Goal: Task Accomplishment & Management: Use online tool/utility

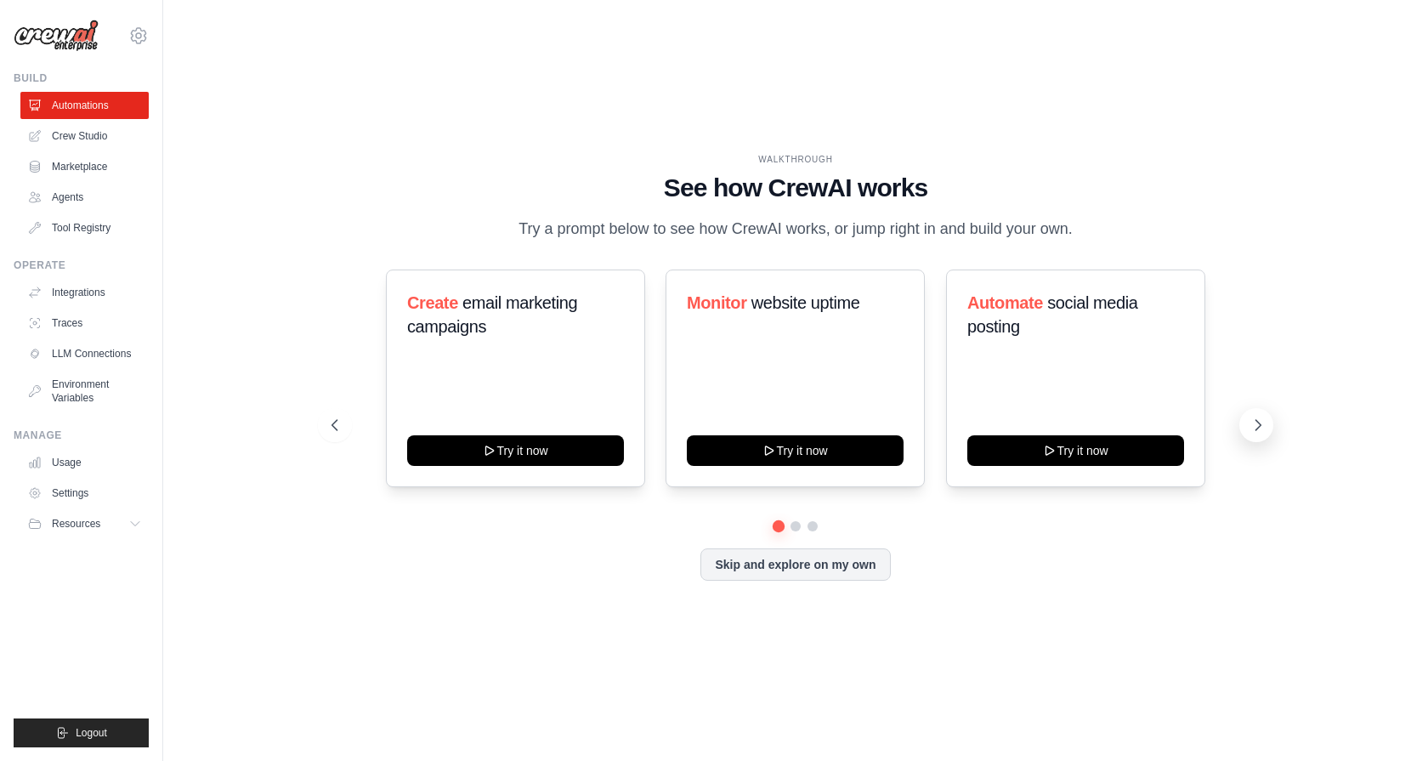
click at [1260, 422] on icon at bounding box center [1257, 424] width 17 height 17
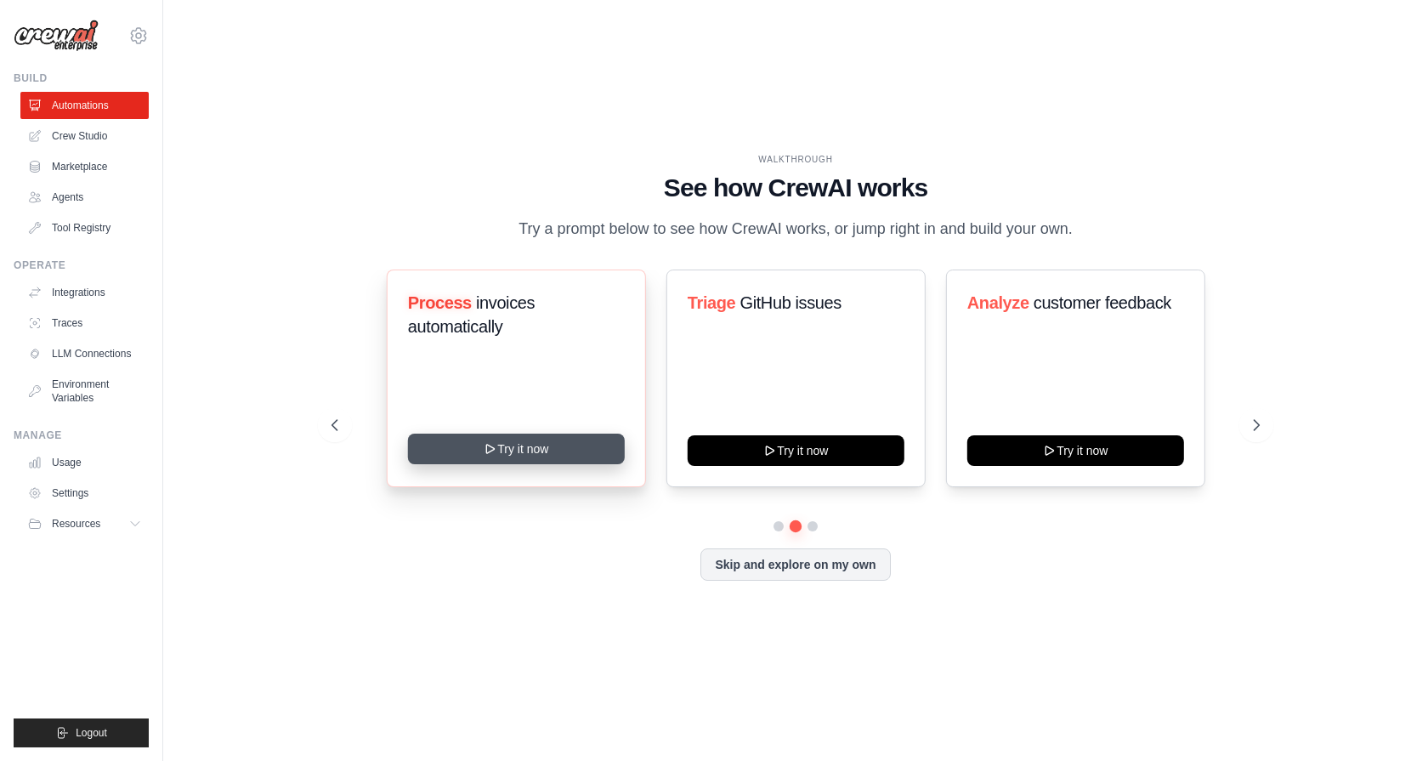
click at [489, 442] on icon at bounding box center [491, 449] width 14 height 14
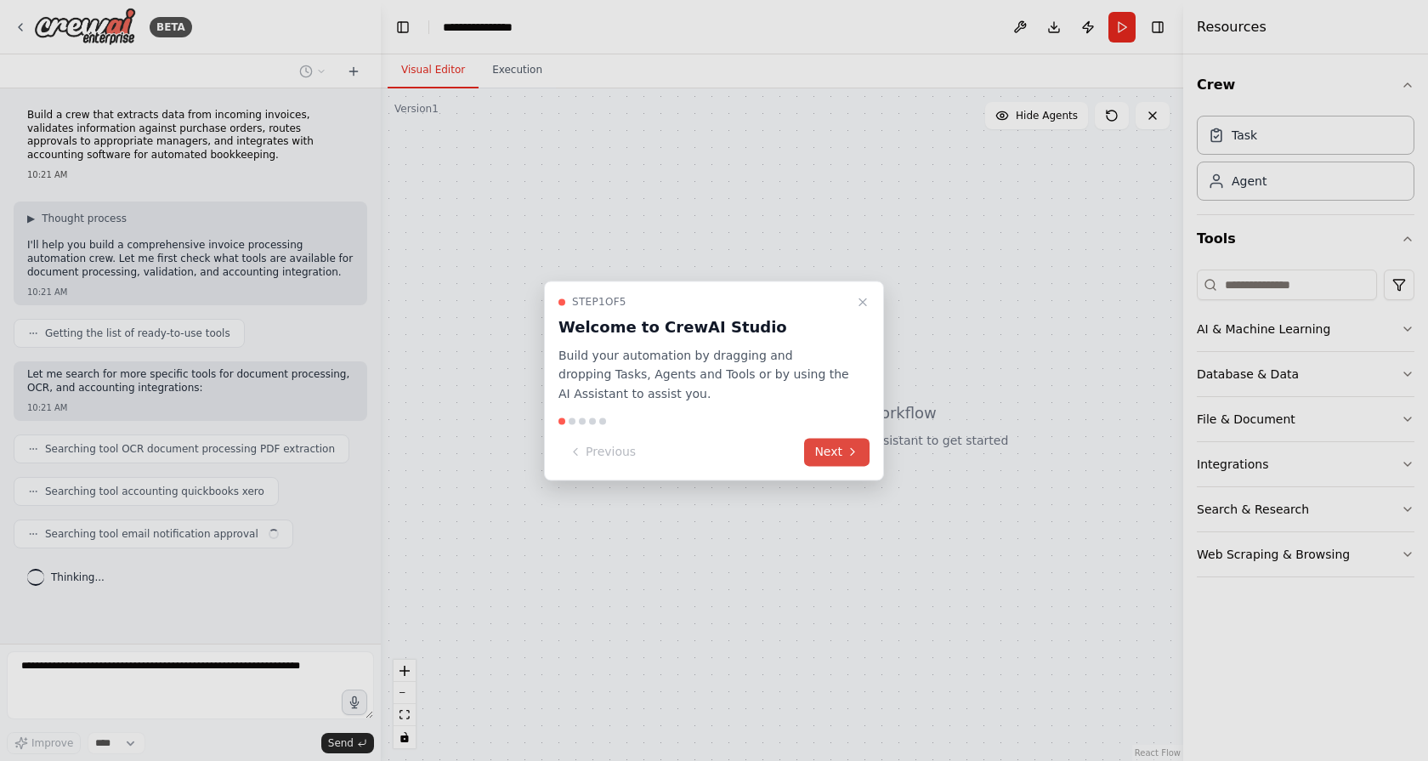
click at [843, 456] on button "Next" at bounding box center [836, 452] width 65 height 28
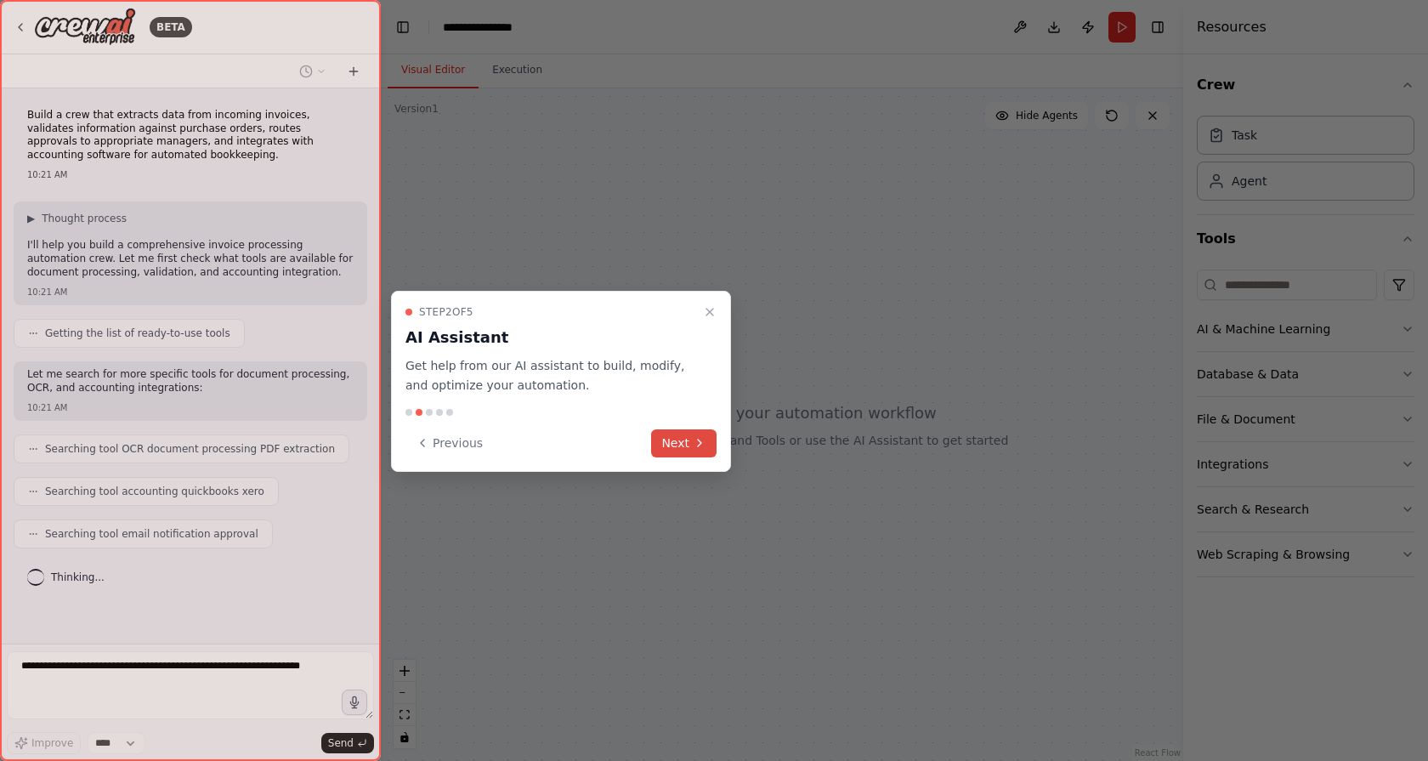
click at [705, 443] on icon at bounding box center [700, 443] width 14 height 14
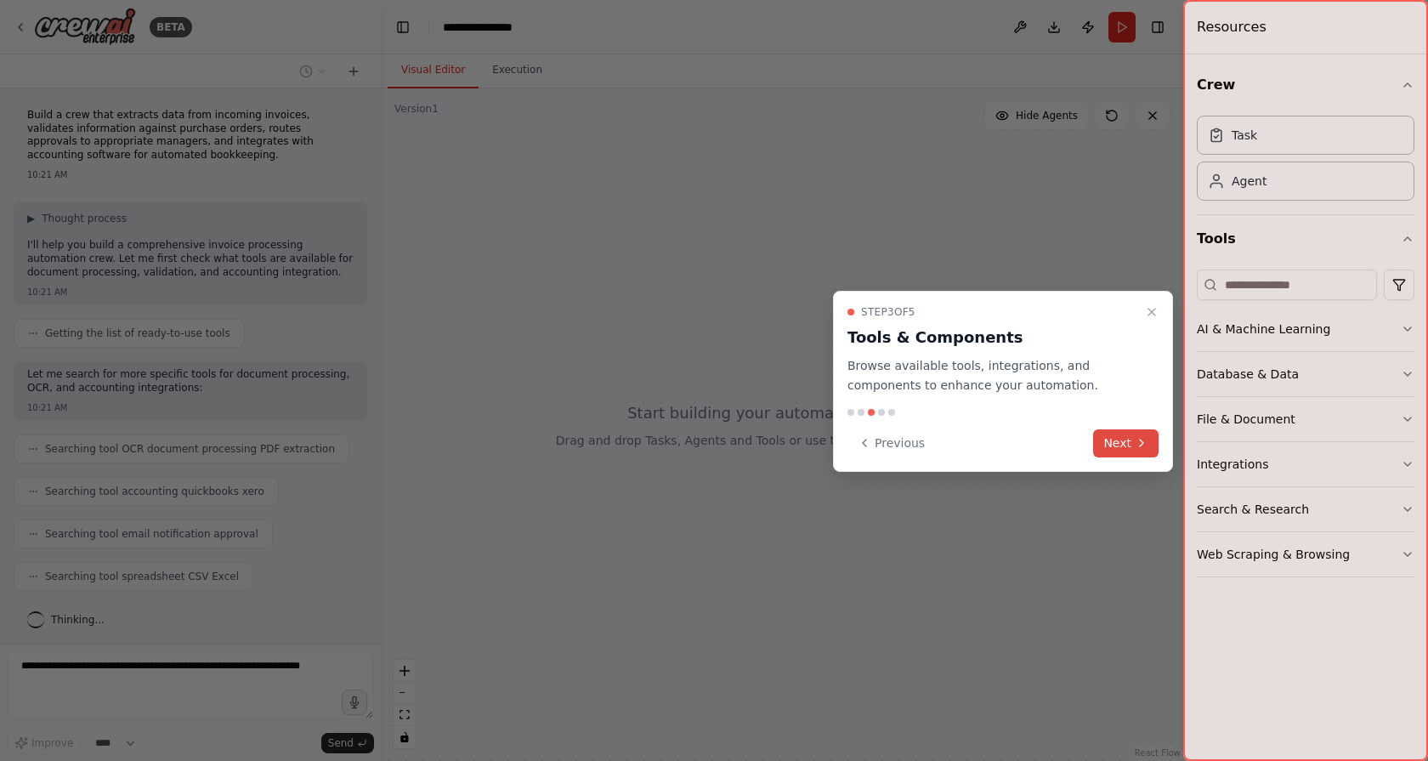
click at [1125, 432] on button "Next" at bounding box center [1125, 443] width 65 height 28
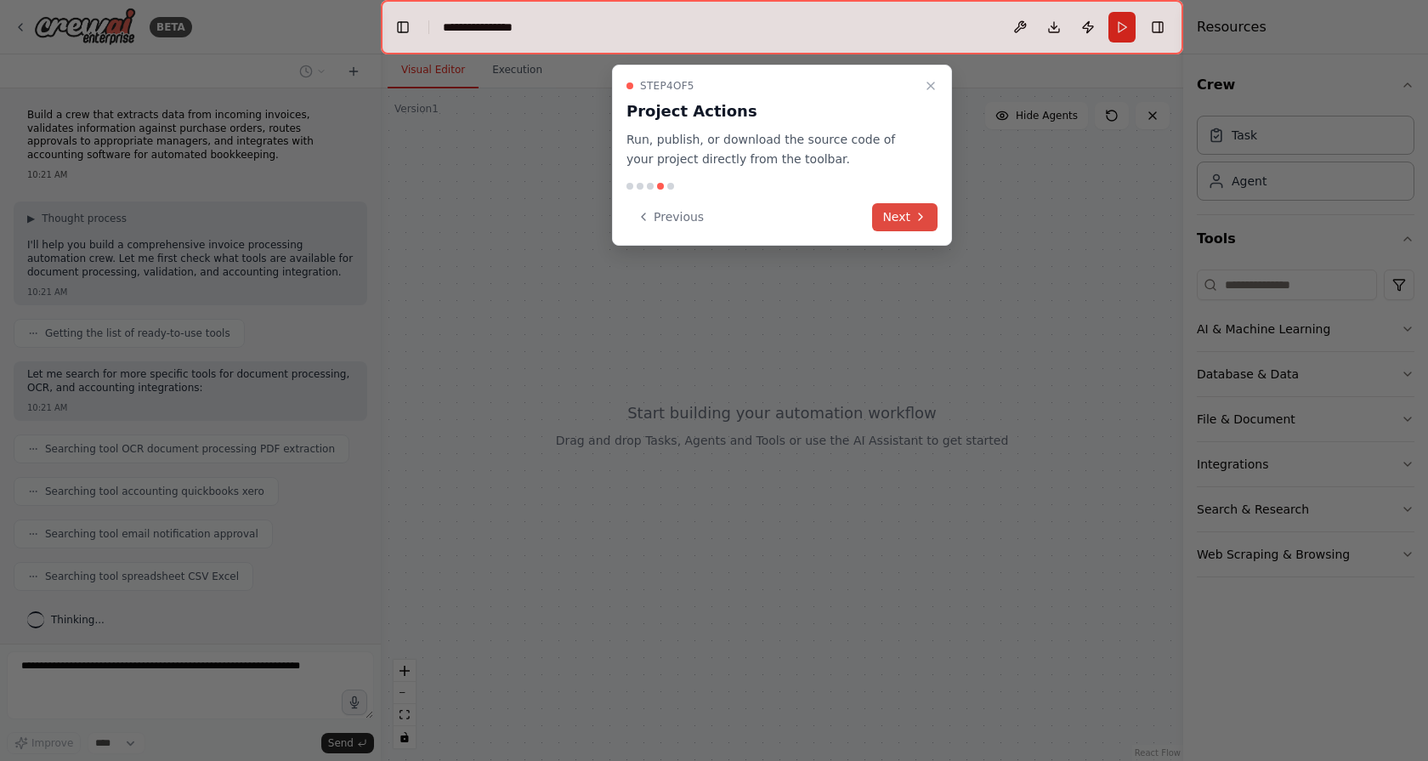
scroll to position [102, 0]
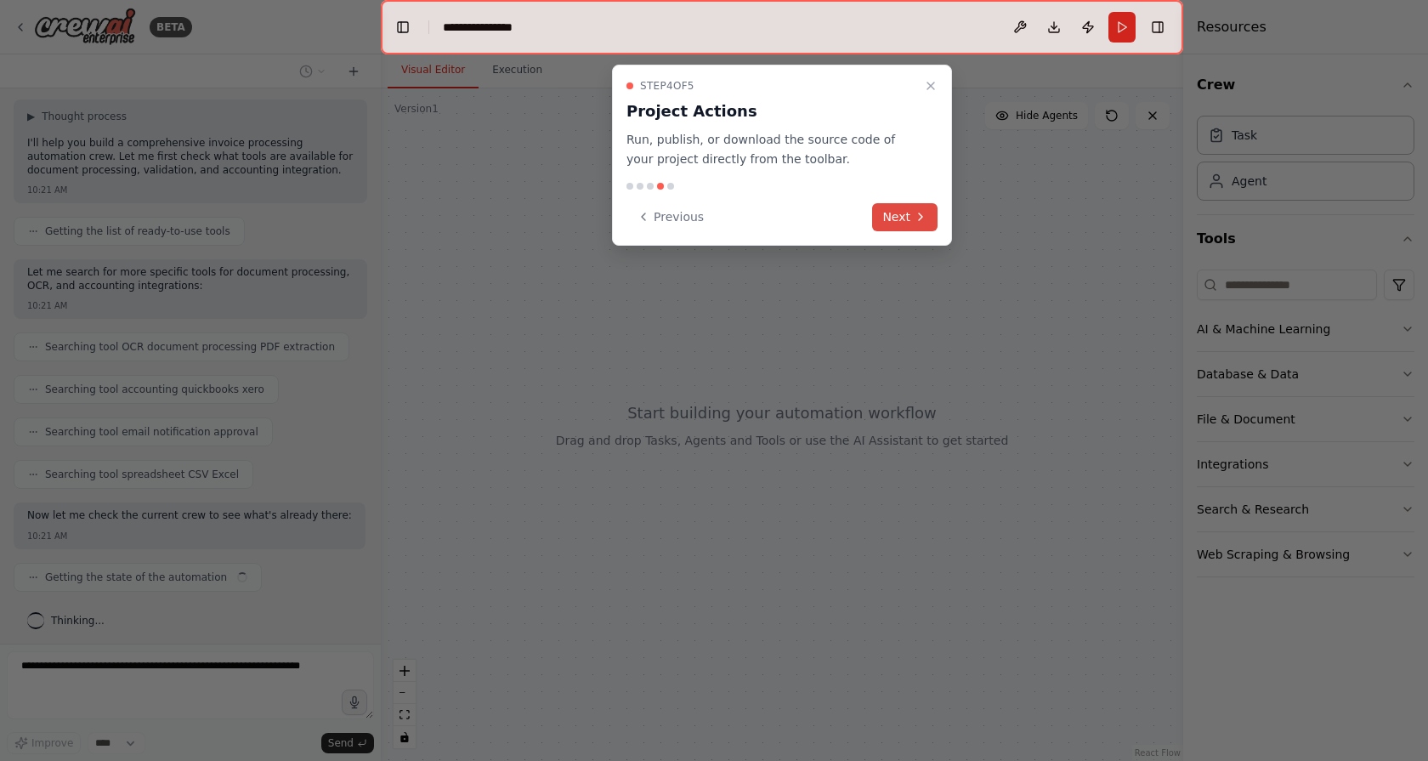
click at [898, 214] on button "Next" at bounding box center [904, 217] width 65 height 28
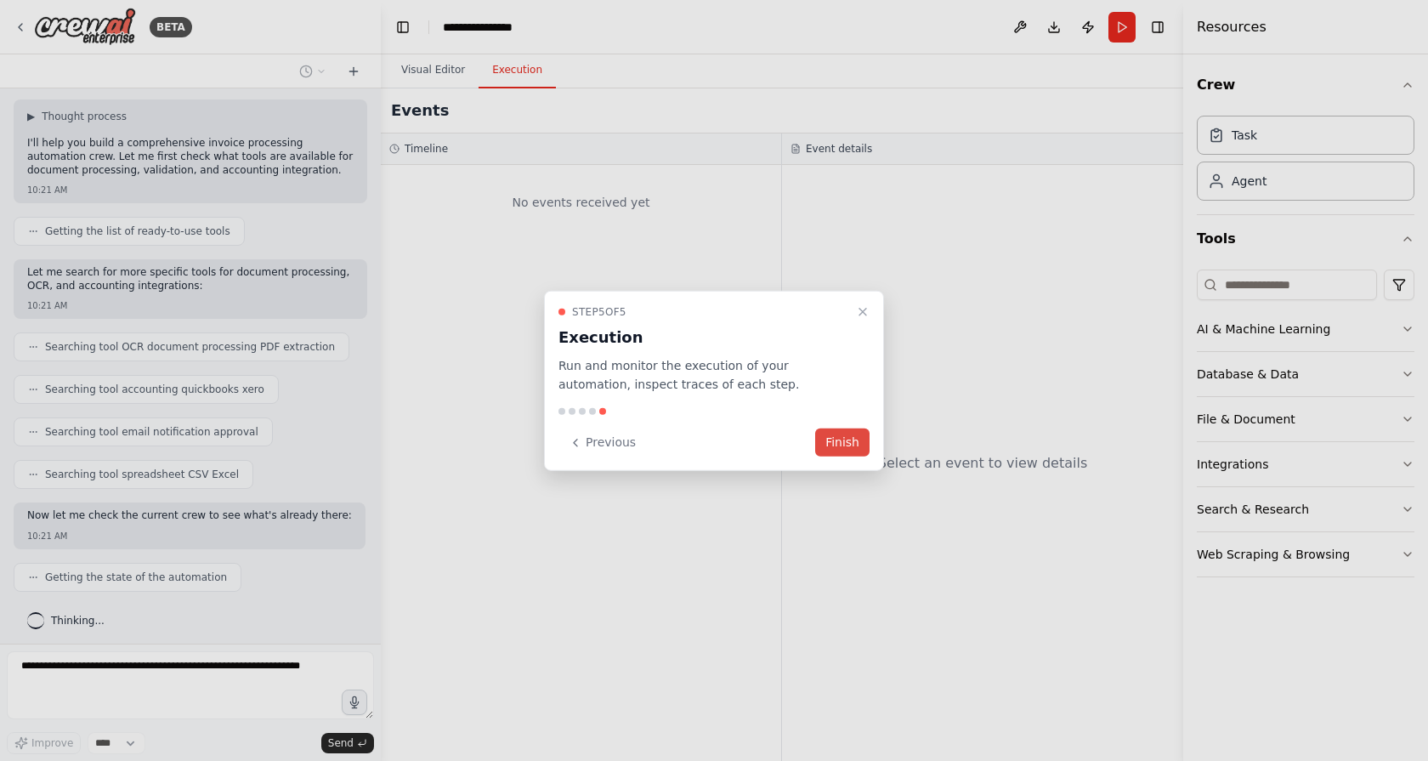
click at [849, 433] on button "Finish" at bounding box center [842, 442] width 54 height 28
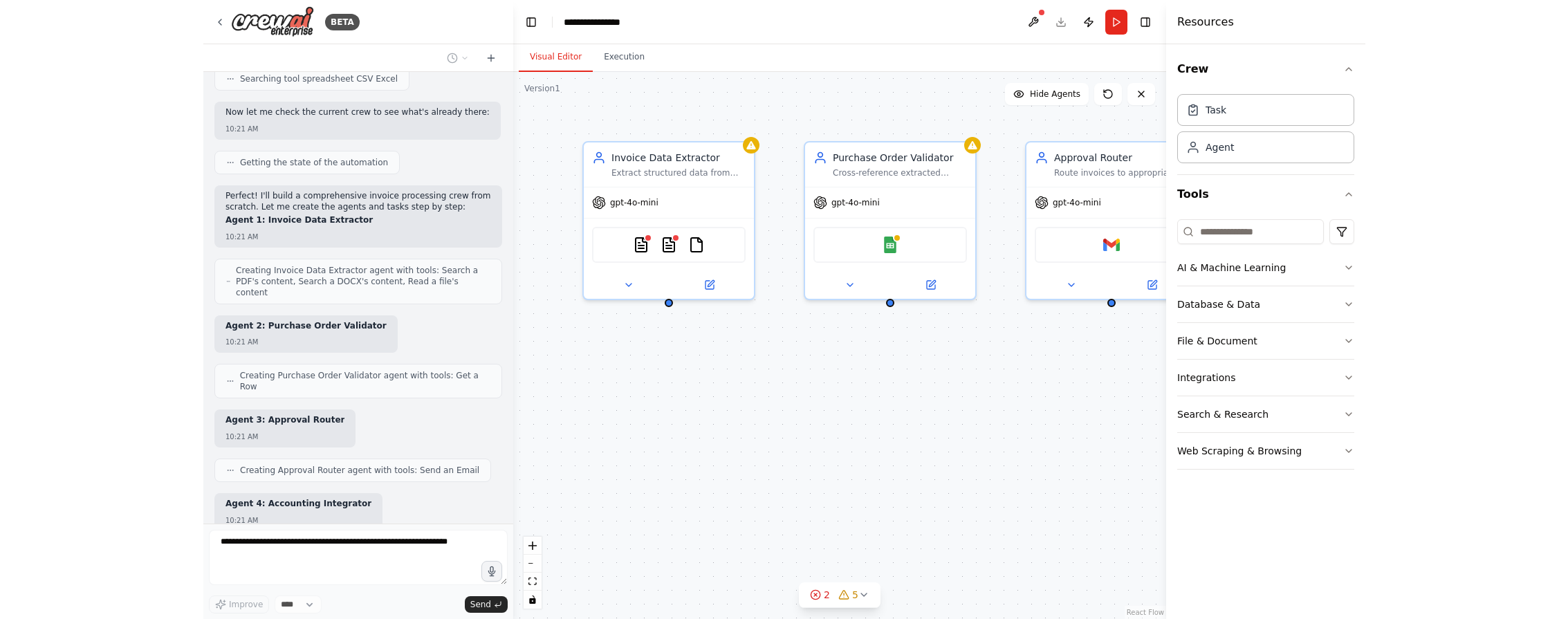
scroll to position [472, 0]
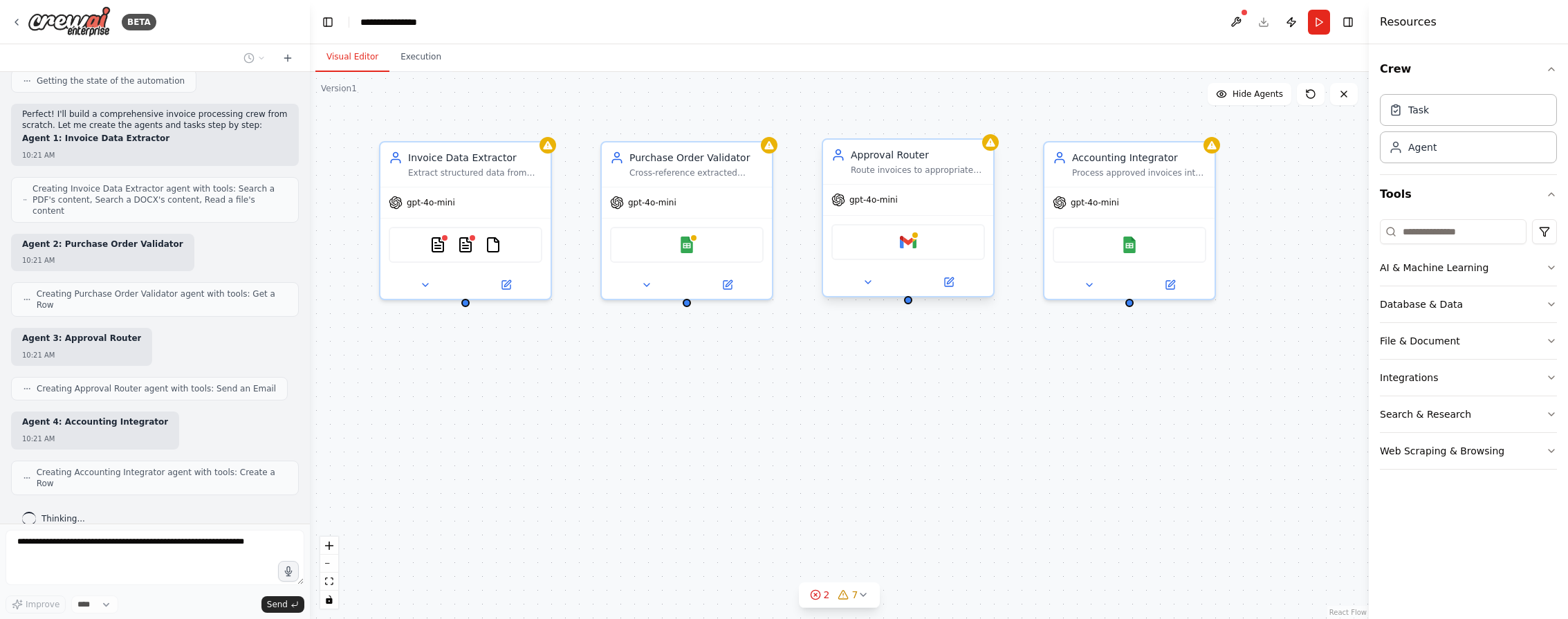
click at [958, 252] on div "Gmail" at bounding box center [908, 242] width 154 height 36
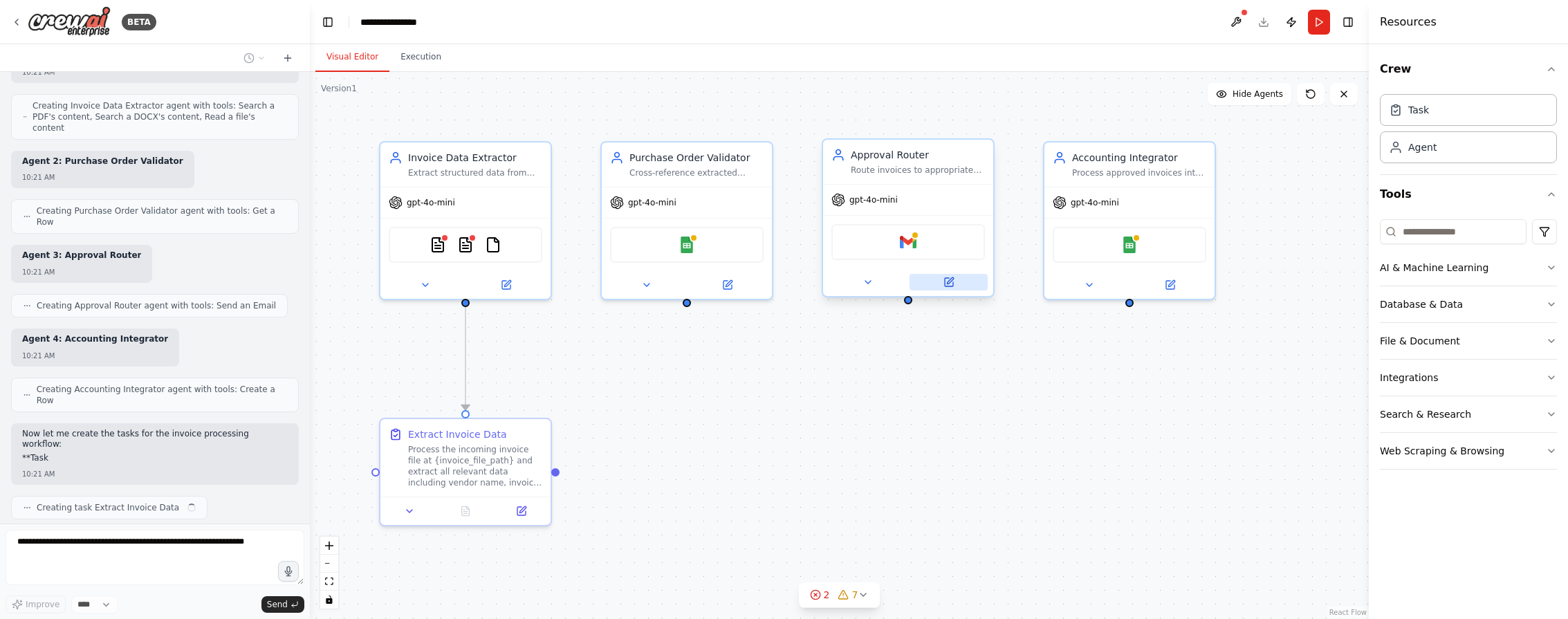
scroll to position [568, 0]
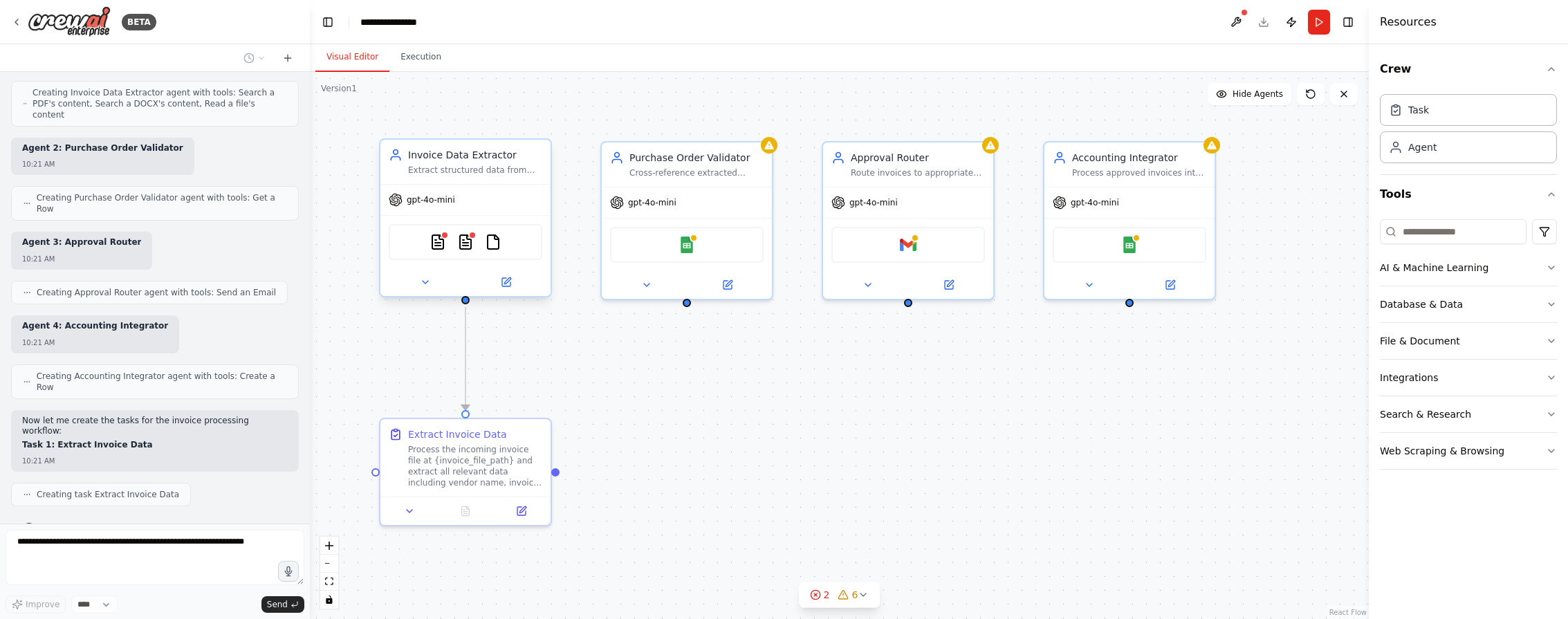
click at [458, 203] on div "gpt-4o-mini" at bounding box center [465, 199] width 170 height 30
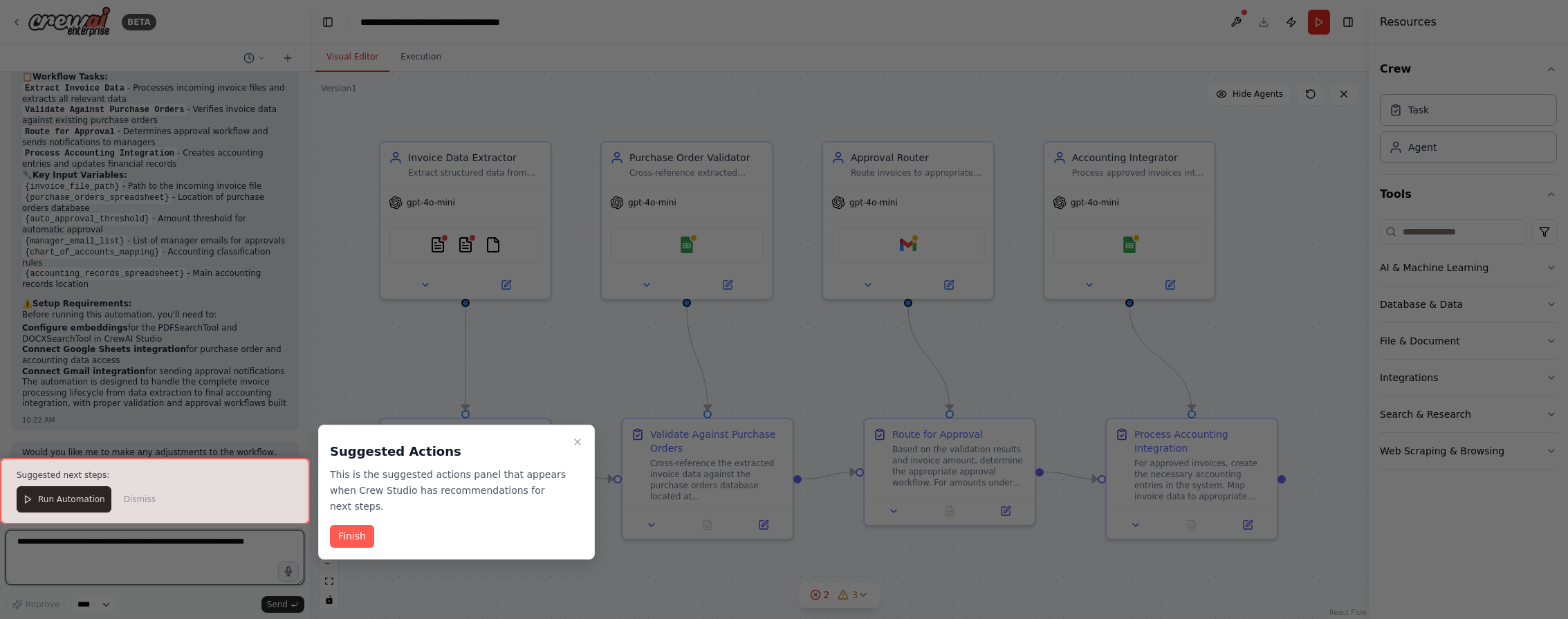
scroll to position [1590, 0]
click at [354, 547] on div "Suggested Actions This is the suggested actions panel that appears when Crew St…" at bounding box center [456, 492] width 277 height 135
click at [356, 538] on button "Finish" at bounding box center [352, 536] width 44 height 23
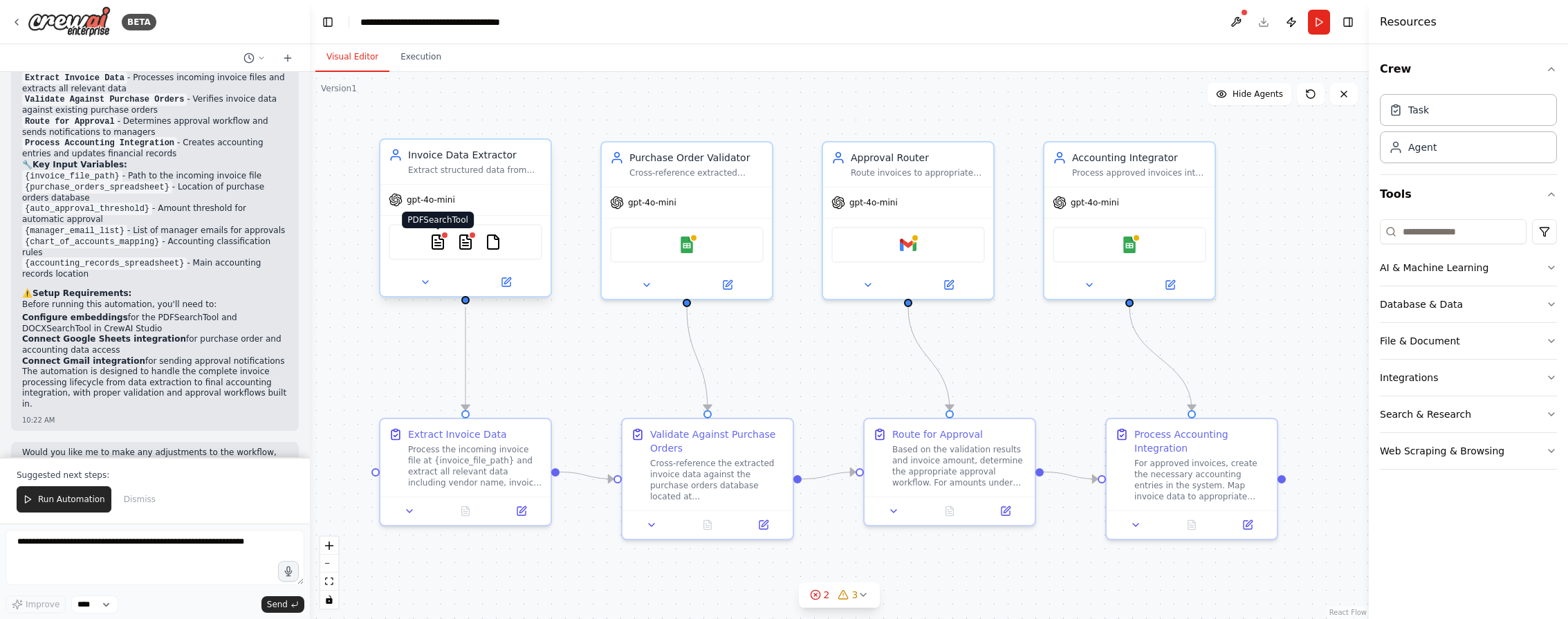
click at [441, 242] on img at bounding box center [438, 242] width 16 height 16
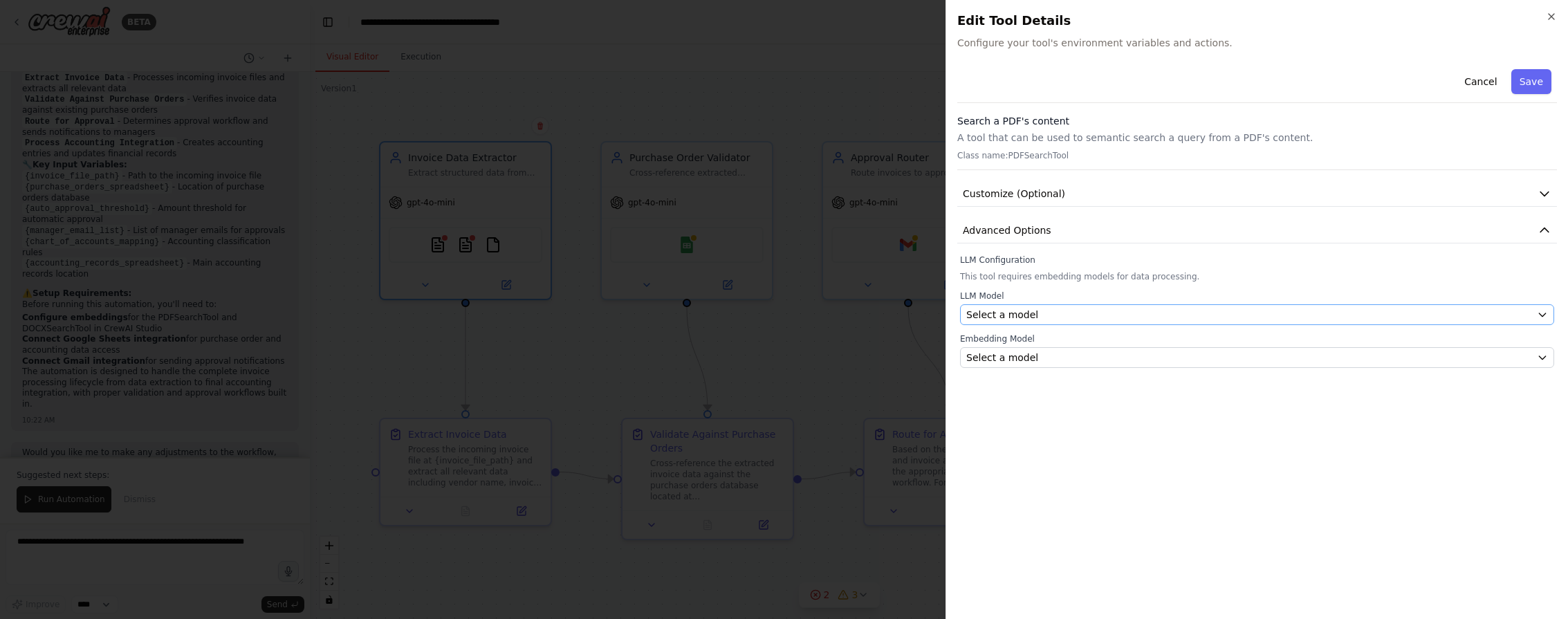
click at [1019, 321] on button "Select a model" at bounding box center [1257, 314] width 594 height 20
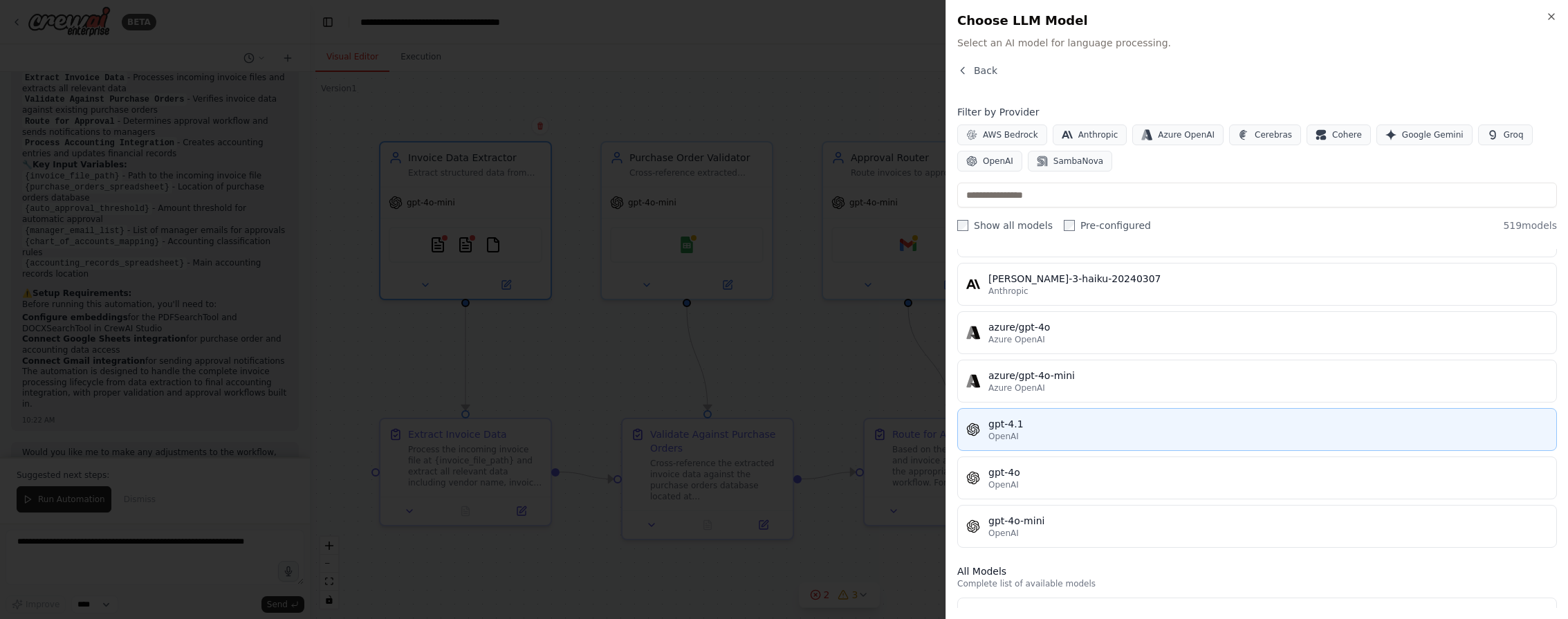
scroll to position [0, 0]
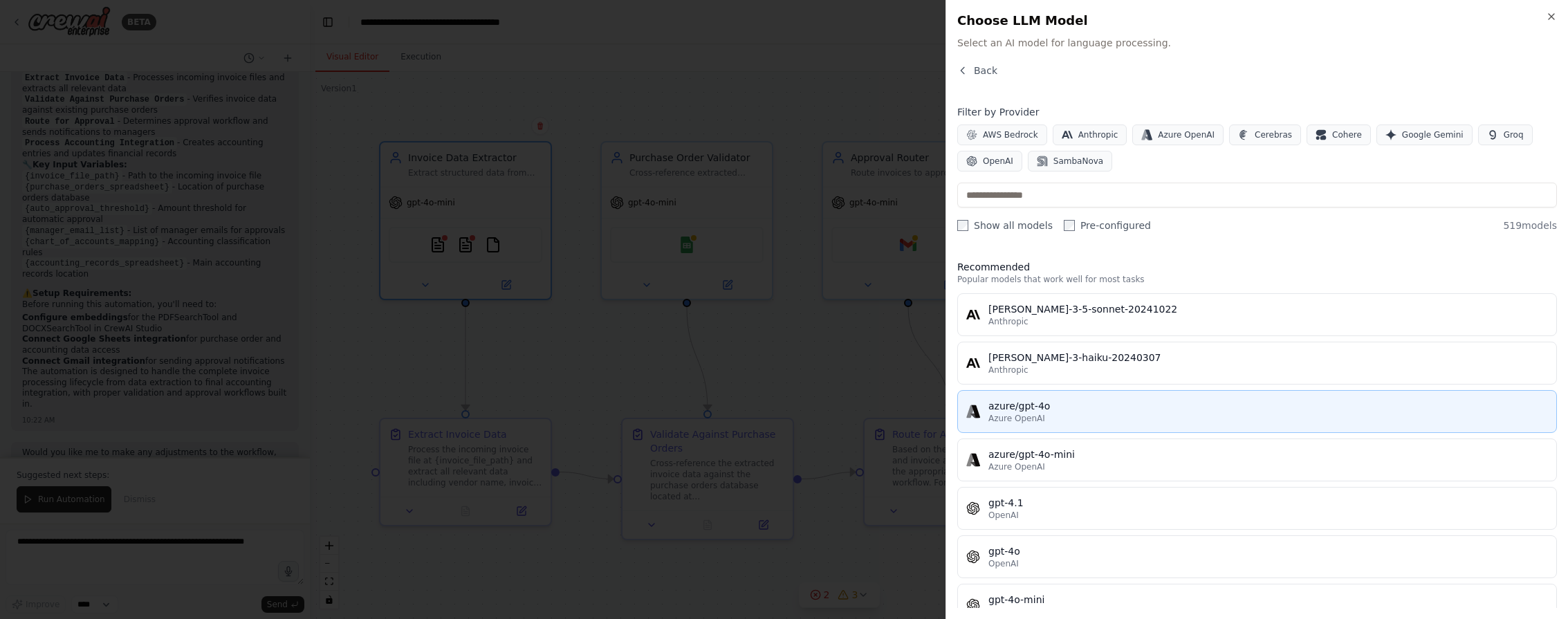
click at [1077, 416] on div "Azure OpenAI" at bounding box center [1269, 418] width 560 height 11
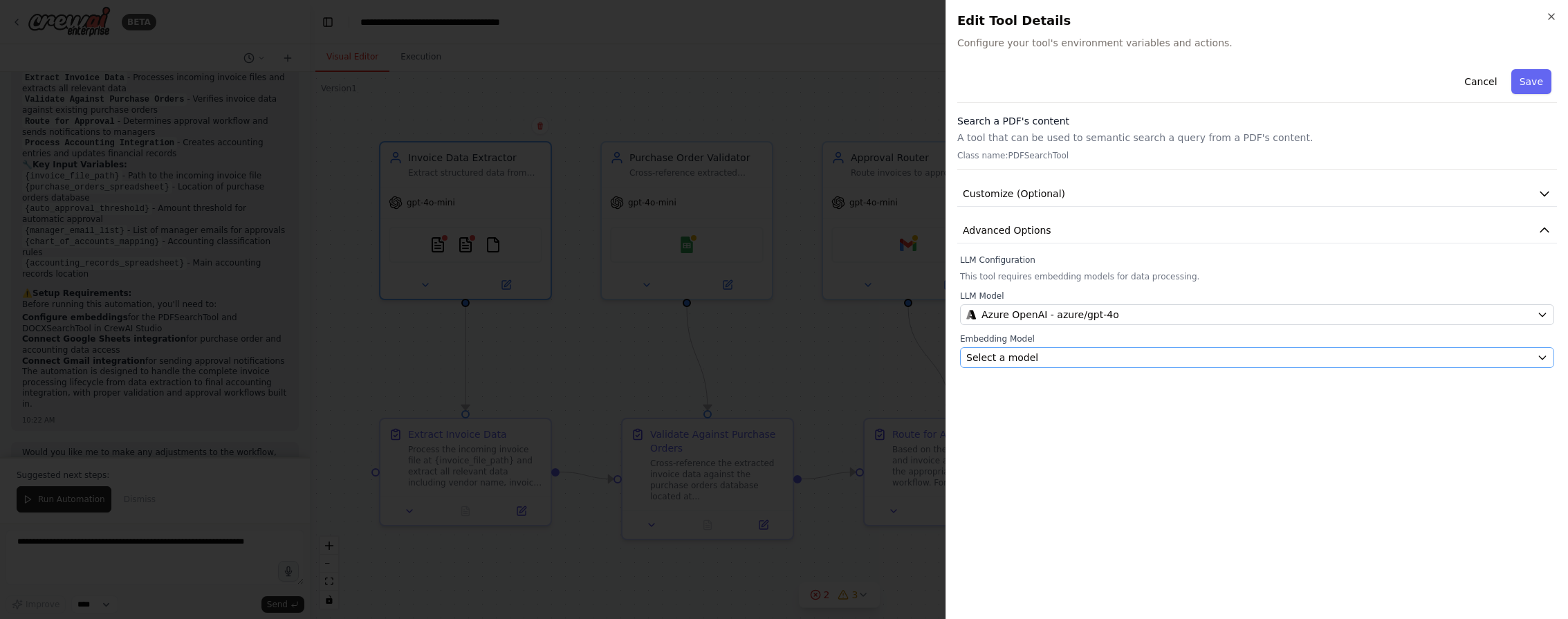
click at [1060, 352] on div "Select a model" at bounding box center [1248, 357] width 565 height 14
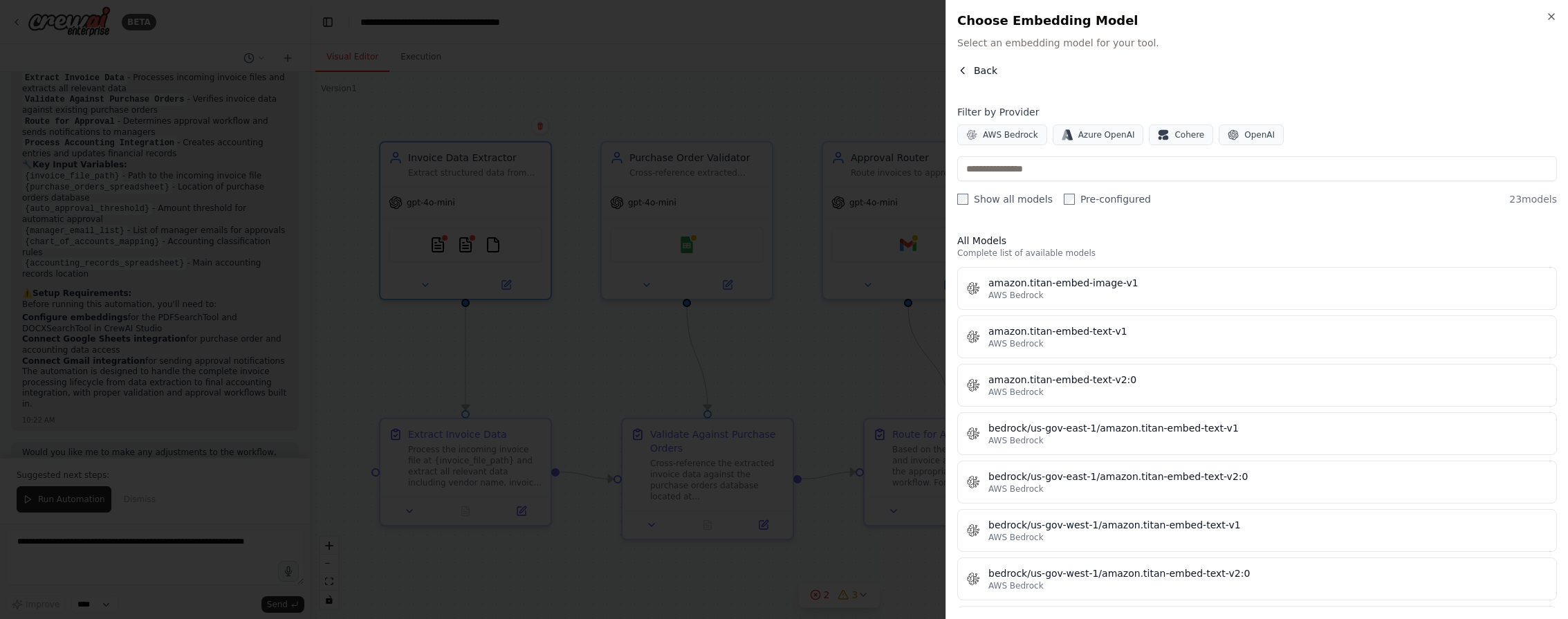
click at [972, 74] on button "Back" at bounding box center [976, 70] width 40 height 14
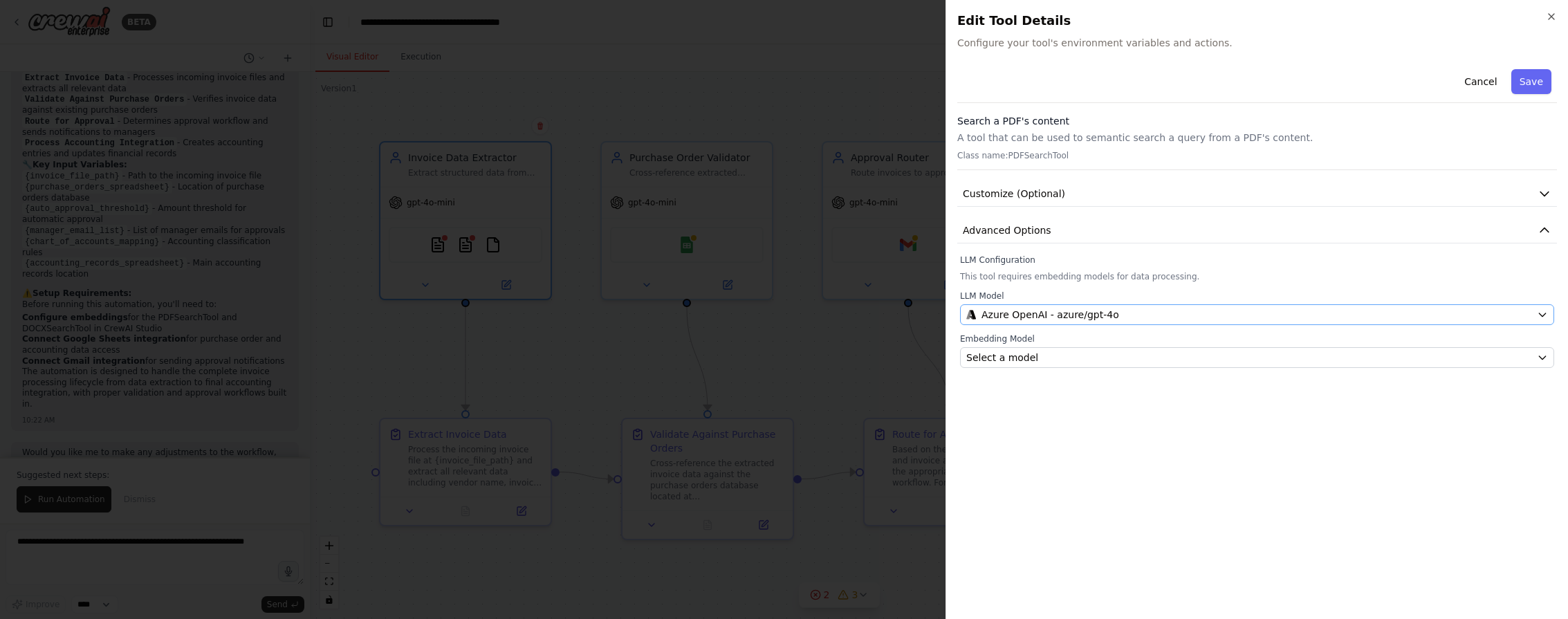
click at [1033, 319] on span "Azure OpenAI - azure/gpt-4o" at bounding box center [1050, 314] width 138 height 14
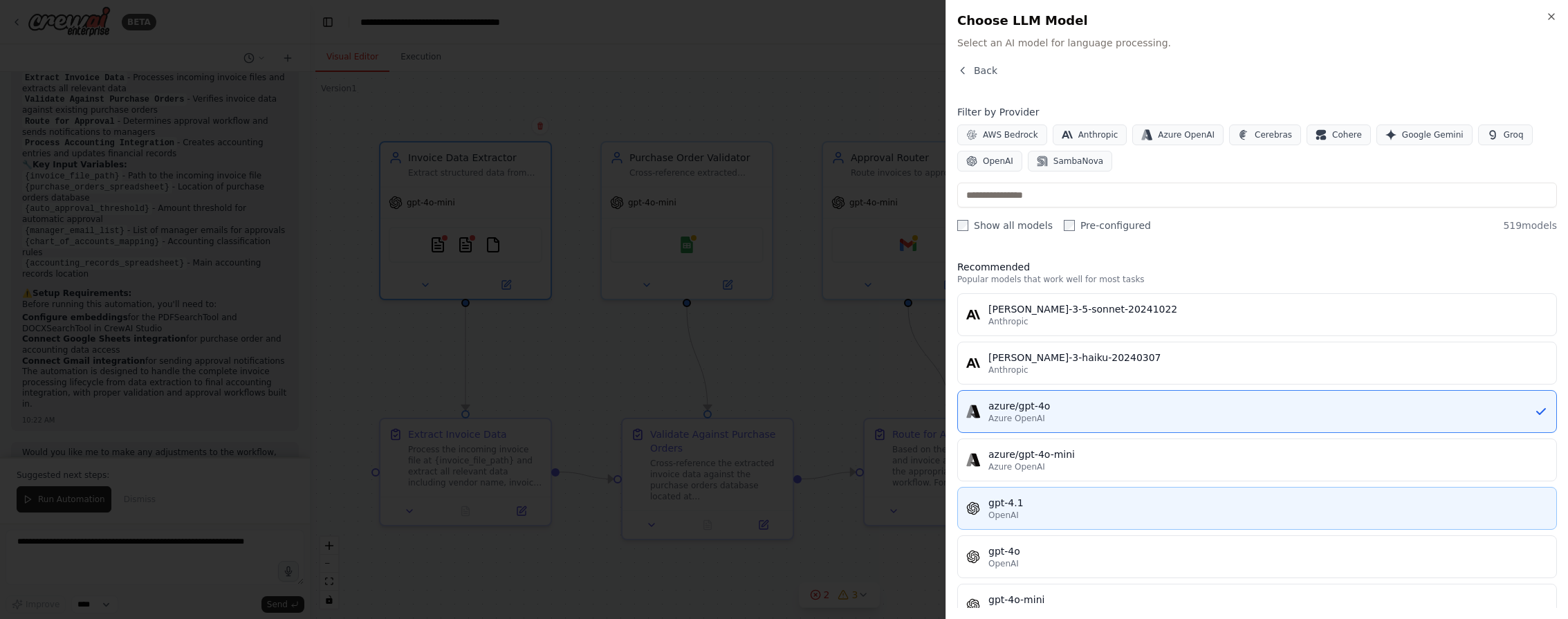
click at [1037, 514] on div "OpenAI" at bounding box center [1269, 515] width 560 height 11
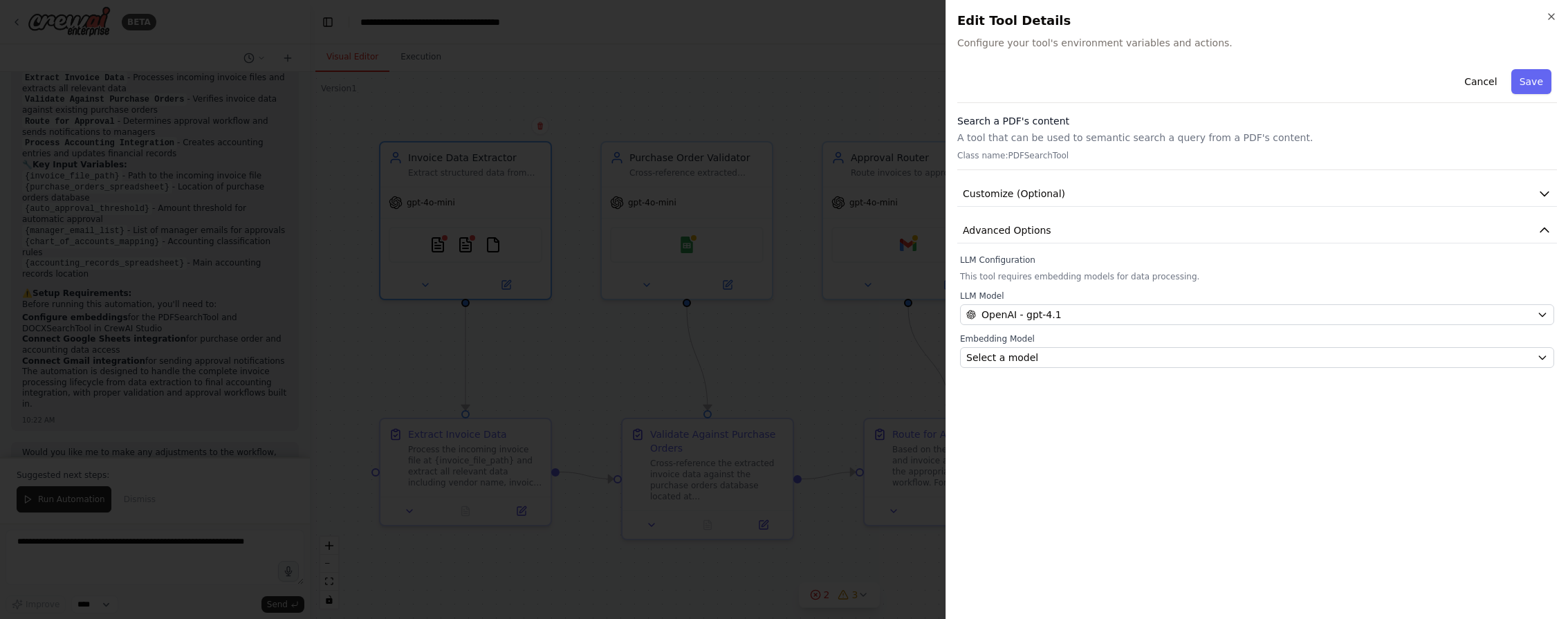
click at [1022, 336] on label "Embedding Model" at bounding box center [1257, 339] width 594 height 11
click at [1021, 352] on span "Select a model" at bounding box center [1002, 357] width 72 height 14
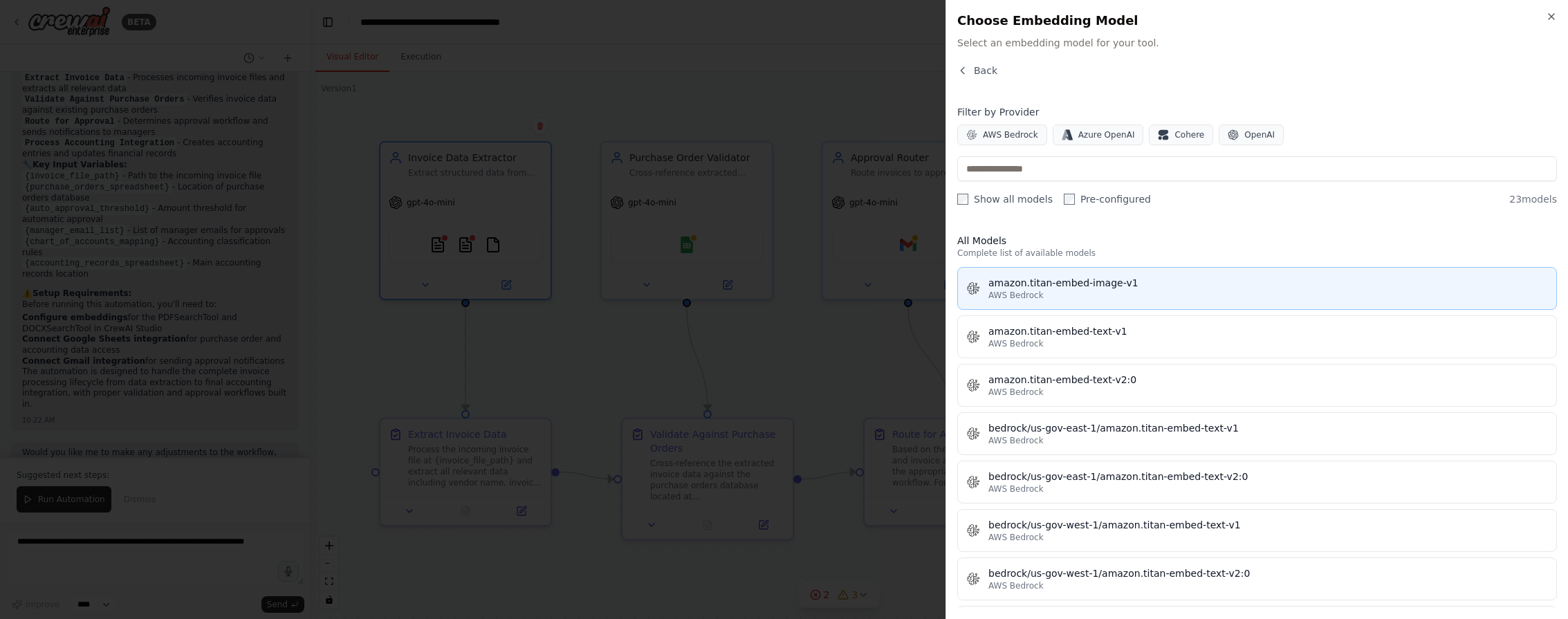
click at [1120, 288] on div "amazon.titan-embed-image-v1" at bounding box center [1269, 282] width 560 height 14
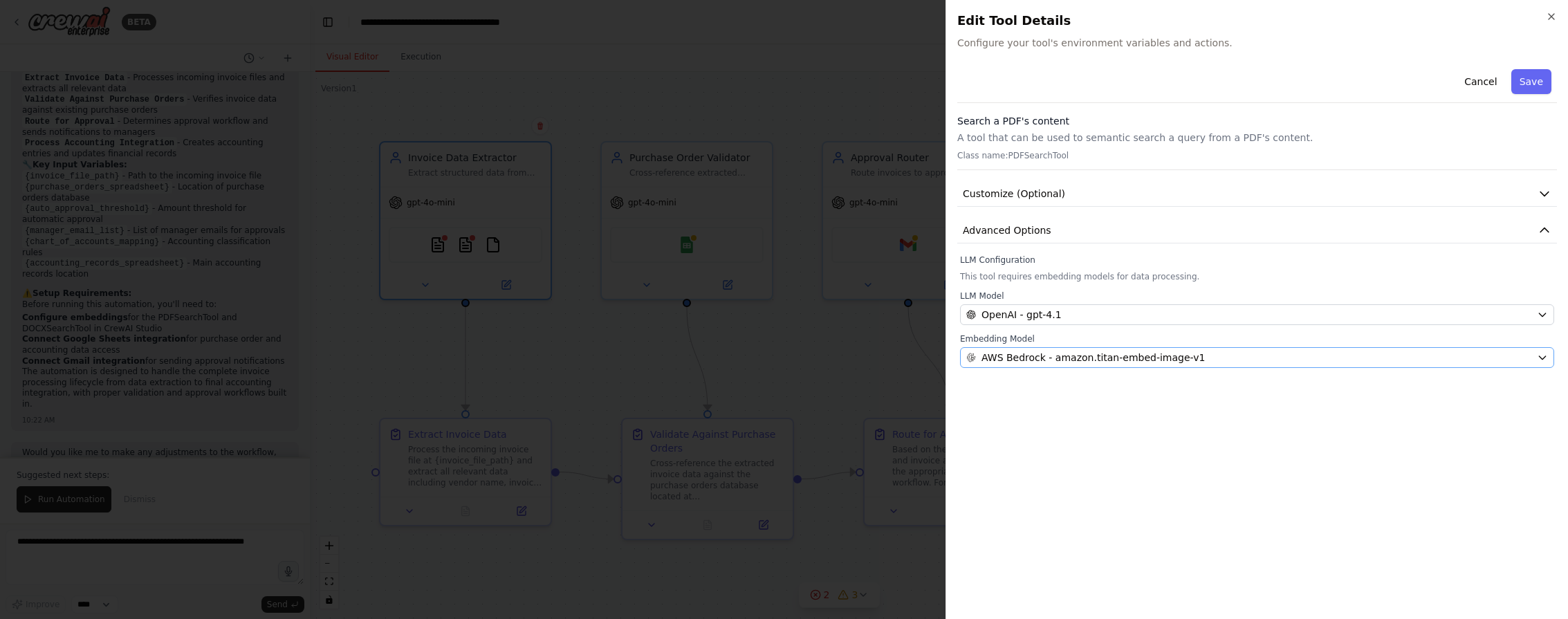
click at [1151, 356] on span "AWS Bedrock - amazon.titan-embed-image-v1" at bounding box center [1093, 357] width 224 height 14
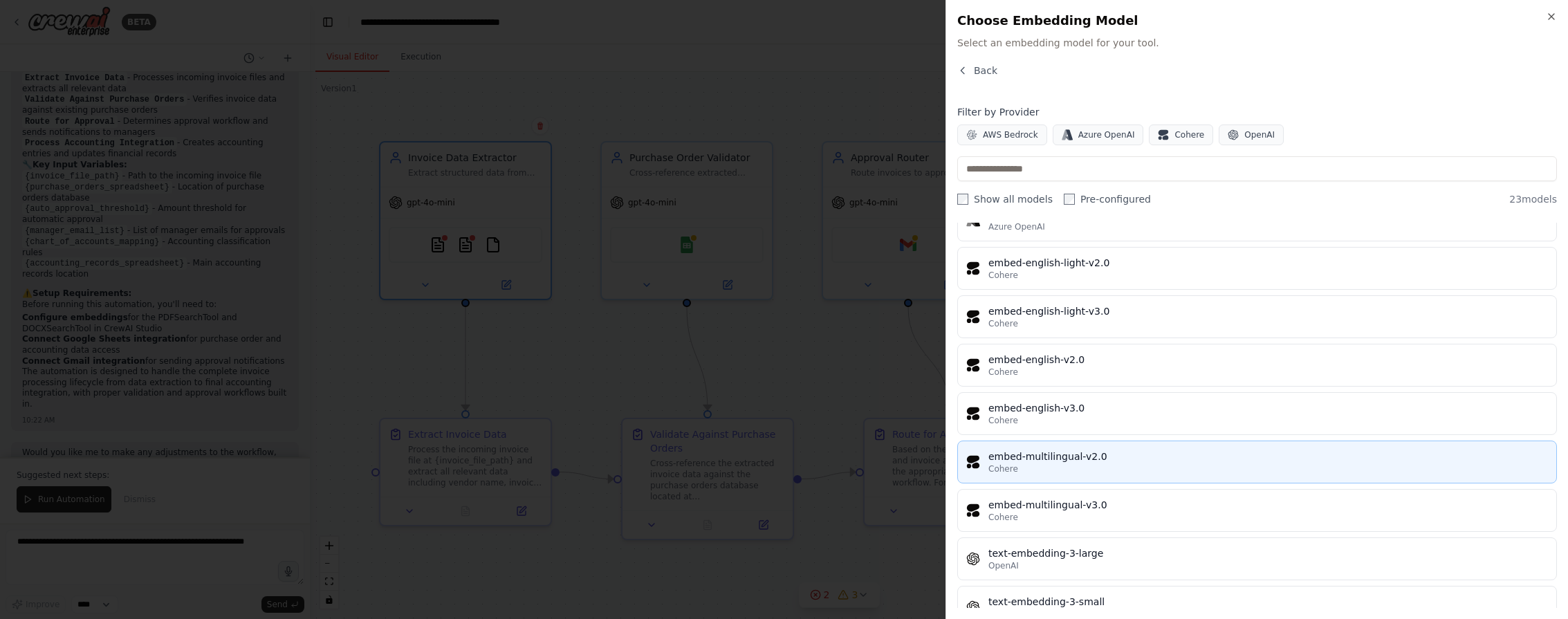
scroll to position [778, 0]
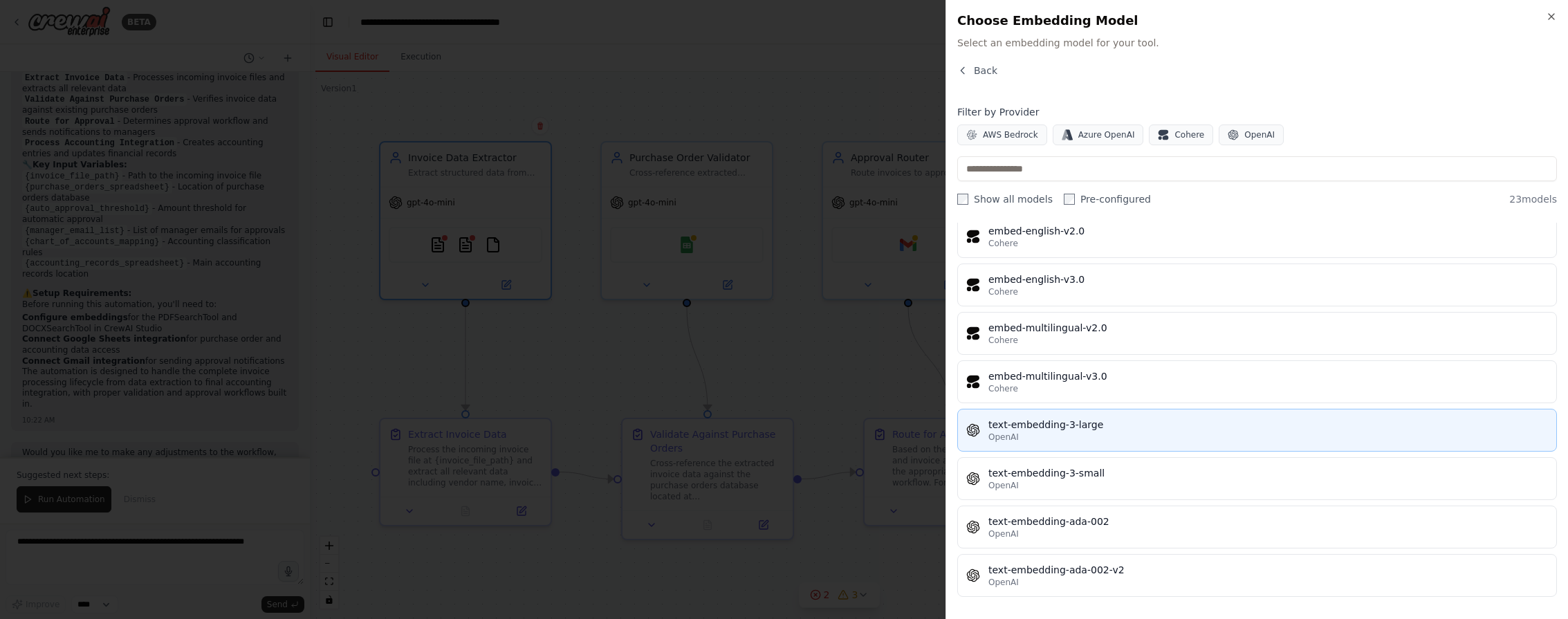
click at [1143, 429] on div "text-embedding-3-large" at bounding box center [1269, 424] width 560 height 14
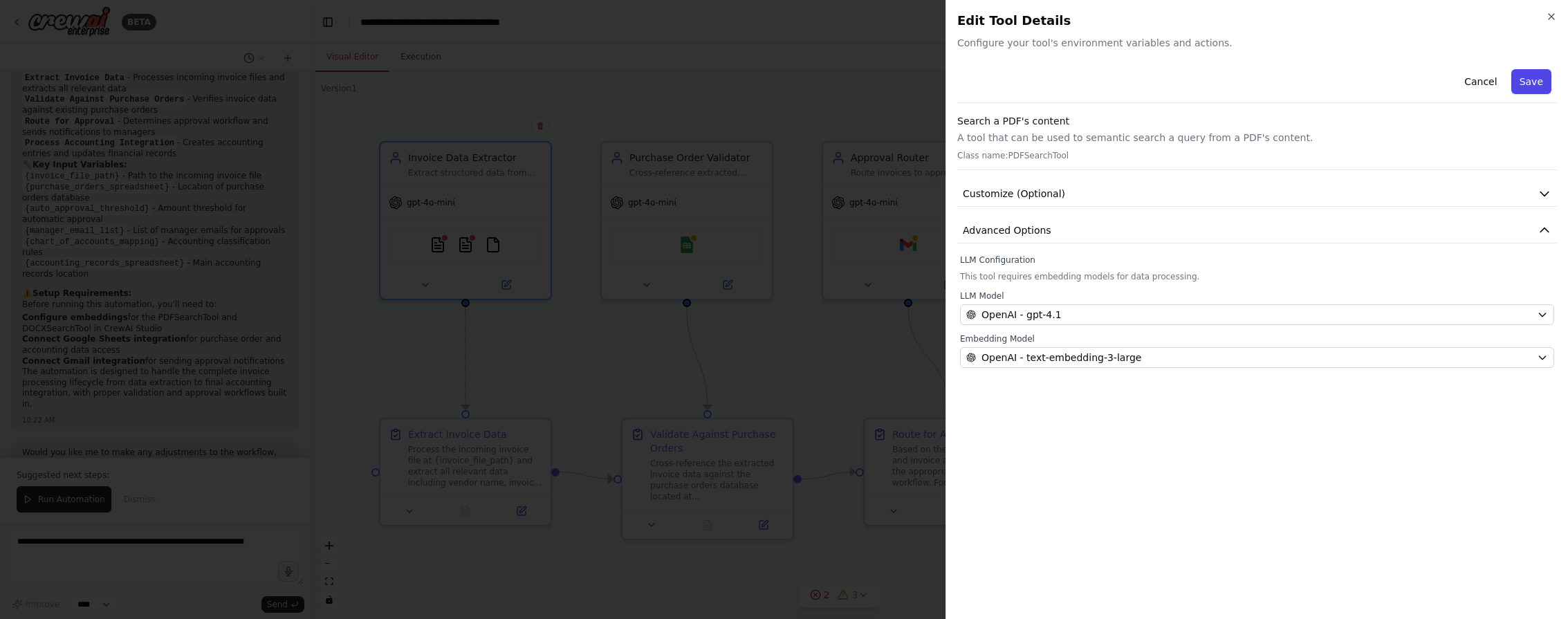
click at [1161, 78] on button "Save" at bounding box center [1531, 81] width 40 height 25
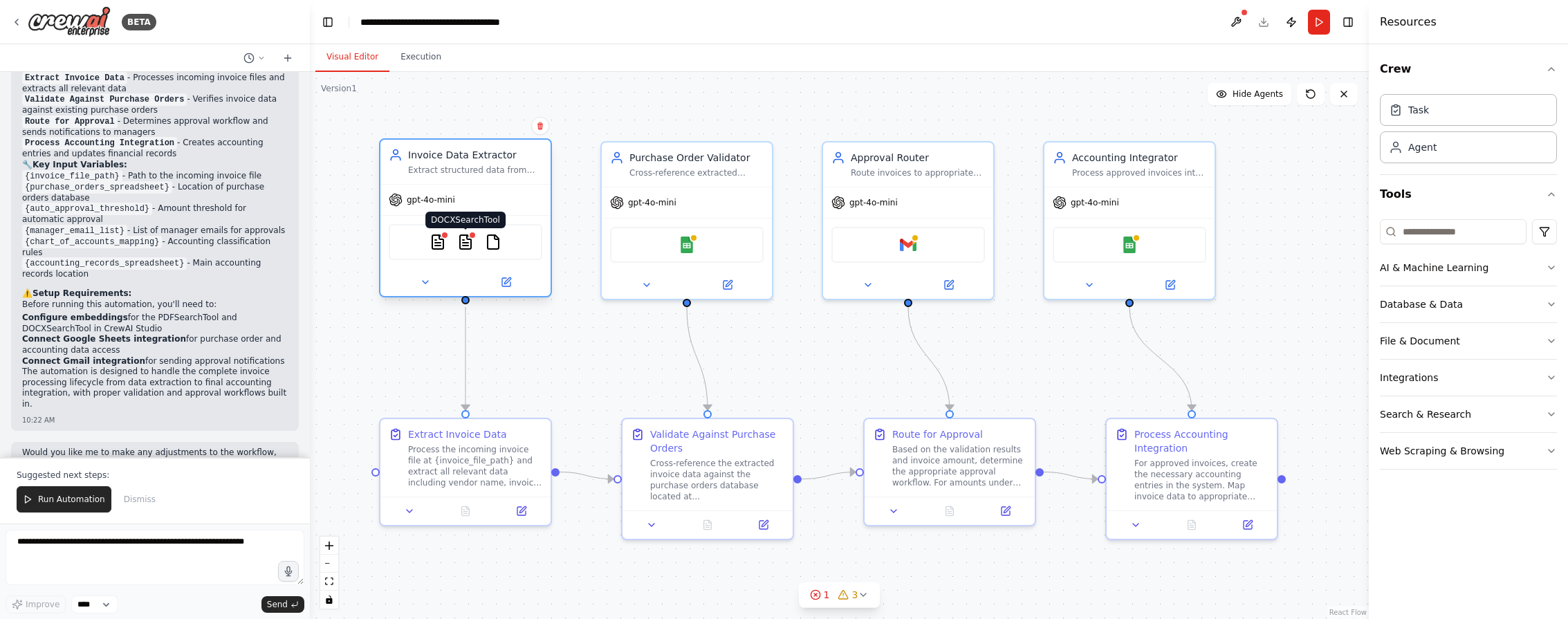
click at [468, 246] on img at bounding box center [465, 242] width 16 height 16
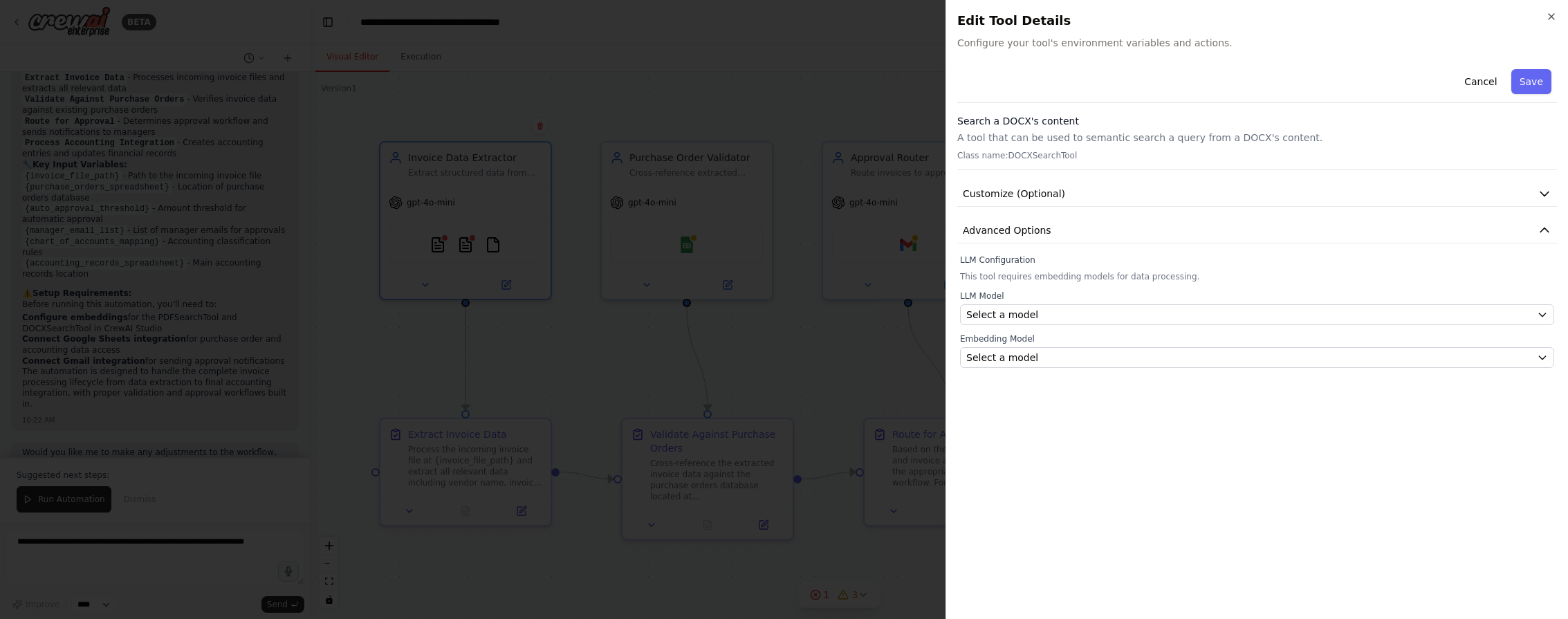
click at [1077, 303] on div "LLM Model Select a model" at bounding box center [1257, 307] width 594 height 34
click at [1076, 311] on div "Select a model" at bounding box center [1248, 314] width 565 height 14
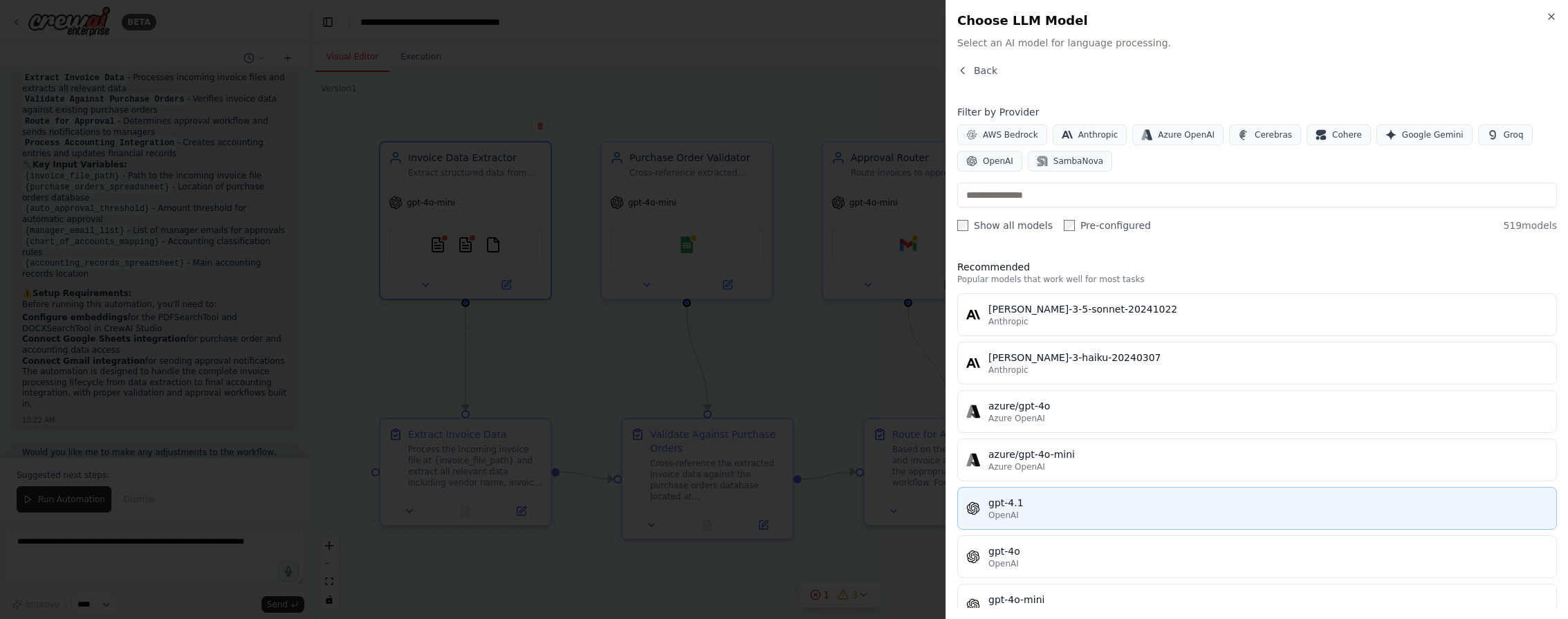
click at [1064, 512] on div "OpenAI" at bounding box center [1269, 515] width 560 height 11
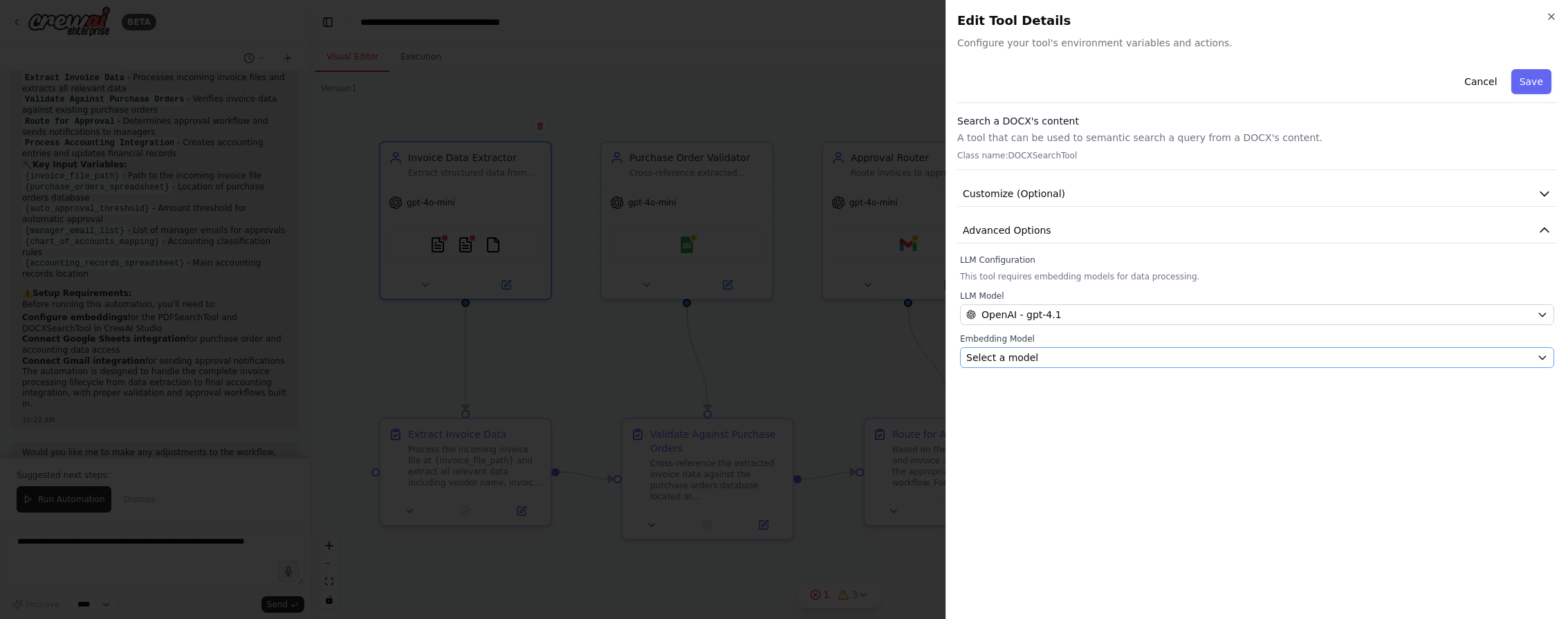
click at [1072, 365] on button "Select a model" at bounding box center [1257, 357] width 594 height 20
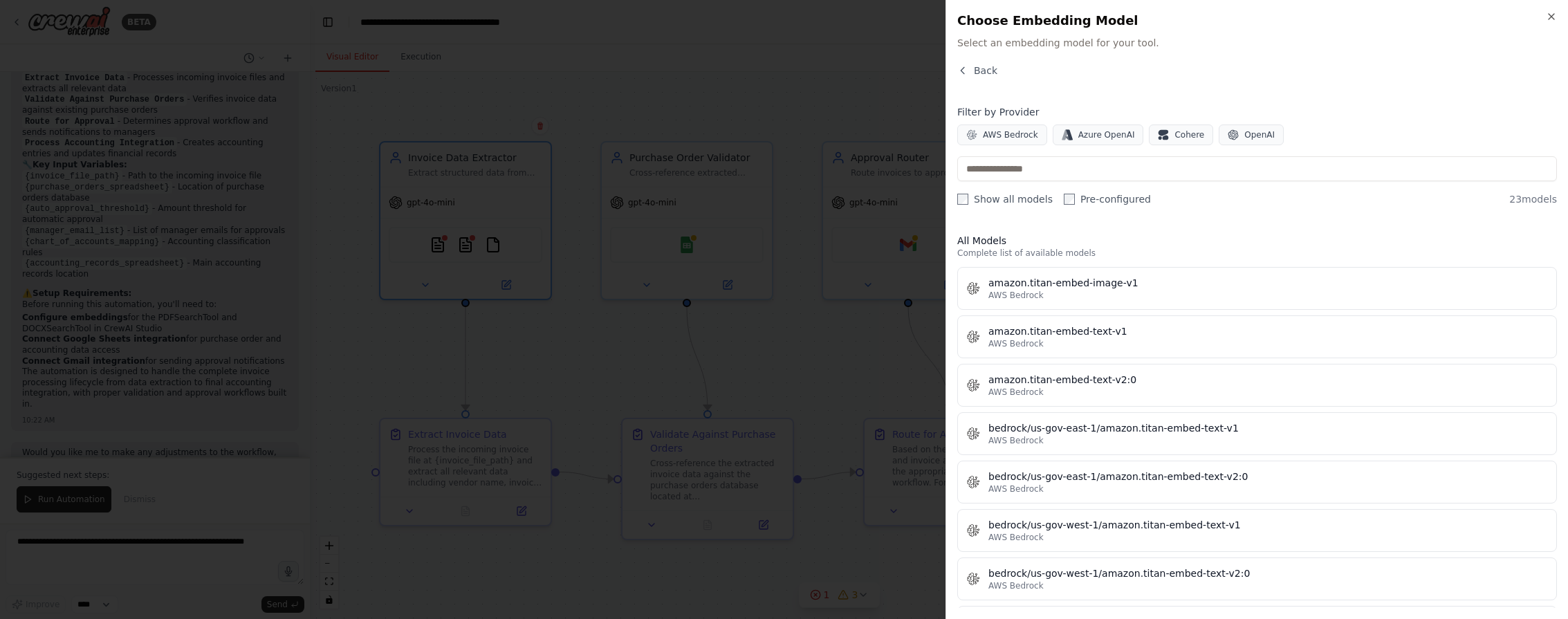
click at [765, 370] on div at bounding box center [784, 309] width 1568 height 619
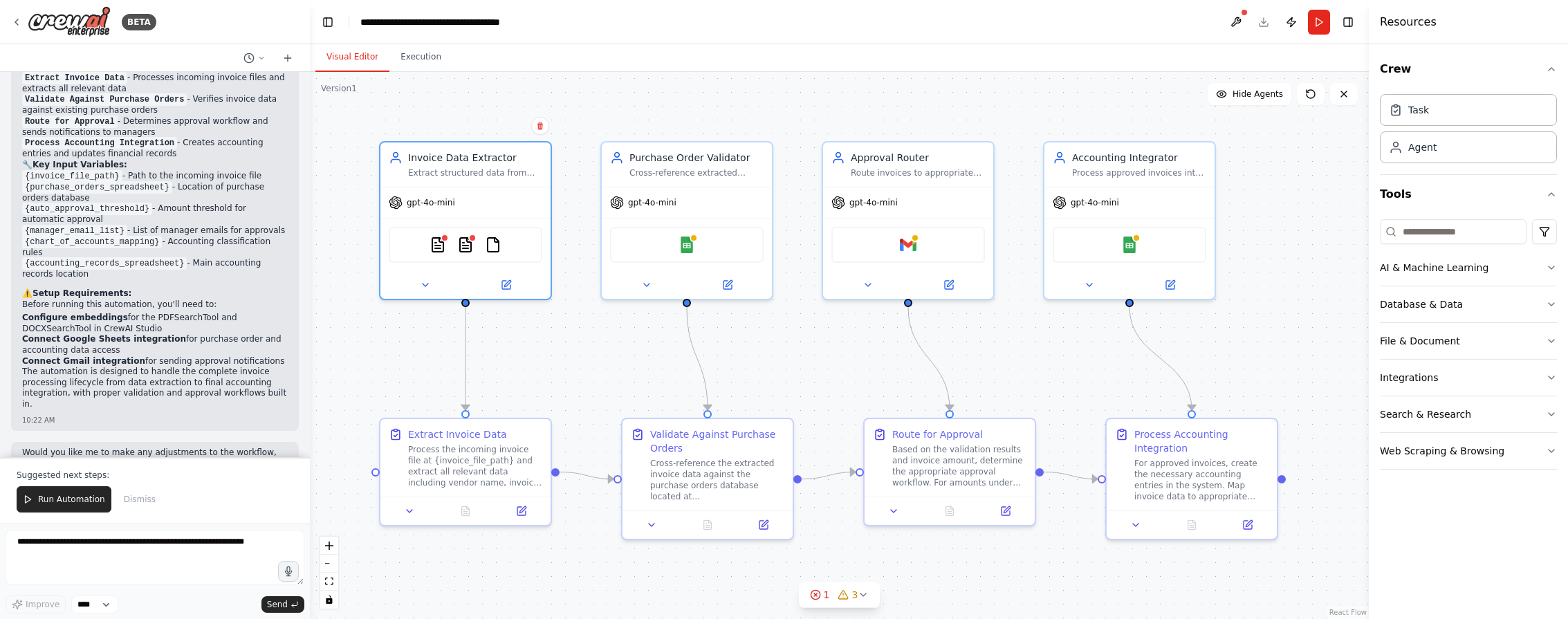
click at [788, 95] on div ".deletable-edge-delete-btn { width: 20px; height: 20px; border: 0px solid #ffff…" at bounding box center [839, 345] width 1059 height 547
click at [687, 247] on img at bounding box center [687, 242] width 16 height 16
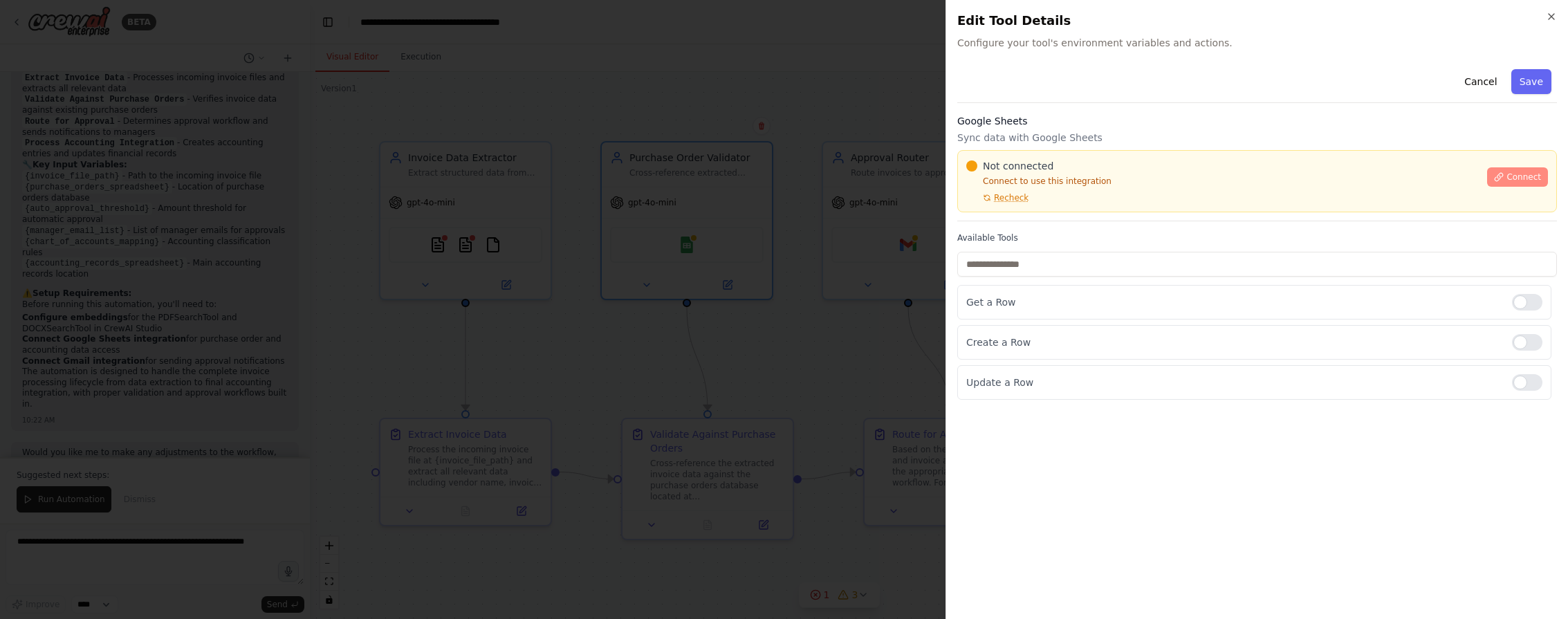
click at [1161, 173] on span "Connect" at bounding box center [1523, 177] width 34 height 11
click at [954, 187] on div "Close Edit Tool Details Configure your tool's environment variables and actions…" at bounding box center [1256, 309] width 622 height 619
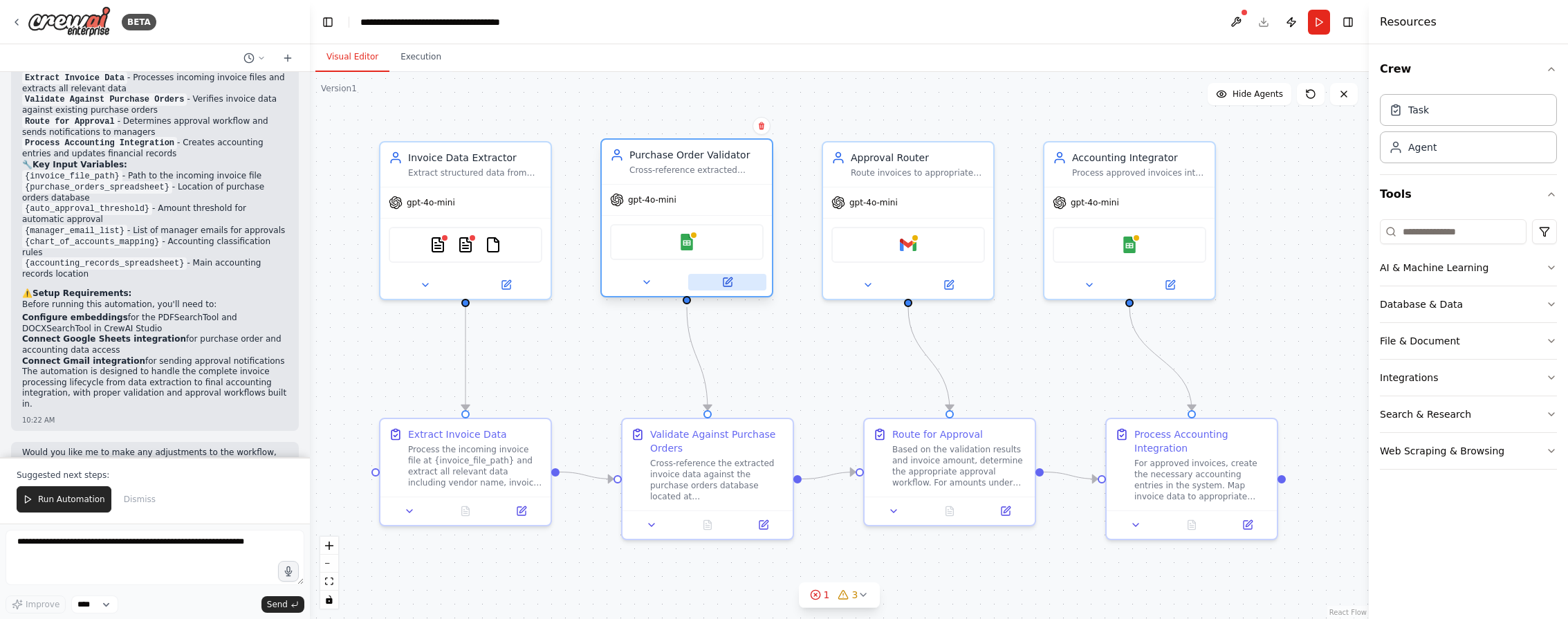
click at [733, 283] on button at bounding box center [727, 282] width 78 height 16
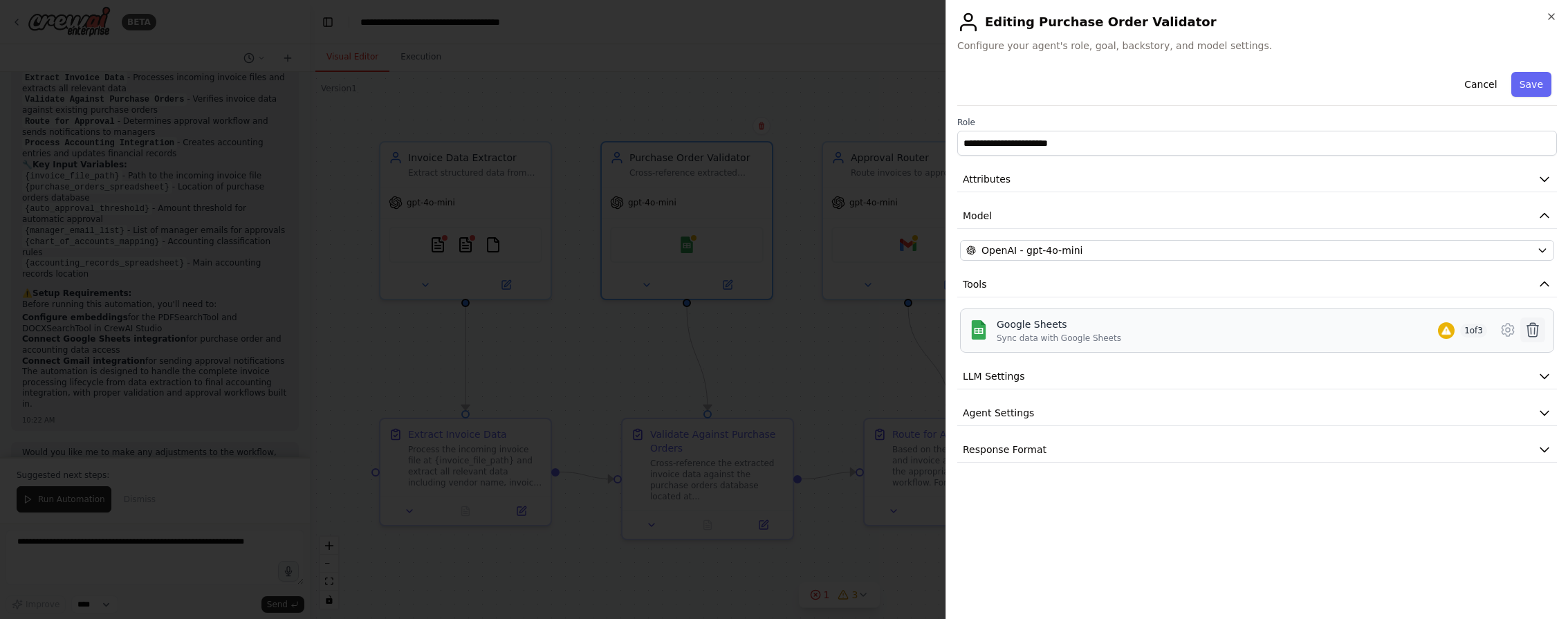
click at [1161, 328] on icon at bounding box center [1532, 329] width 16 height 16
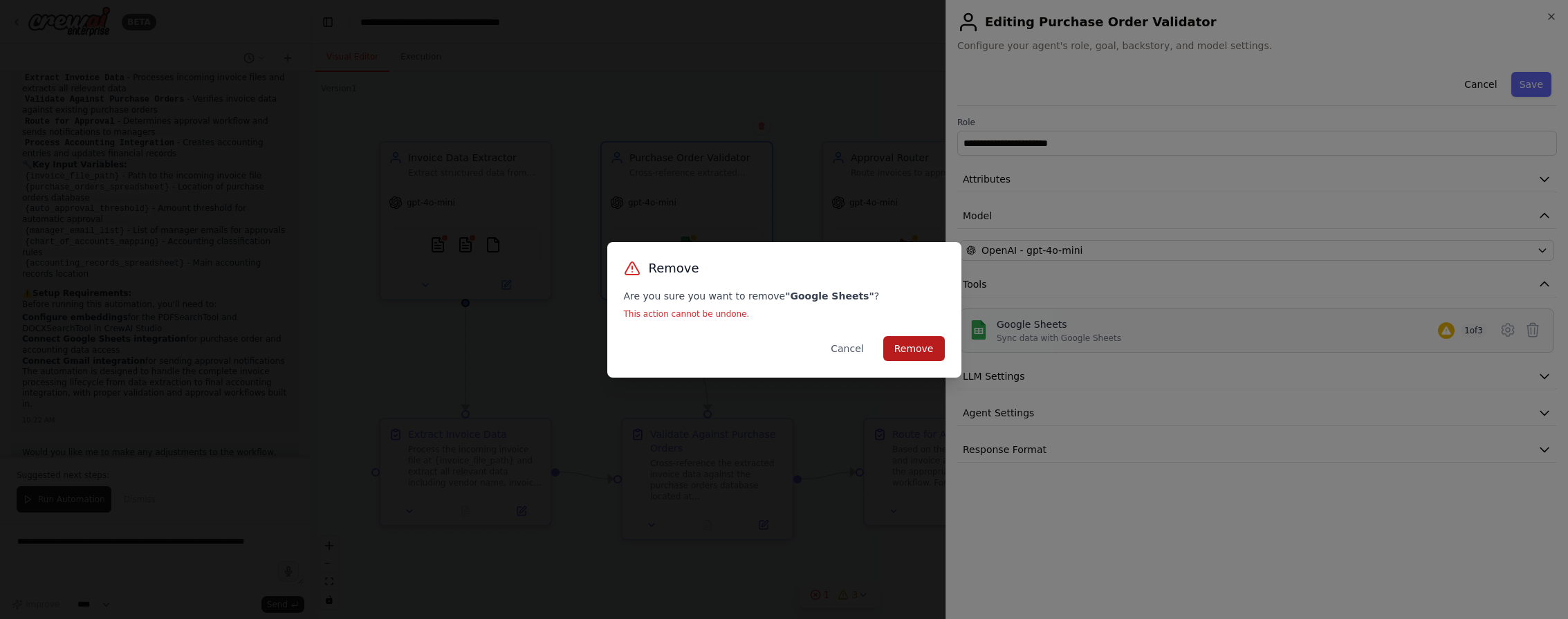
click at [928, 349] on button "Remove" at bounding box center [914, 348] width 62 height 25
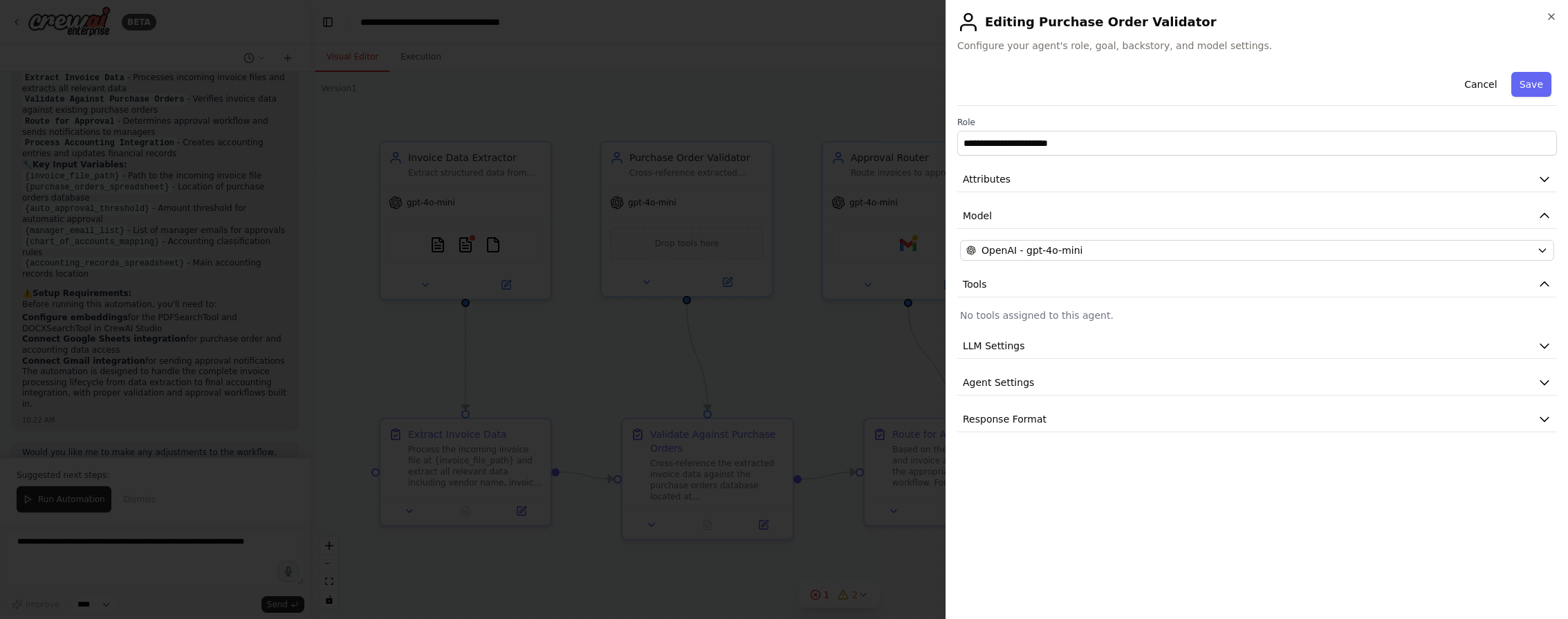
click at [1052, 320] on p "No tools assigned to this agent." at bounding box center [1257, 315] width 594 height 14
click at [1053, 319] on p "No tools assigned to this agent." at bounding box center [1257, 315] width 594 height 14
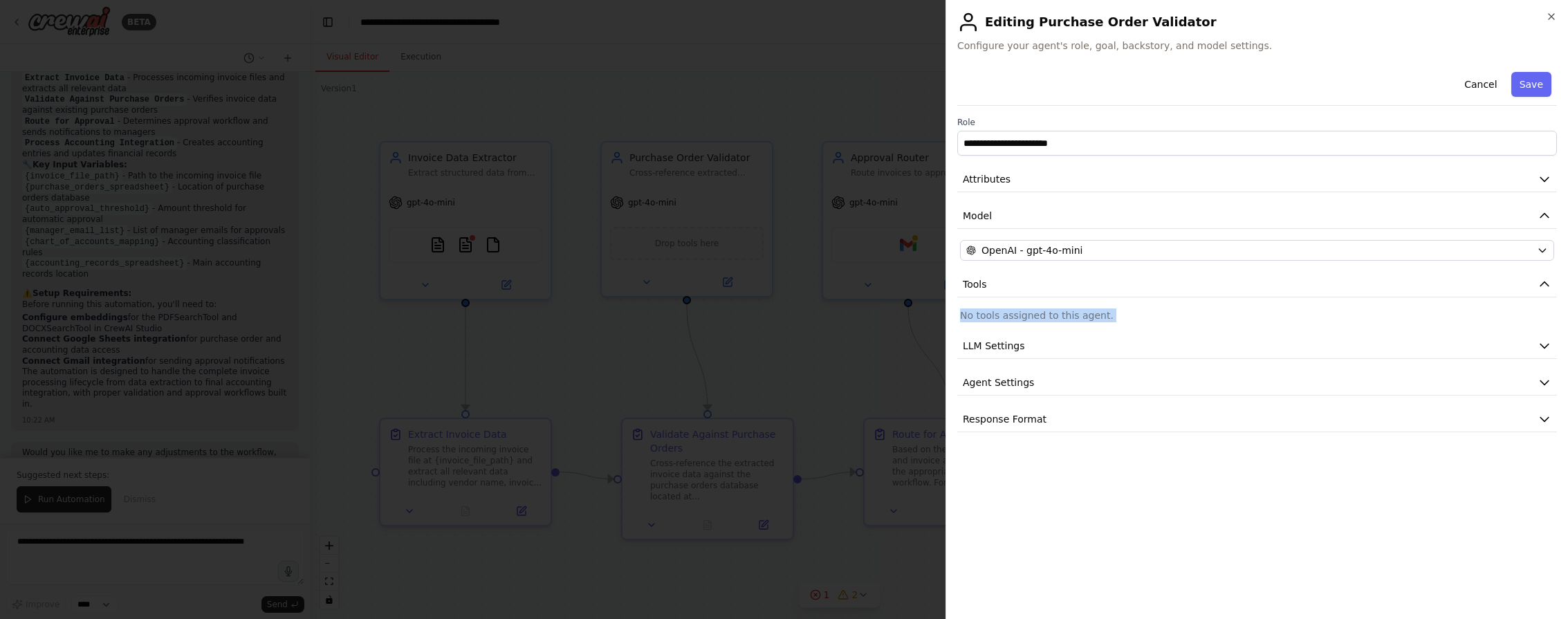
click at [1053, 319] on p "No tools assigned to this agent." at bounding box center [1257, 315] width 594 height 14
click at [767, 237] on div at bounding box center [784, 309] width 1568 height 619
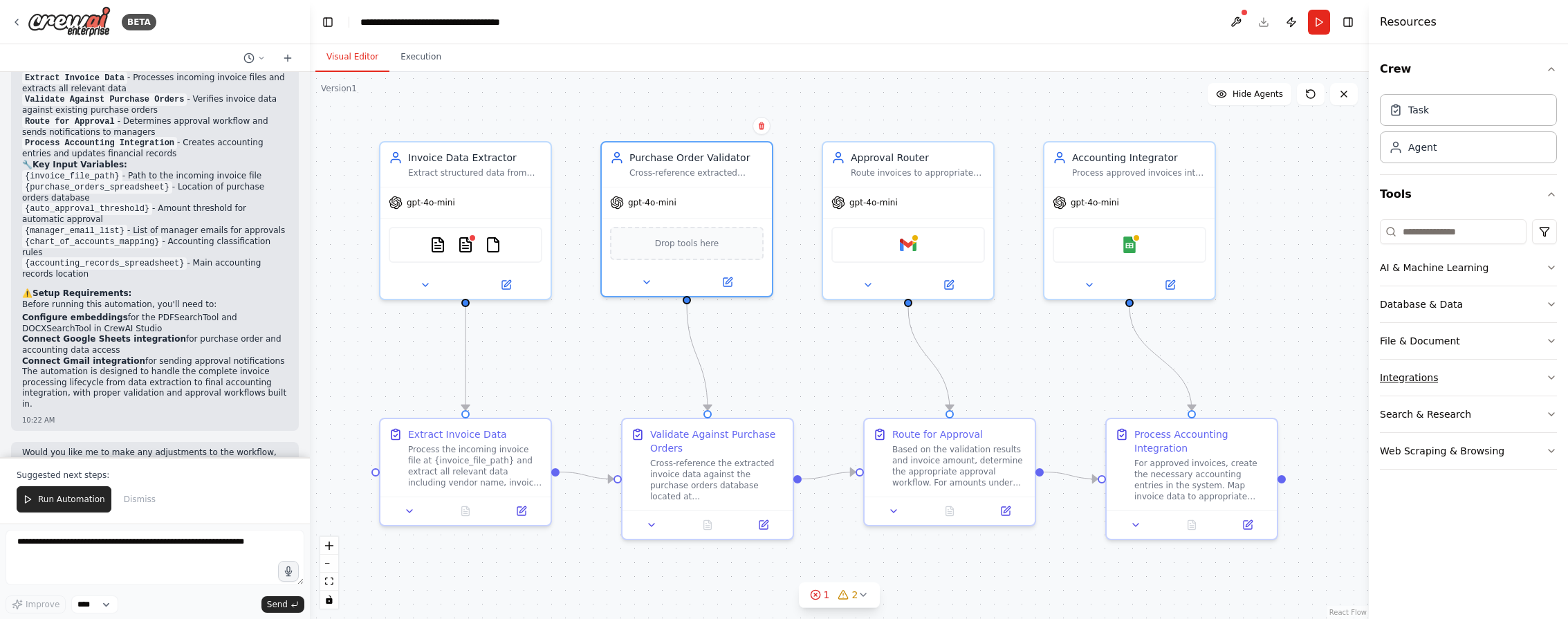
click at [1161, 376] on button "Integrations" at bounding box center [1469, 377] width 177 height 36
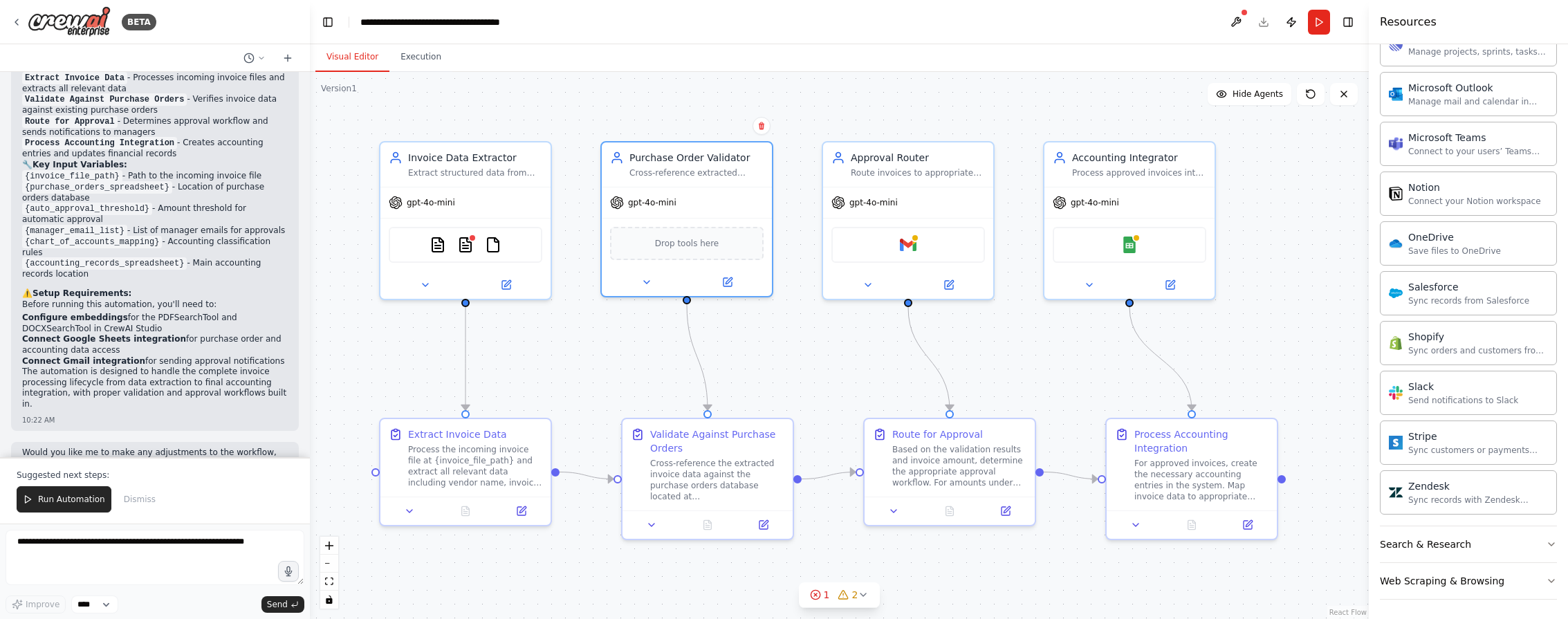
scroll to position [859, 0]
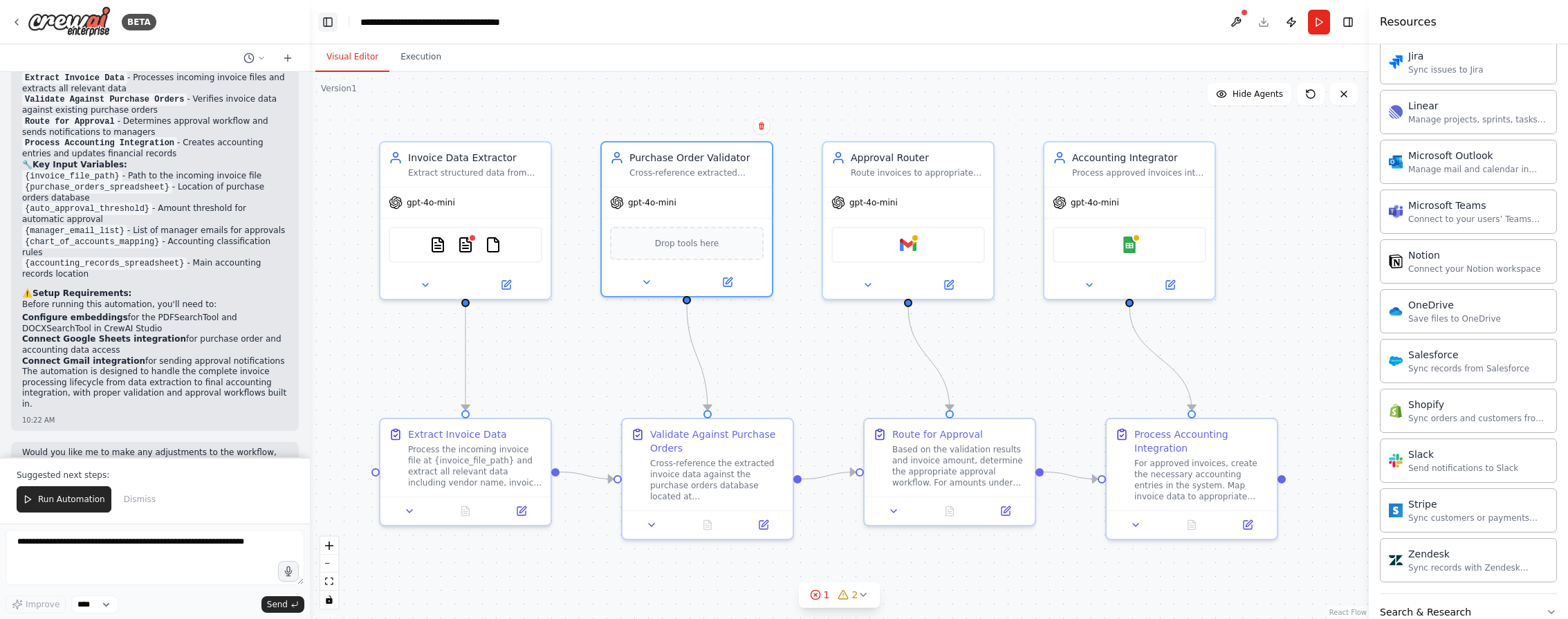
click at [334, 17] on button "Toggle Left Sidebar" at bounding box center [328, 22] width 20 height 20
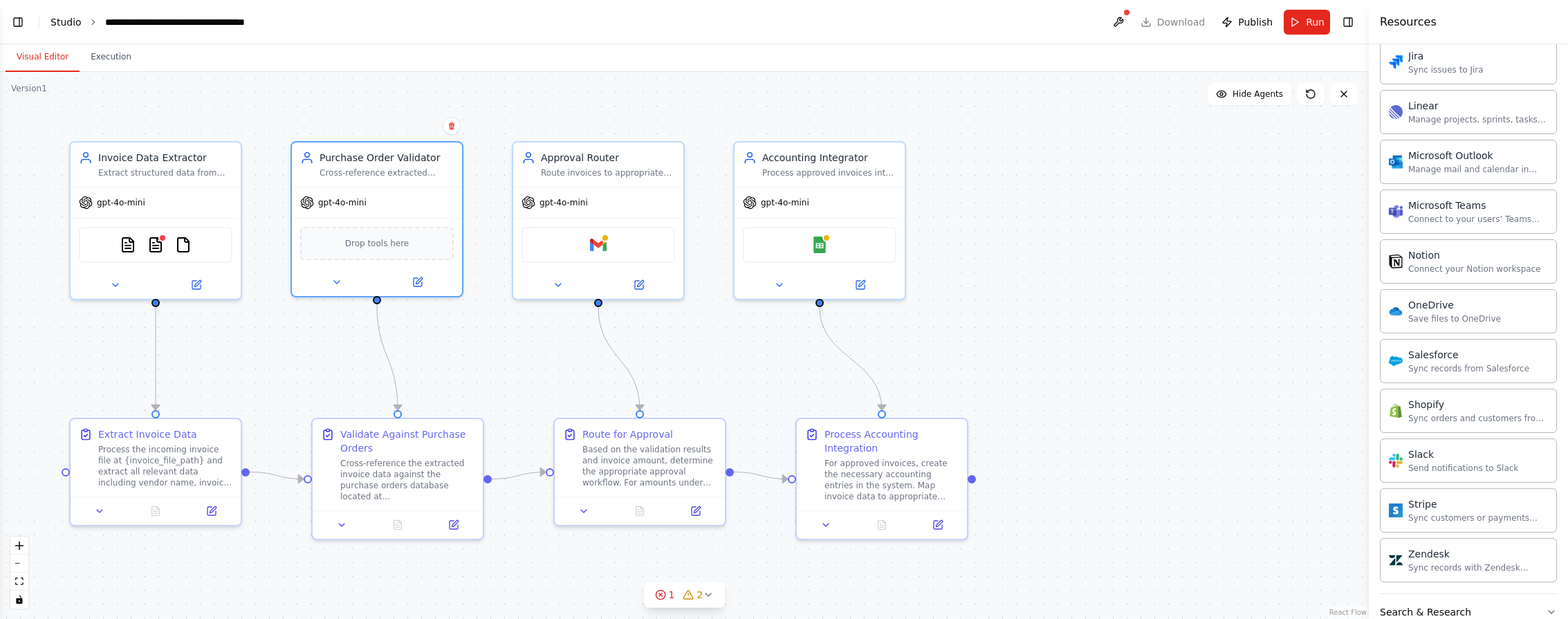
click at [58, 16] on link "Studio" at bounding box center [66, 22] width 31 height 11
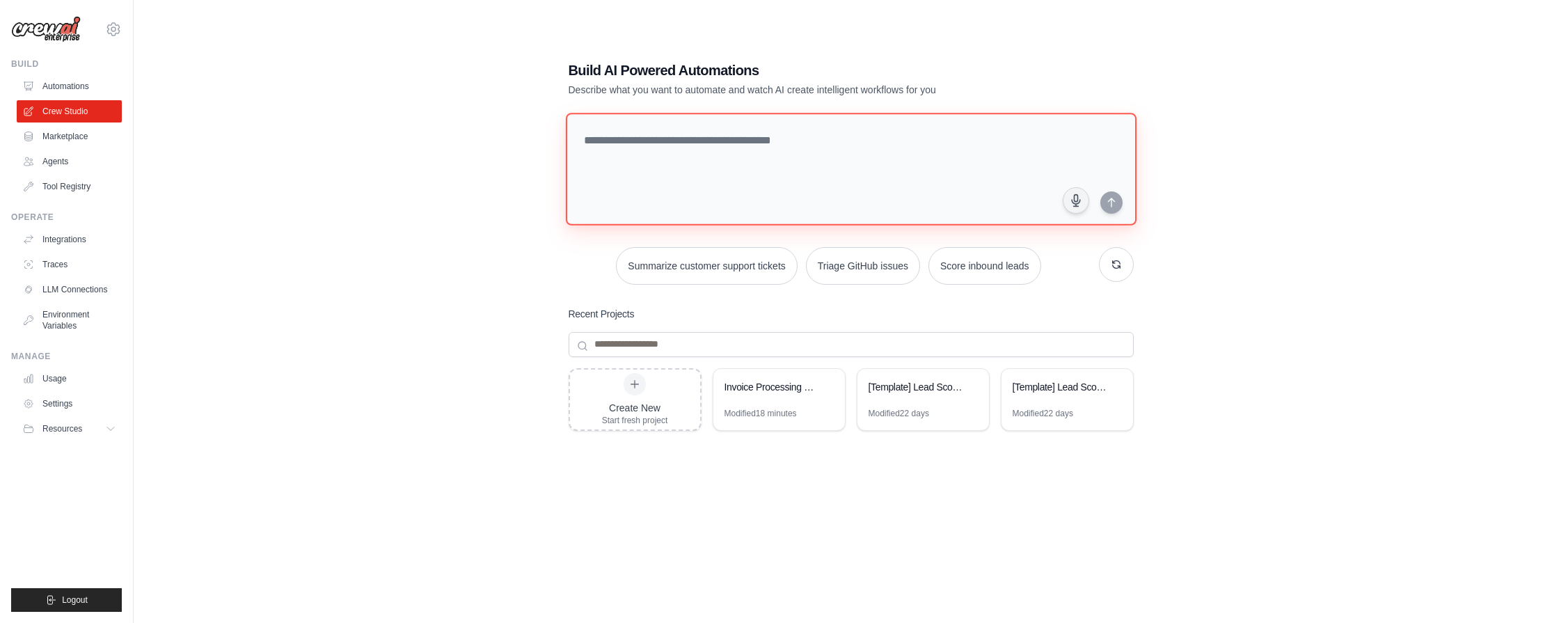
click at [900, 147] on textarea at bounding box center [850, 169] width 571 height 113
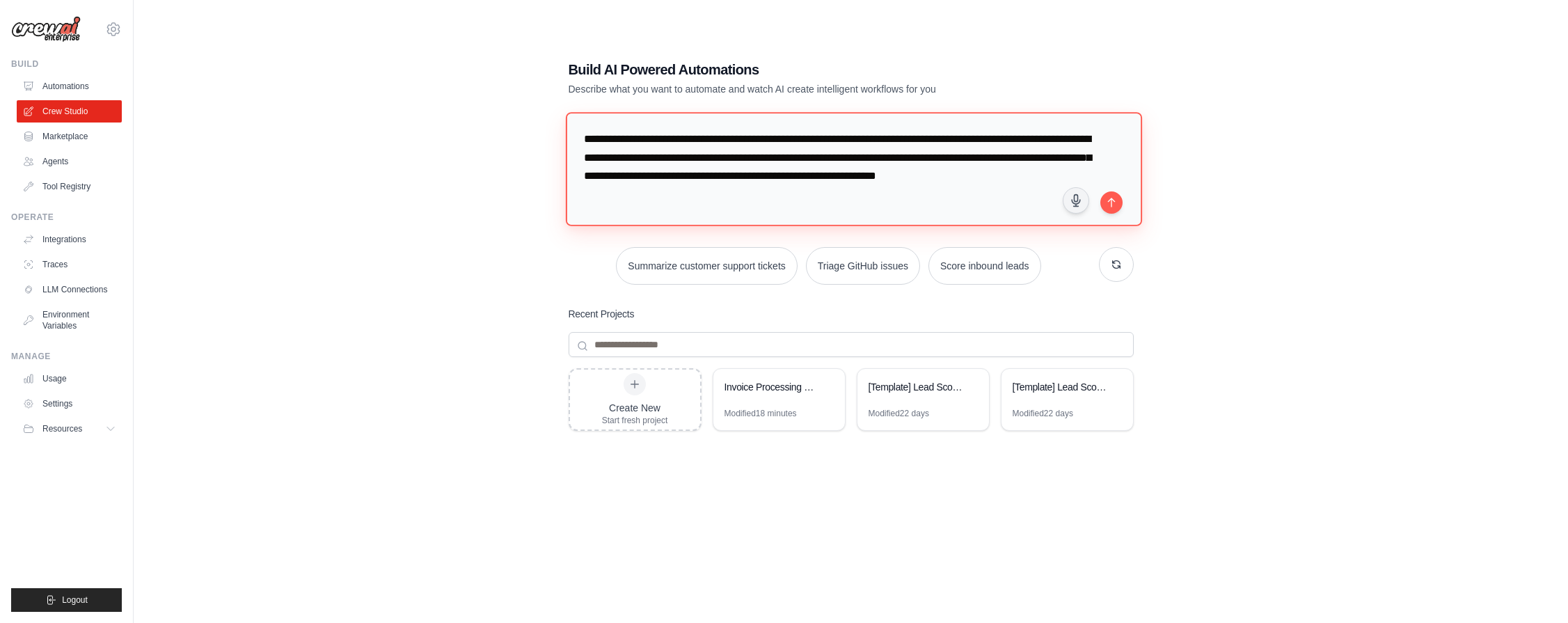
click at [1111, 188] on textarea "**********" at bounding box center [853, 169] width 576 height 114
type textarea "**********"
click at [1111, 201] on icon "submit" at bounding box center [1111, 201] width 7 height 8
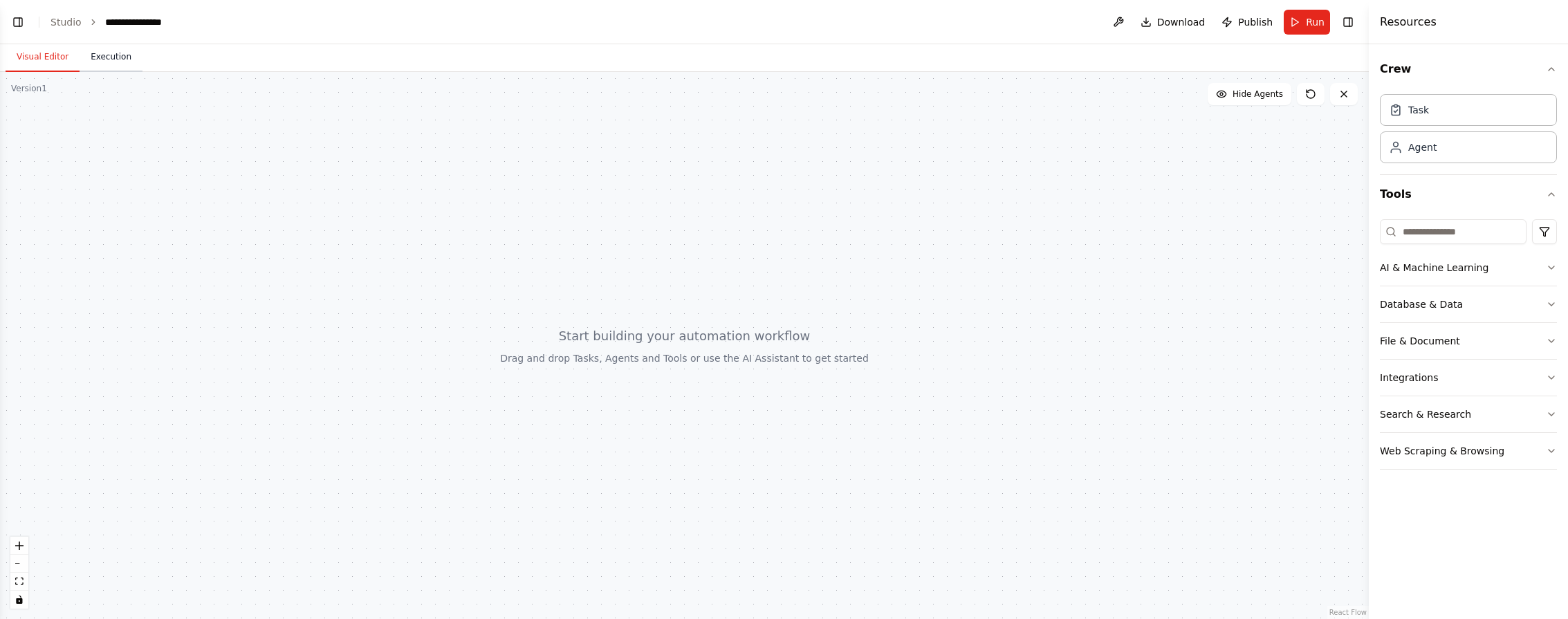
click at [124, 55] on button "Execution" at bounding box center [111, 58] width 63 height 29
click at [34, 59] on button "Visual Editor" at bounding box center [42, 58] width 74 height 29
click at [54, 27] on link "Studio" at bounding box center [66, 22] width 31 height 11
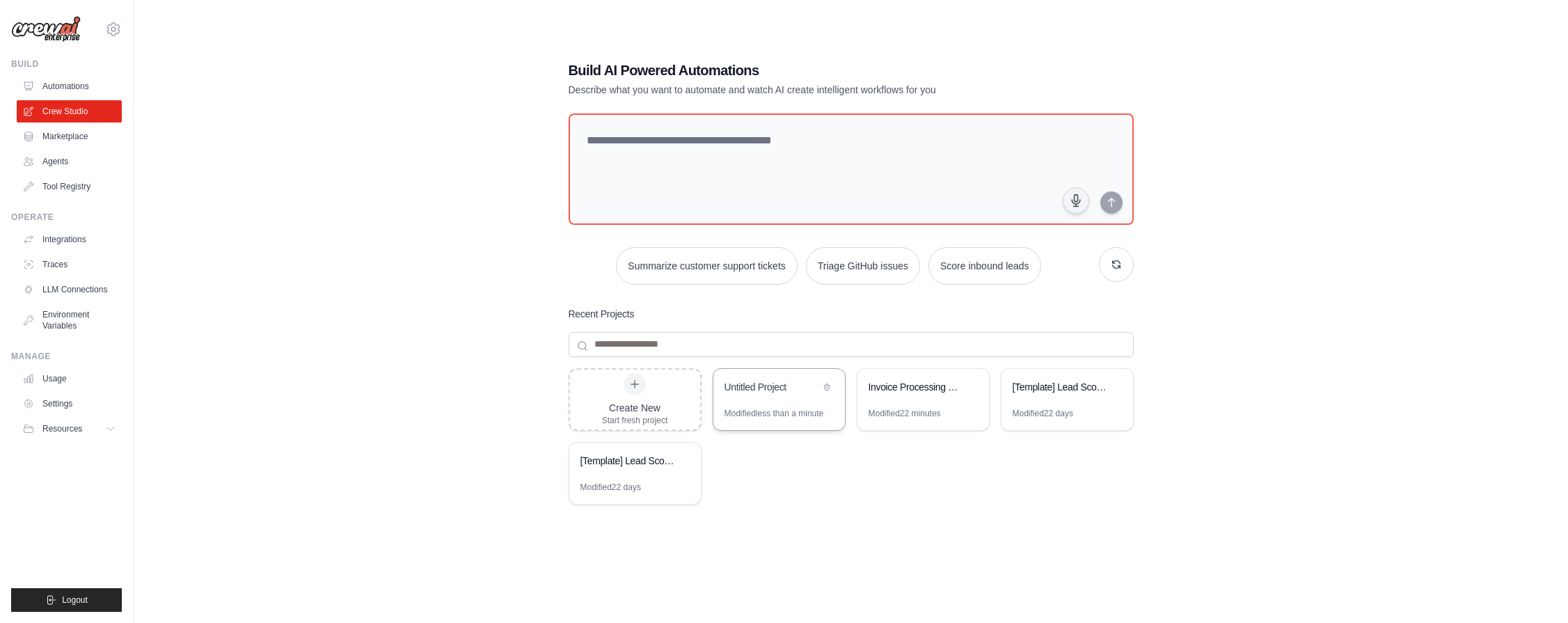
click at [793, 392] on div "Untitled Project" at bounding box center [772, 386] width 95 height 14
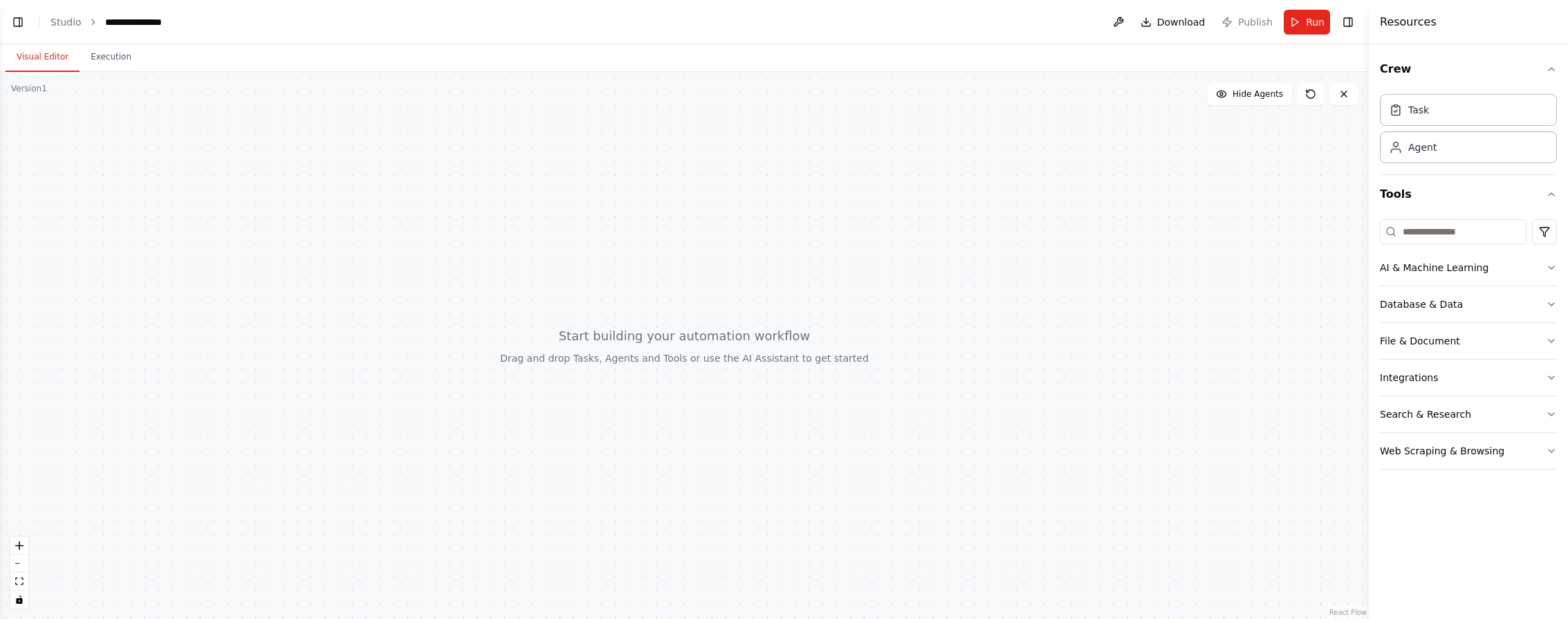
scroll to position [68, 0]
click at [1347, 20] on button "Toggle Right Sidebar" at bounding box center [1348, 22] width 20 height 20
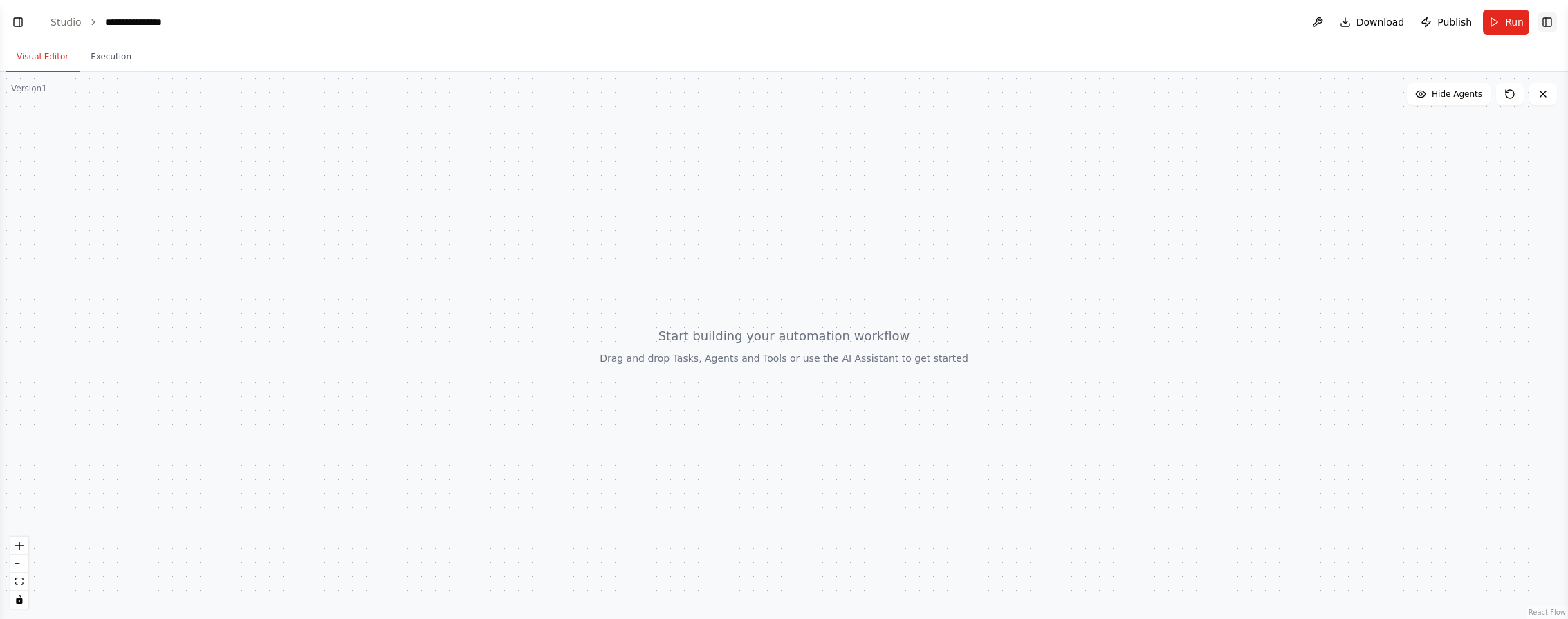
click at [1539, 25] on button "Toggle Right Sidebar" at bounding box center [1547, 22] width 20 height 20
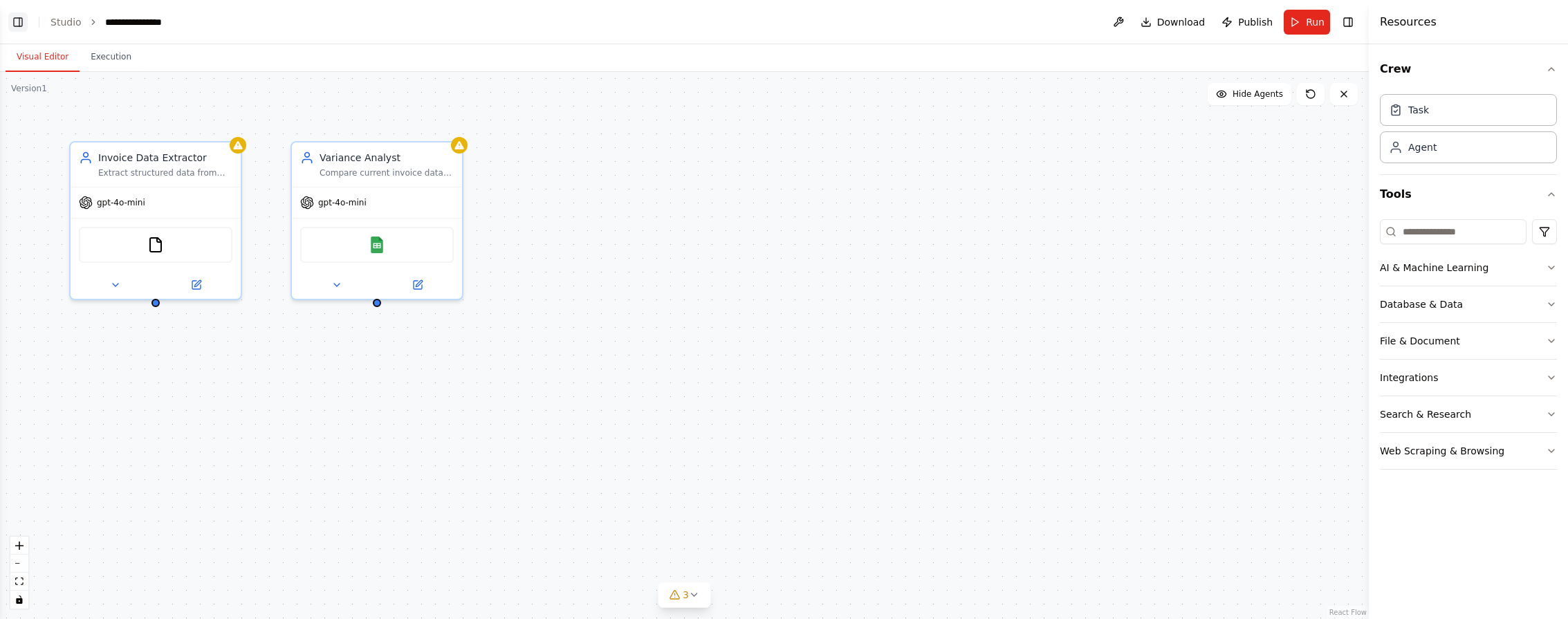
scroll to position [322, 0]
click at [21, 18] on button "Toggle Left Sidebar" at bounding box center [18, 22] width 20 height 20
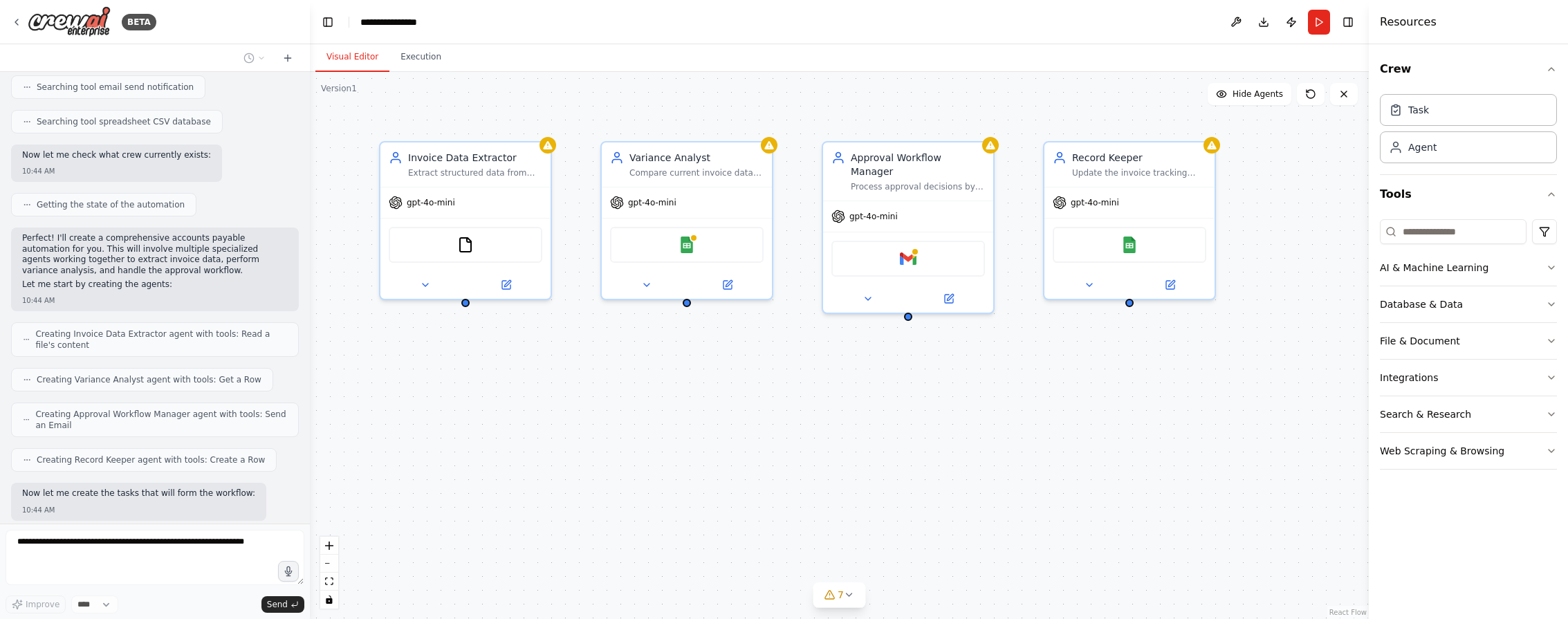
scroll to position [440, 0]
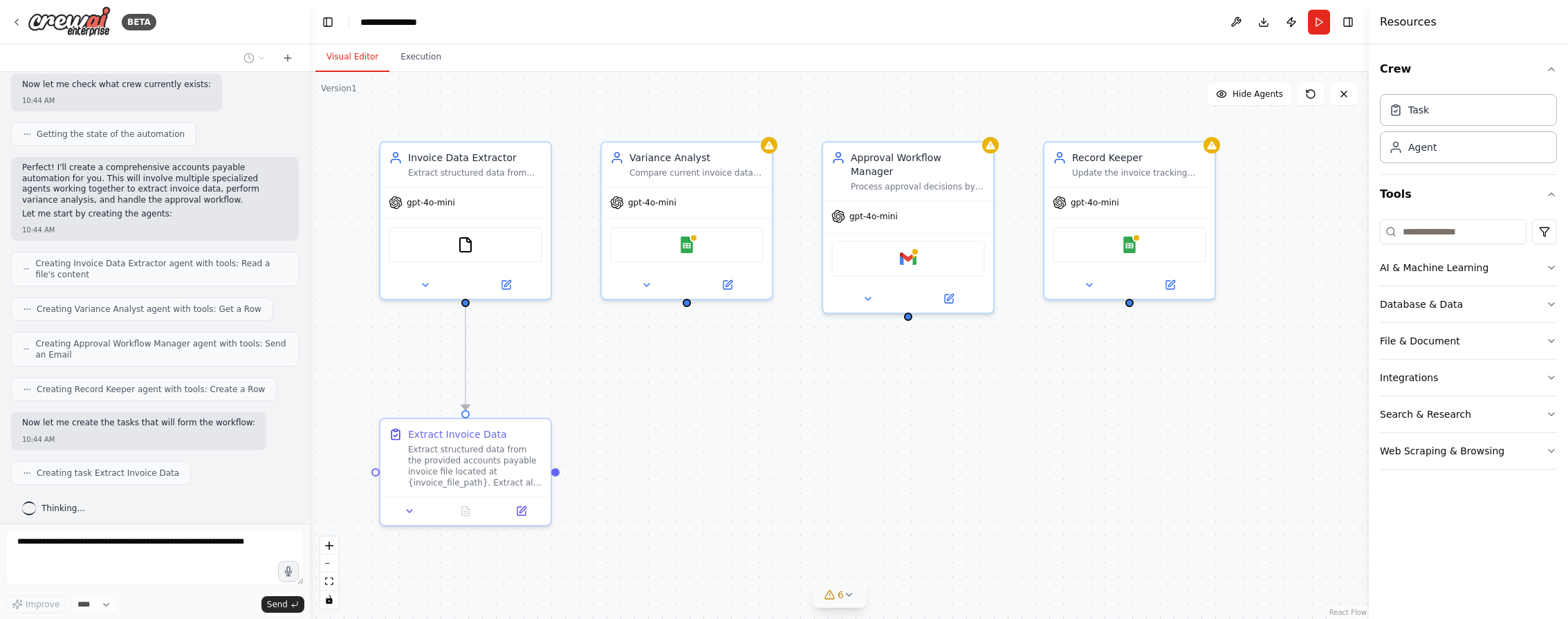
click at [848, 598] on icon at bounding box center [850, 595] width 11 height 11
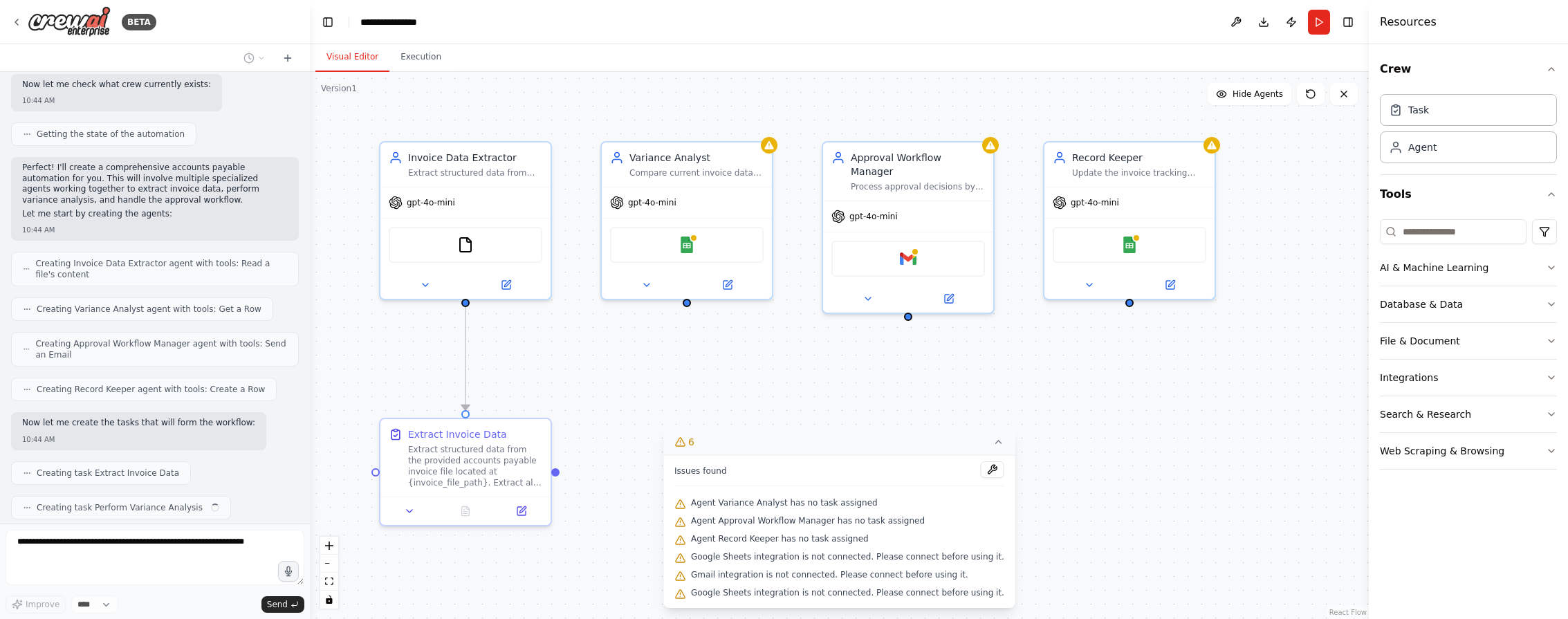
scroll to position [474, 0]
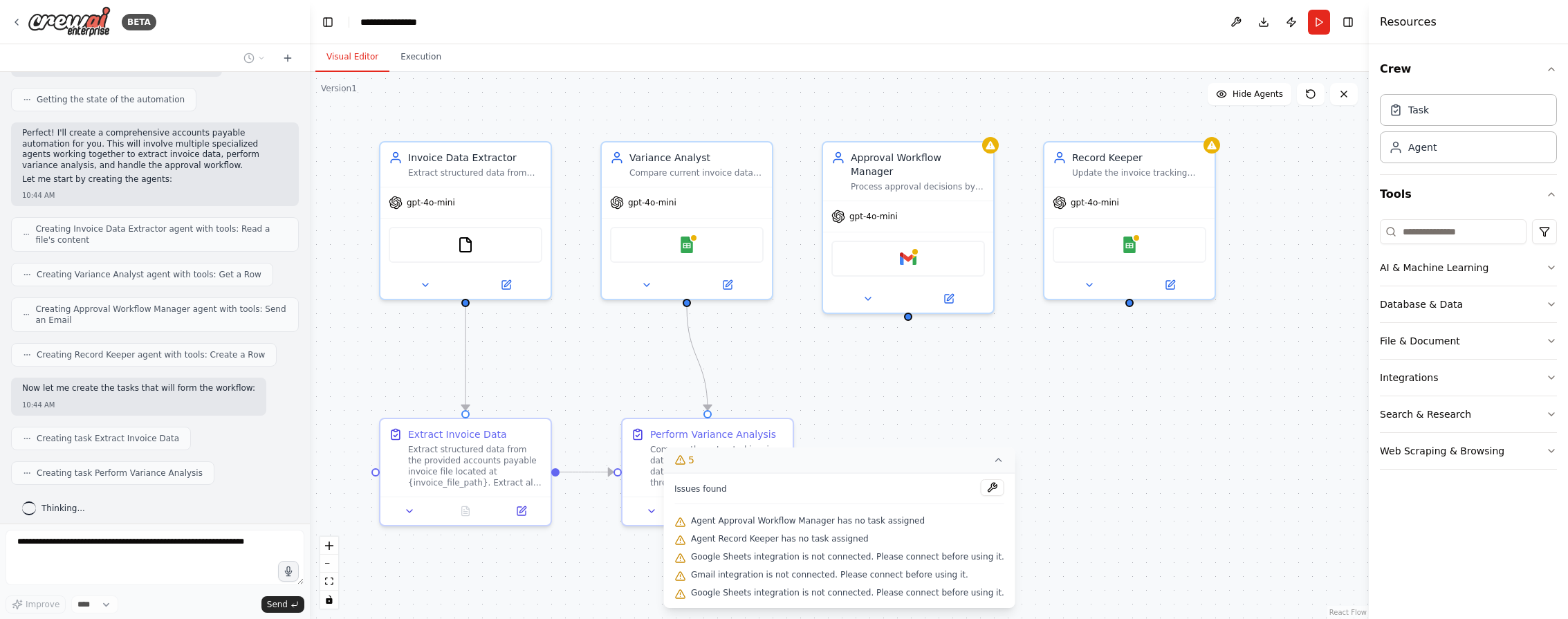
click at [873, 364] on div ".deletable-edge-delete-btn { width: 20px; height: 20px; border: 0px solid #ffff…" at bounding box center [839, 345] width 1059 height 547
click at [994, 462] on icon at bounding box center [999, 460] width 11 height 11
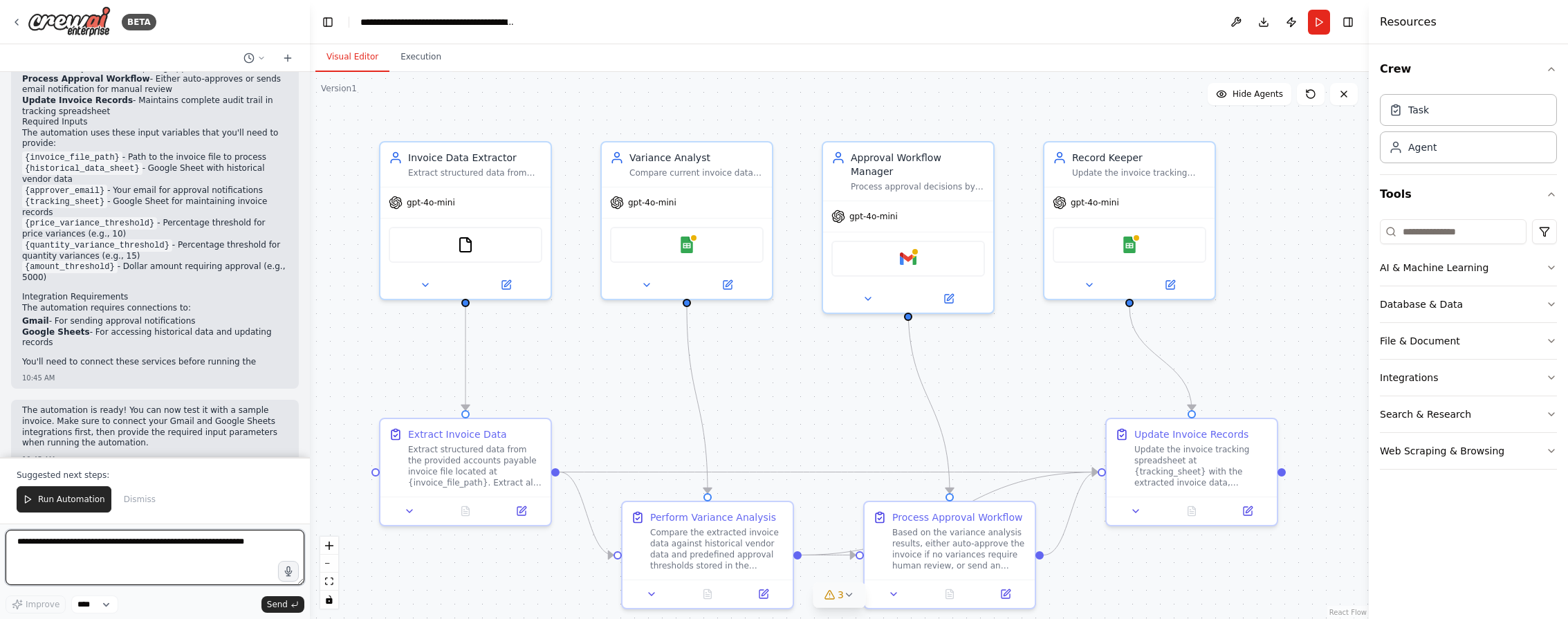
scroll to position [1371, 0]
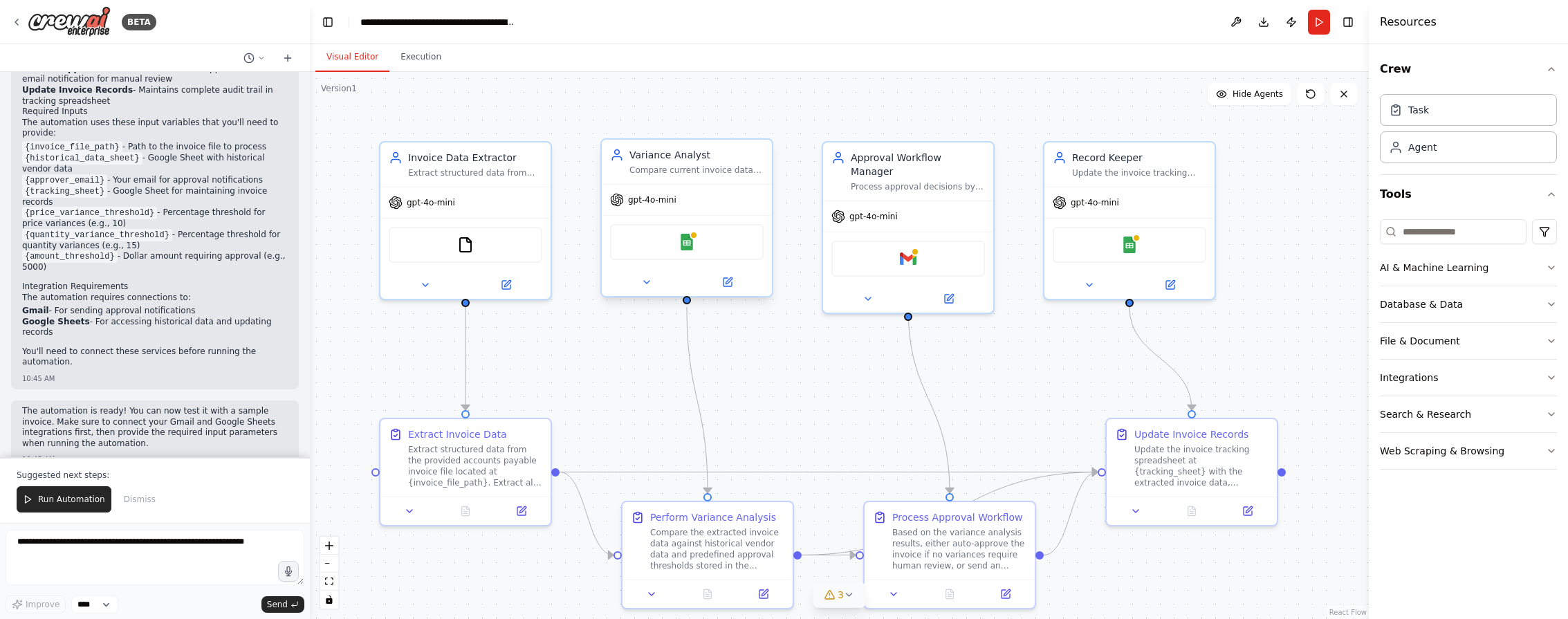
click at [714, 248] on div "Google Sheets" at bounding box center [687, 242] width 154 height 36
click at [683, 251] on div "Google Sheets" at bounding box center [687, 242] width 154 height 36
click at [646, 284] on icon at bounding box center [647, 282] width 11 height 11
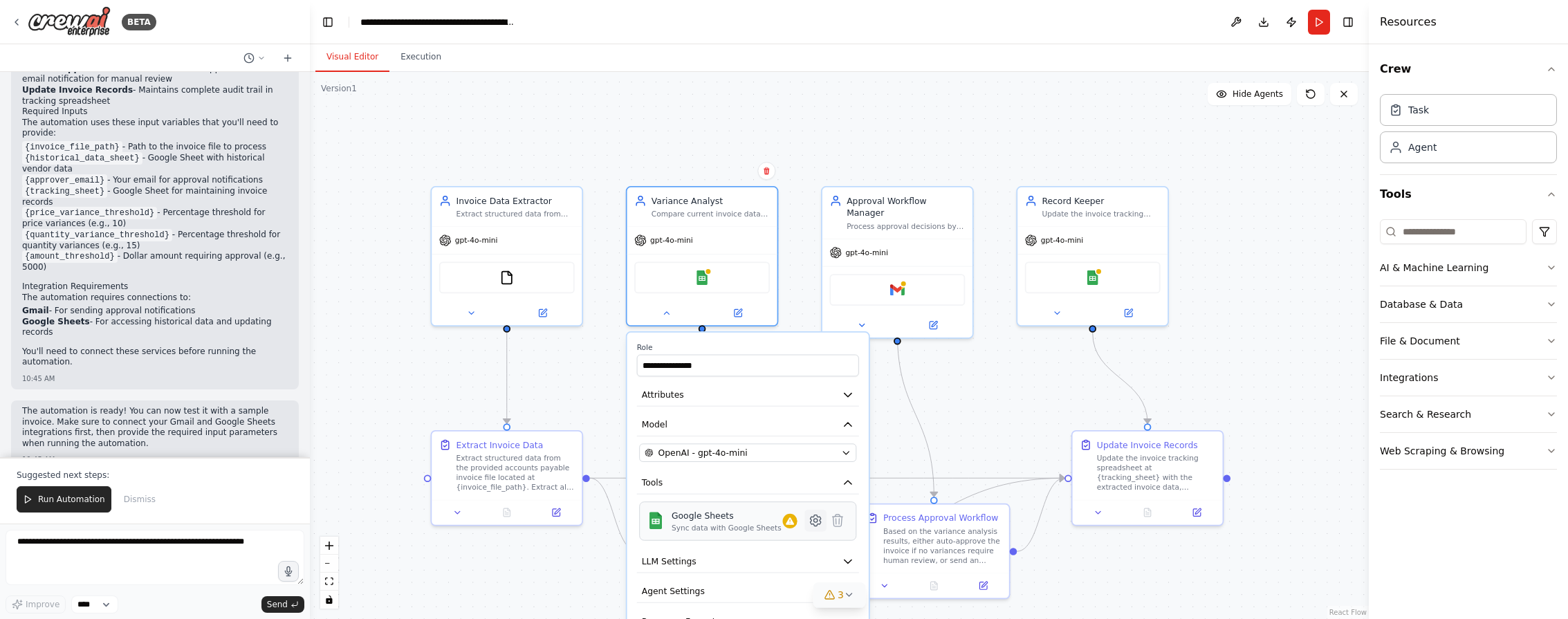
click at [815, 516] on icon at bounding box center [815, 521] width 11 height 11
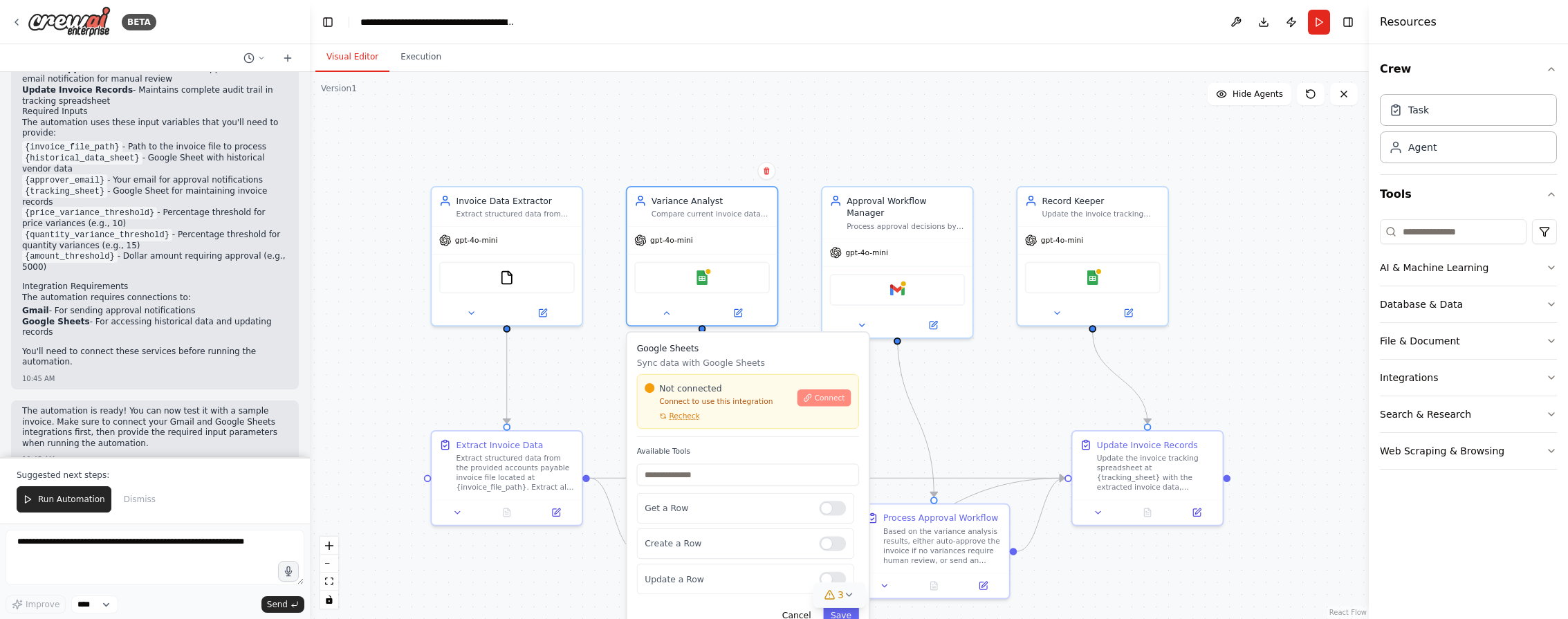
click at [836, 402] on span "Connect" at bounding box center [829, 398] width 30 height 10
click at [15, 22] on icon at bounding box center [17, 22] width 11 height 11
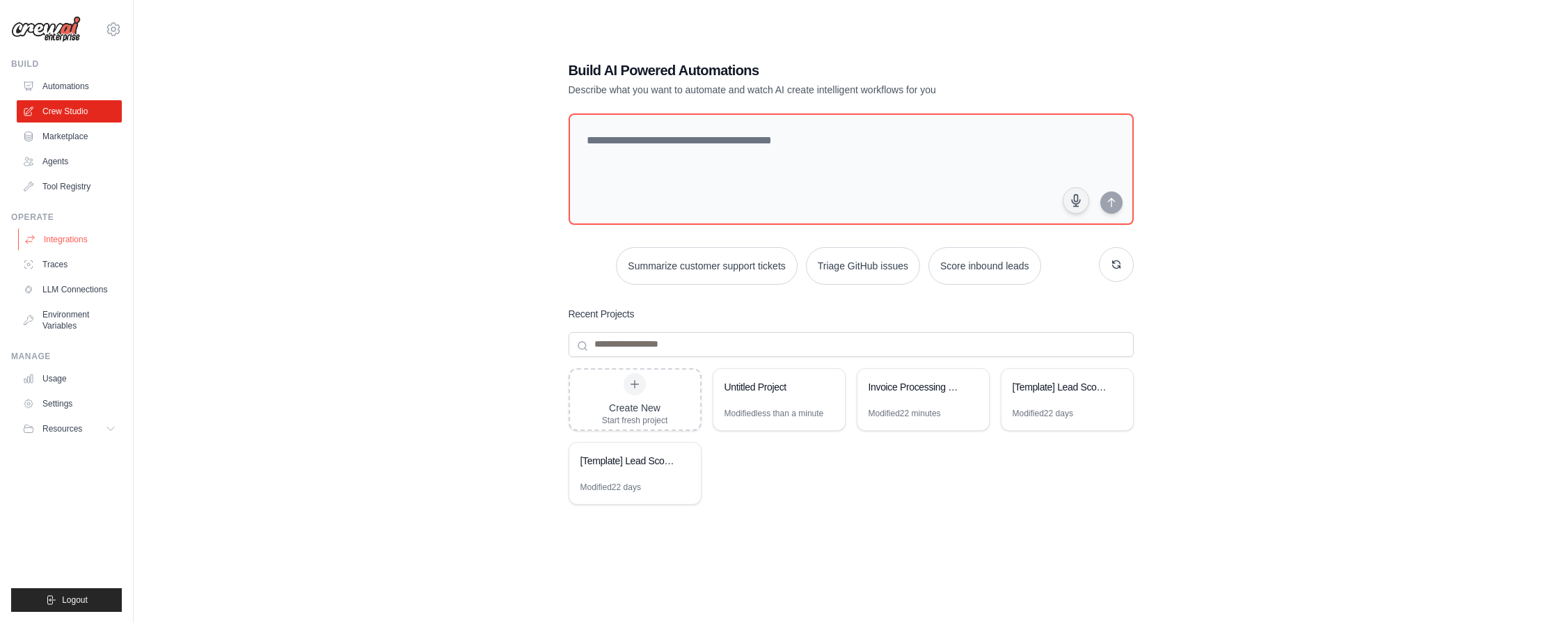
click at [76, 235] on link "Integrations" at bounding box center [70, 239] width 105 height 22
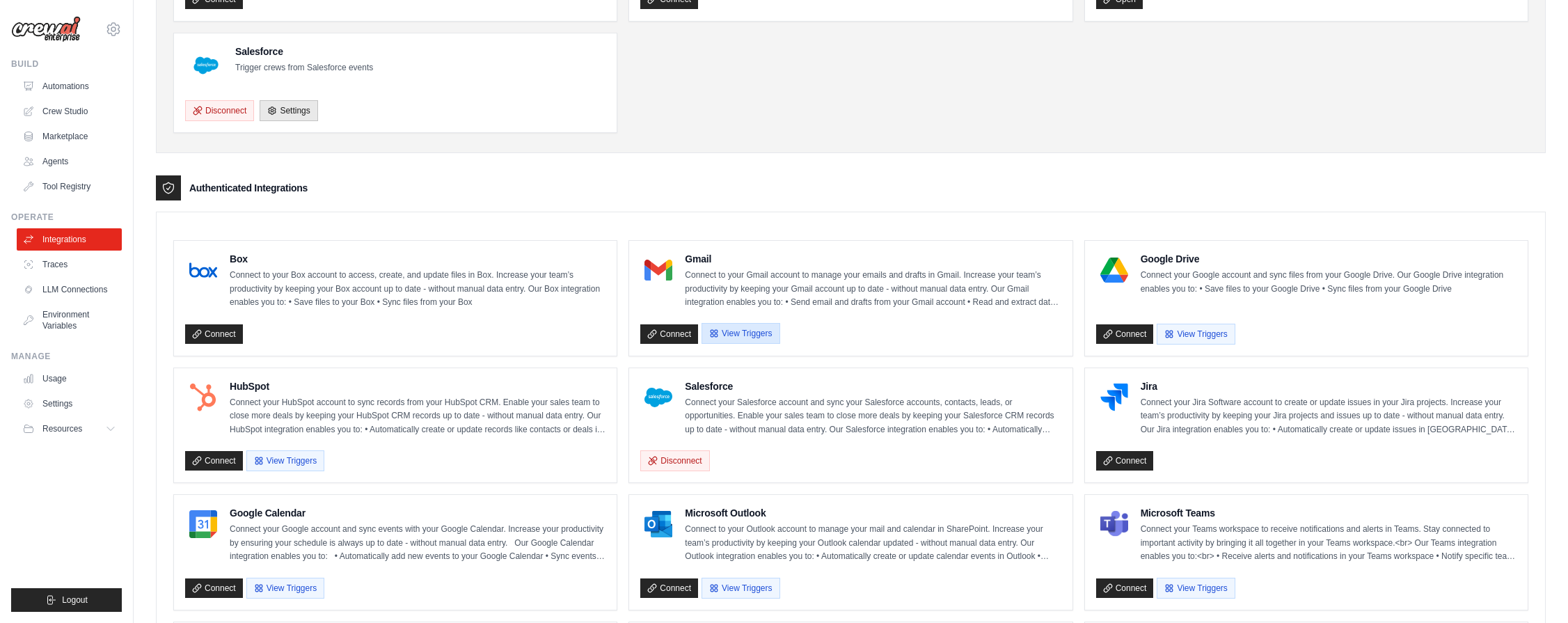
scroll to position [282, 0]
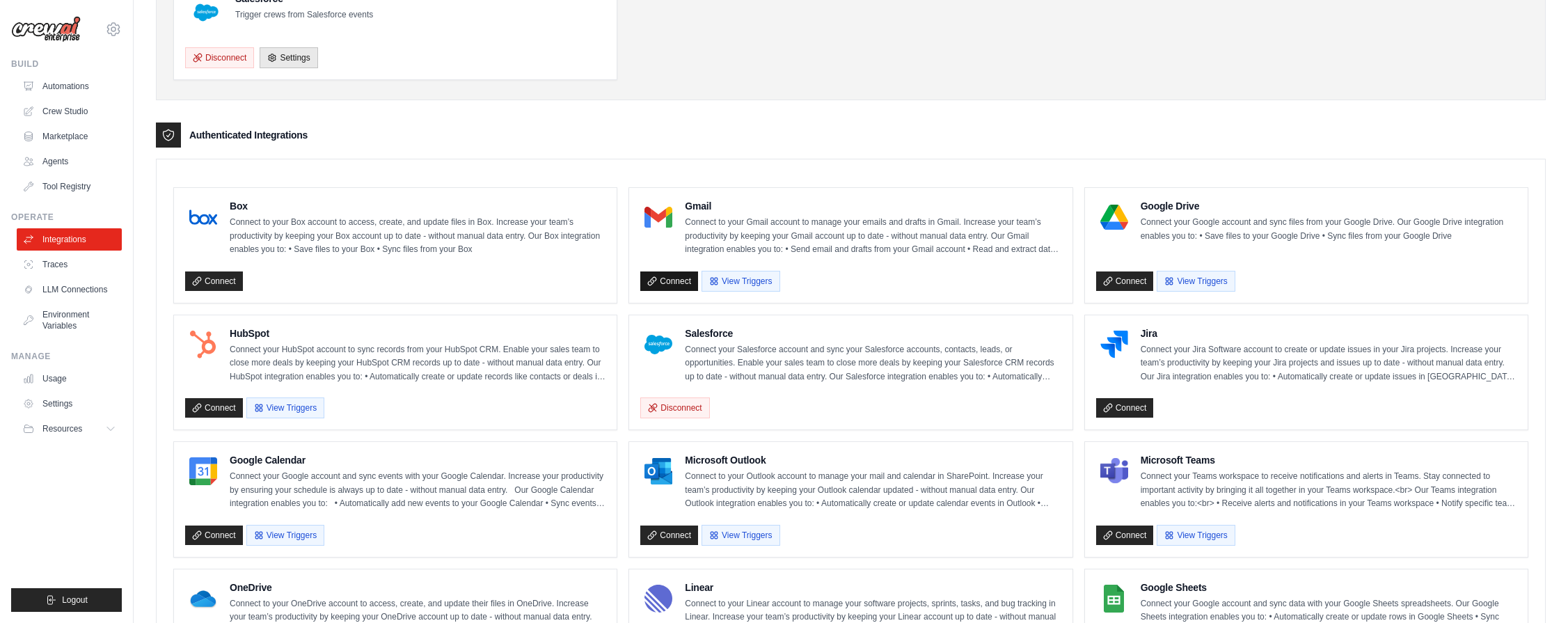
click at [669, 278] on link "Connect" at bounding box center [669, 281] width 58 height 20
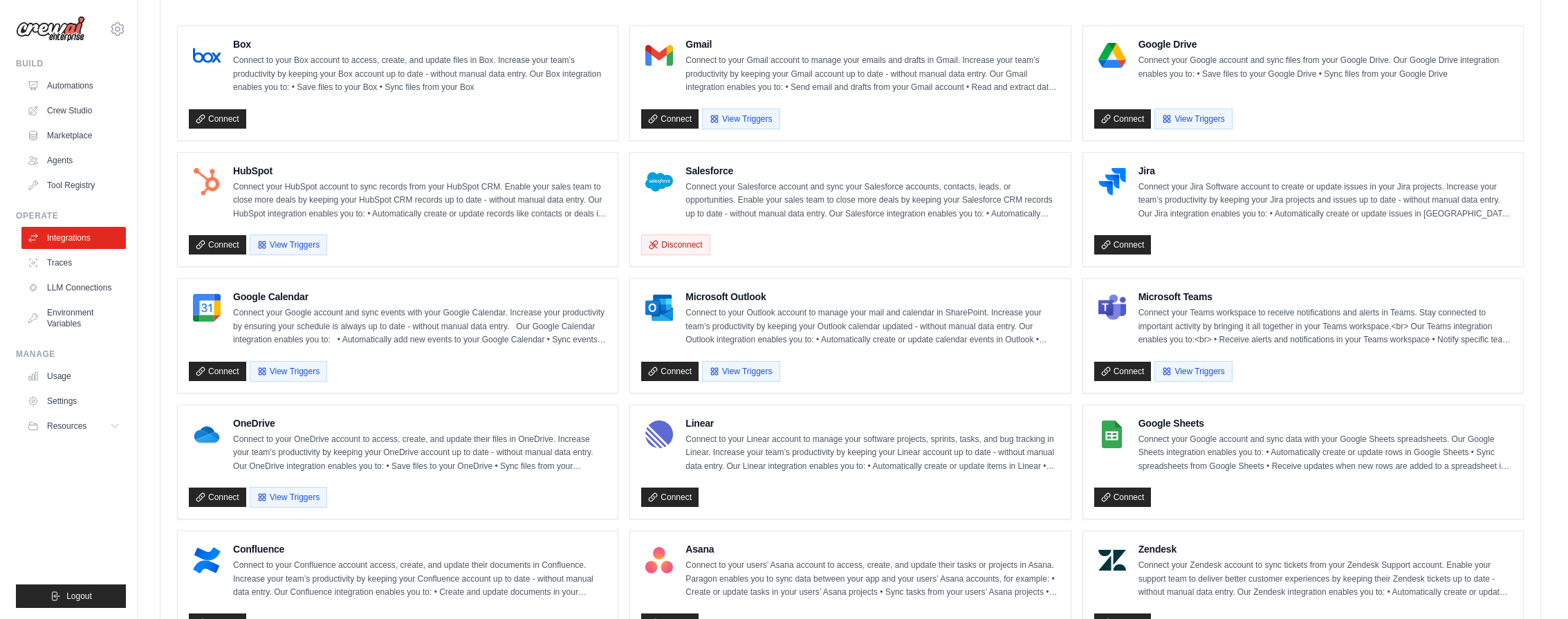
scroll to position [0, 0]
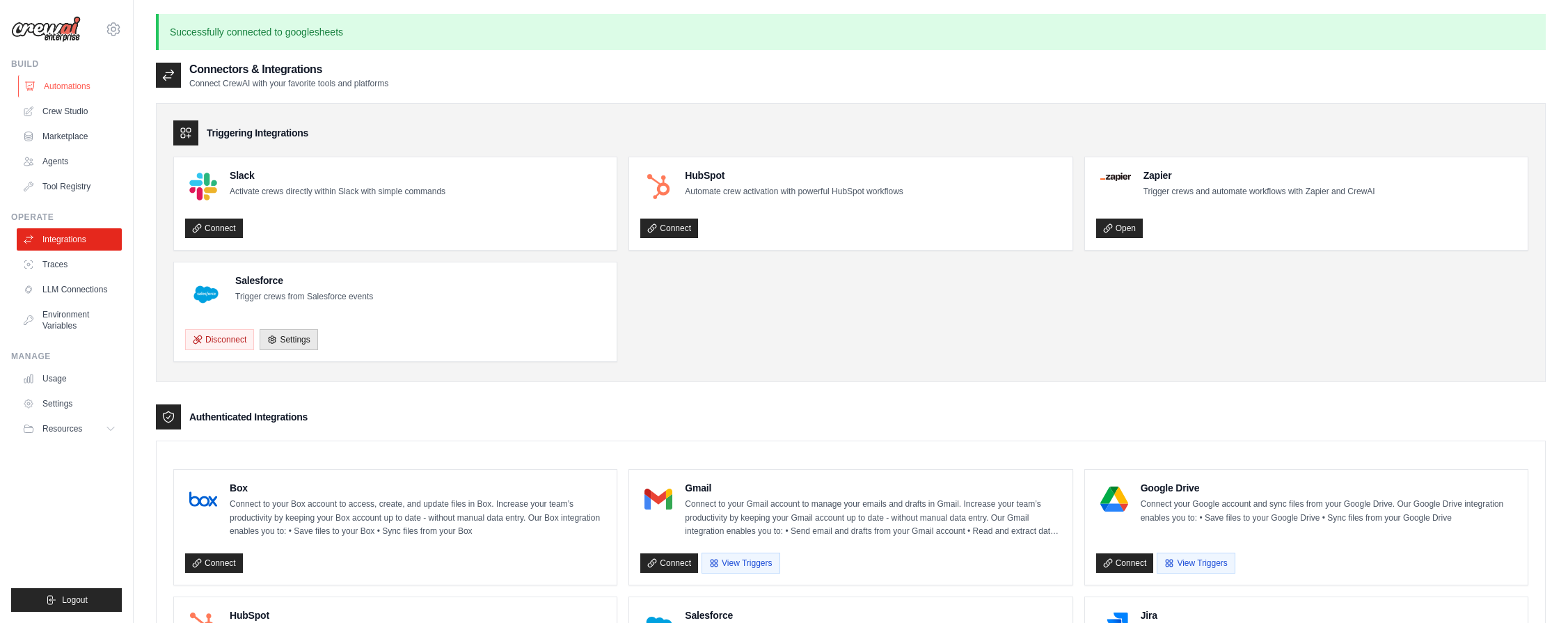
click at [51, 88] on link "Automations" at bounding box center [70, 86] width 105 height 22
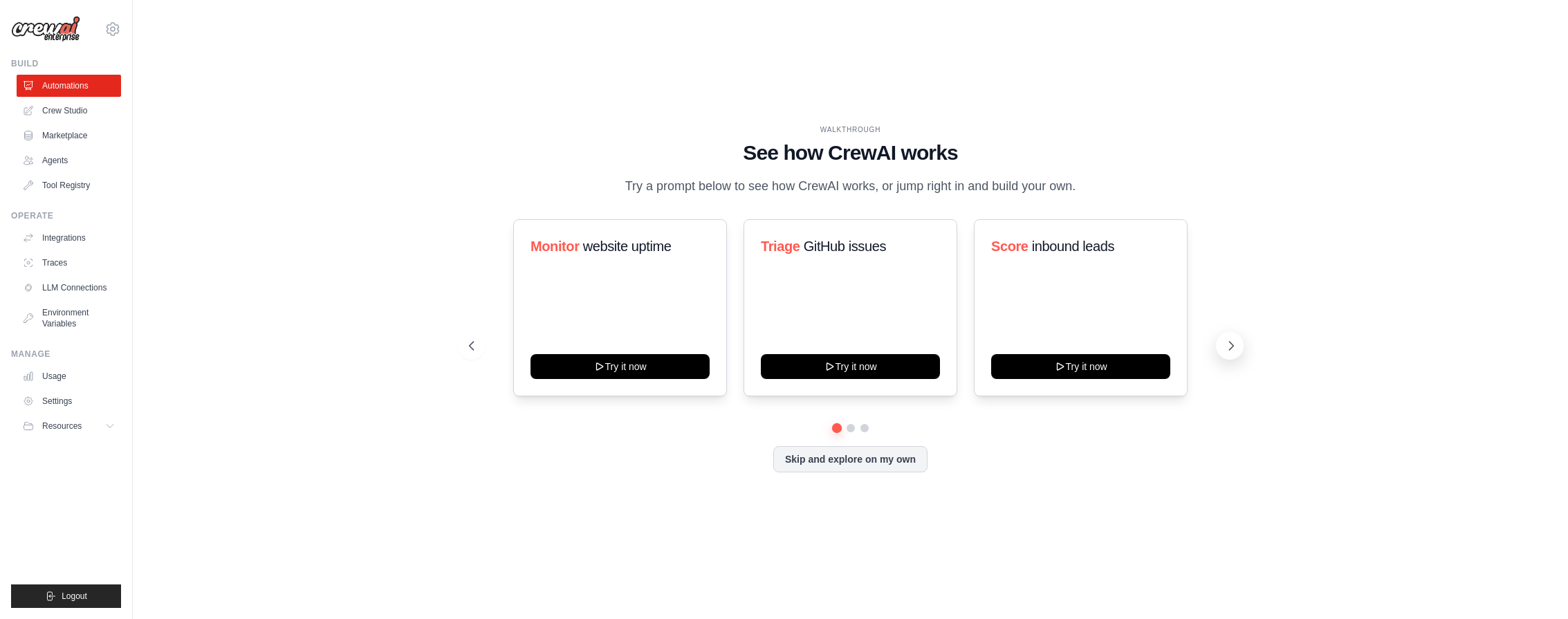
click at [1229, 337] on button at bounding box center [1230, 346] width 28 height 28
click at [57, 108] on link "Crew Studio" at bounding box center [70, 110] width 104 height 22
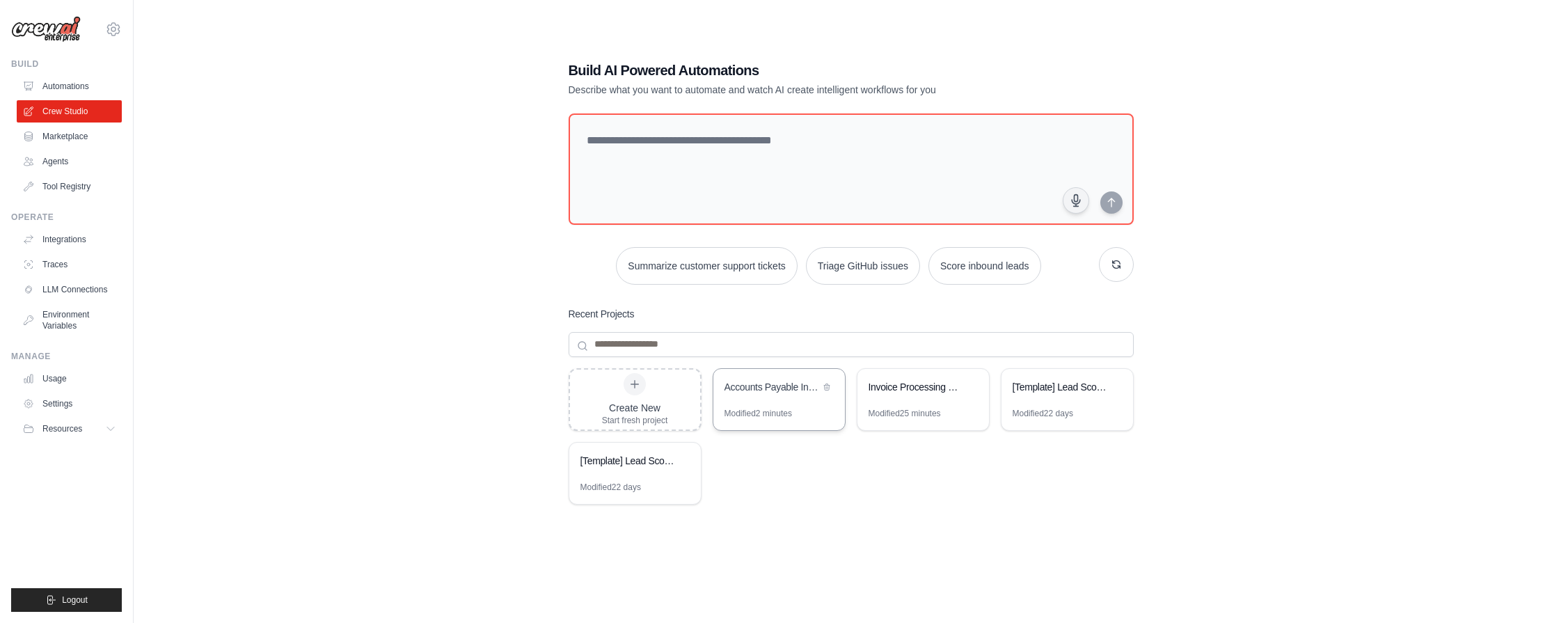
click at [770, 405] on div "Accounts Payable Invoice Processing & Approval" at bounding box center [779, 388] width 132 height 39
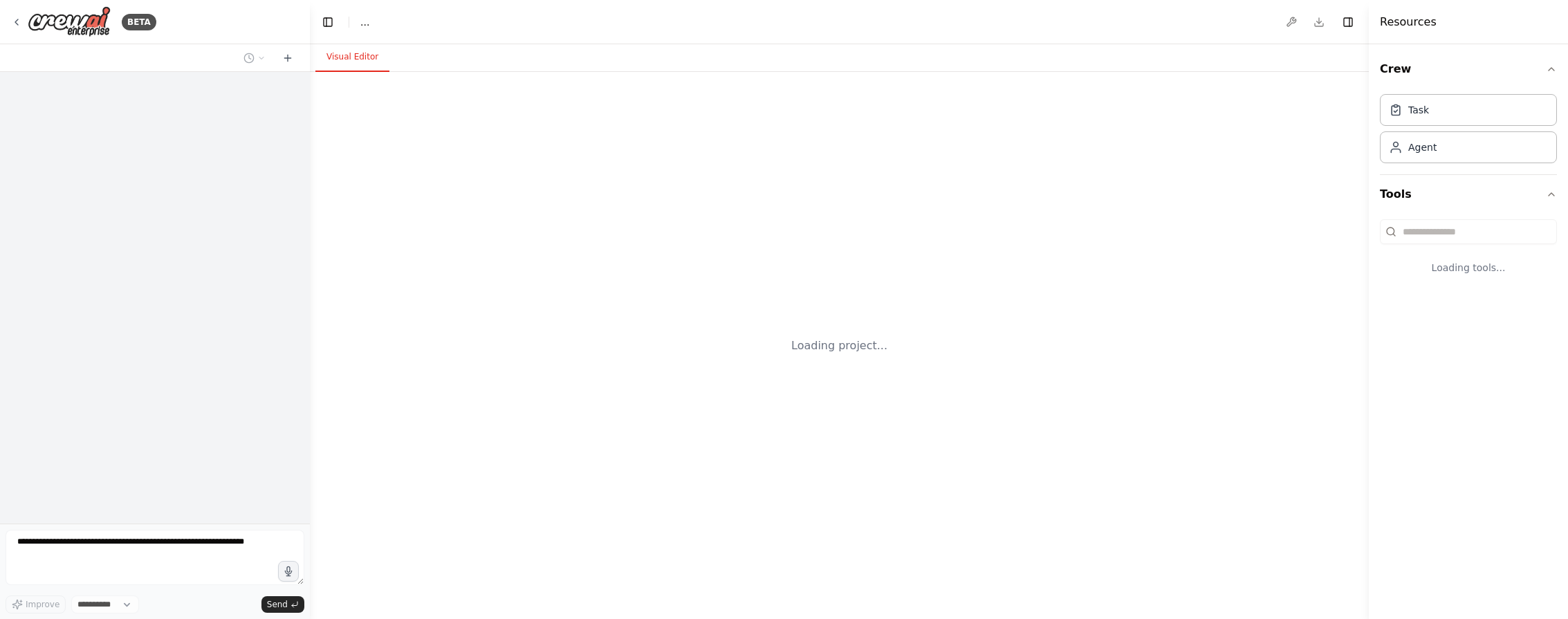
select select "****"
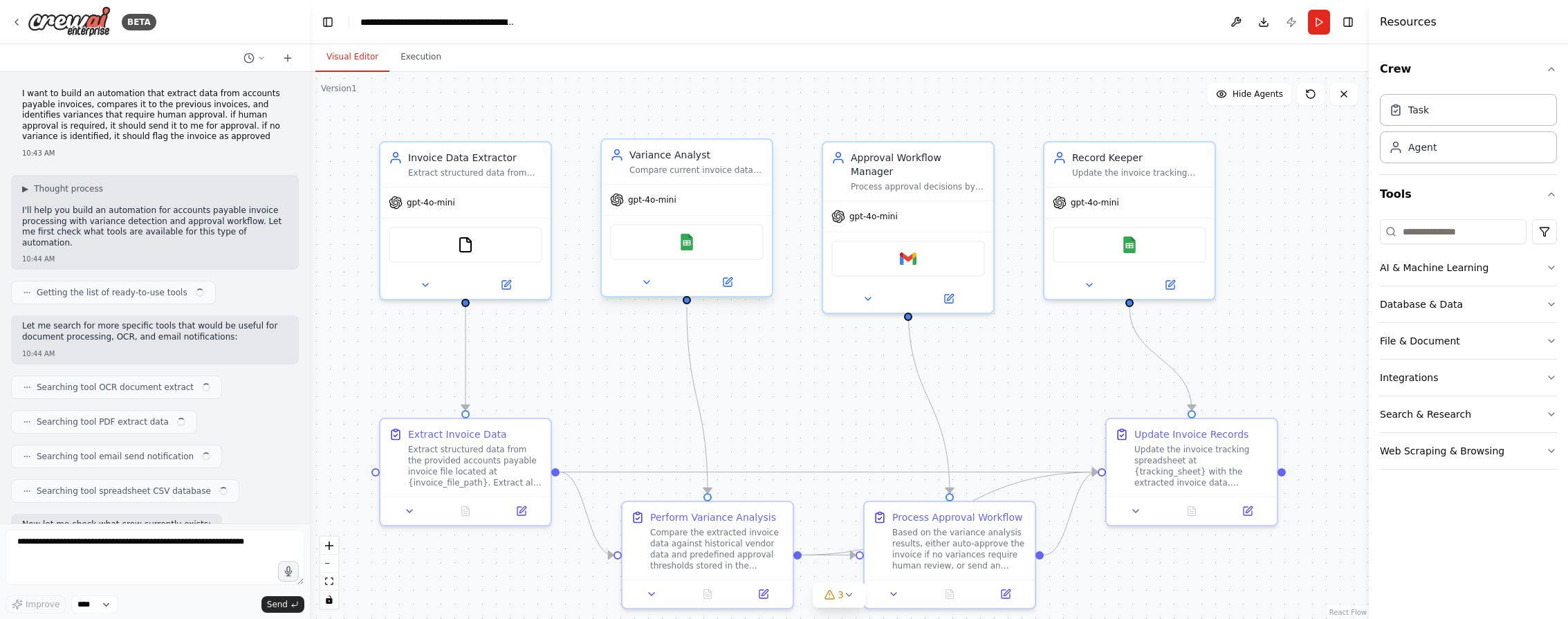
scroll to position [1304, 0]
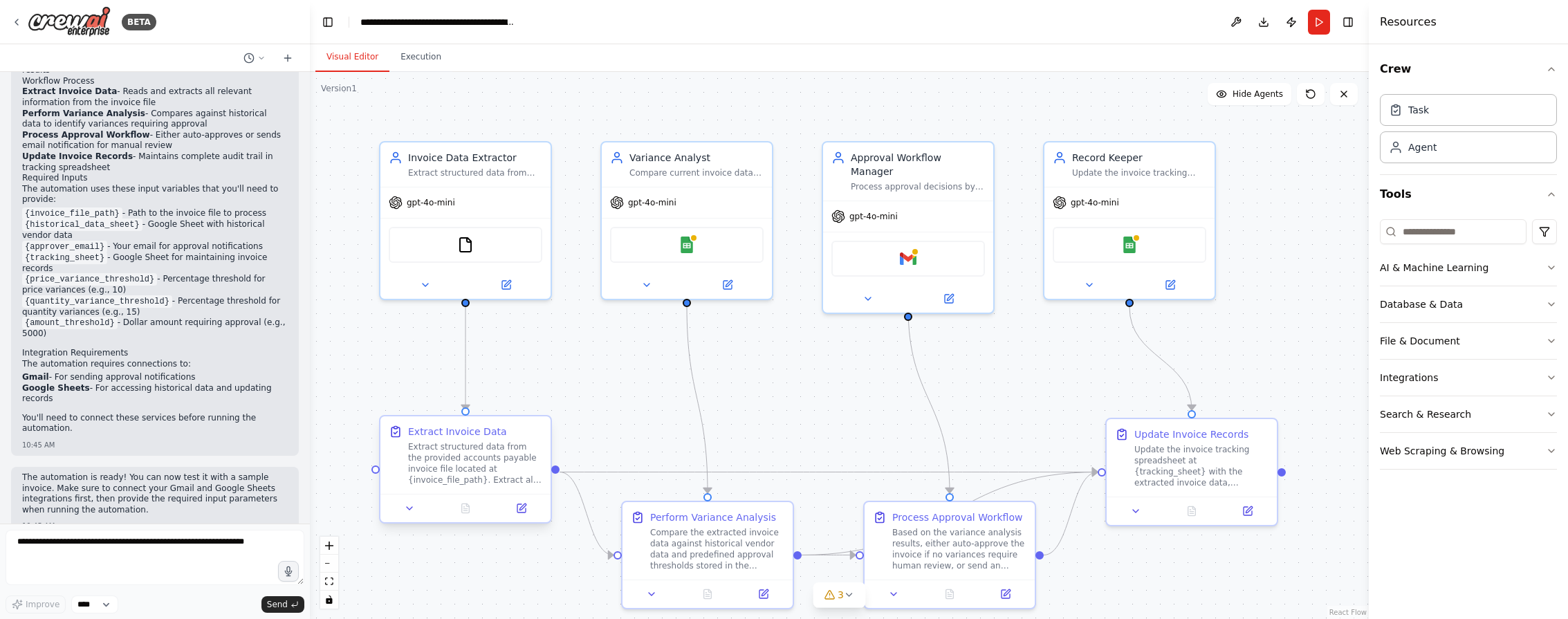
click at [498, 463] on div "Extract structured data from the provided accounts payable invoice file located…" at bounding box center [474, 463] width 134 height 44
click at [521, 508] on icon at bounding box center [522, 507] width 7 height 7
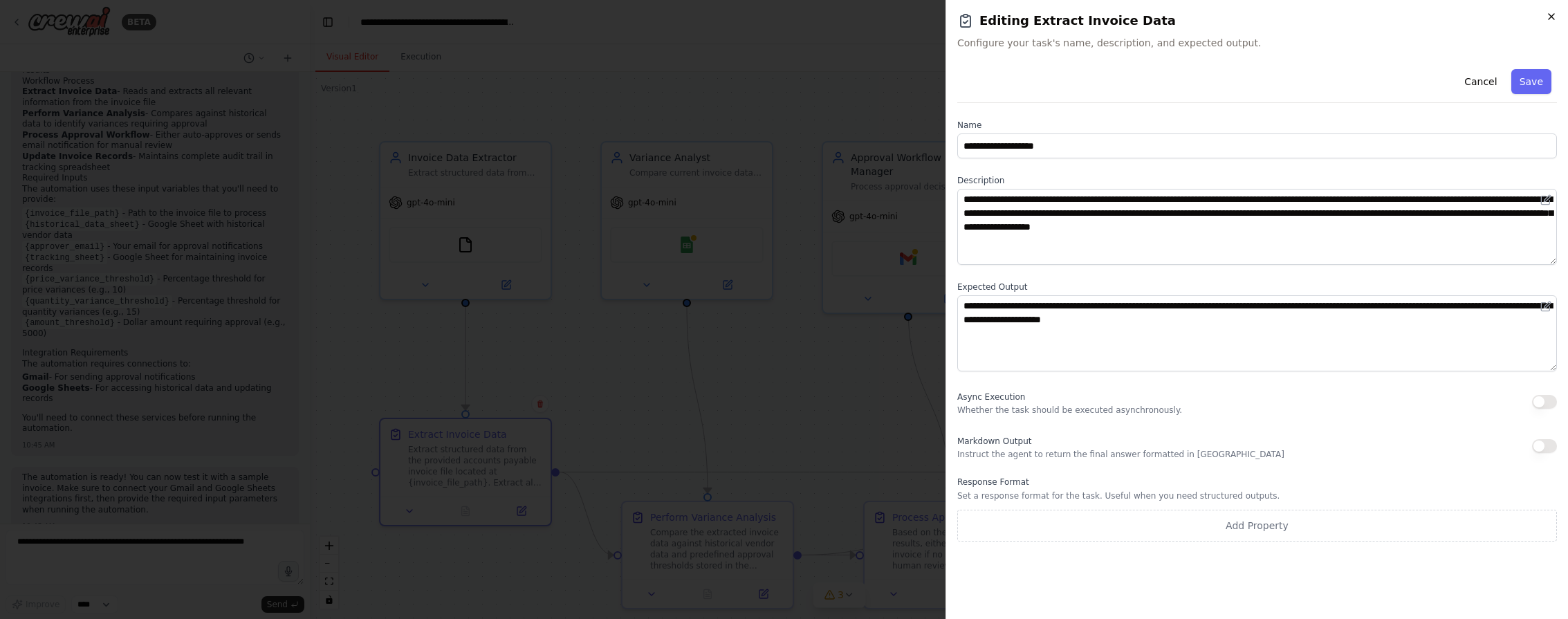
click at [1549, 11] on icon "button" at bounding box center [1552, 17] width 11 height 11
